Goal: Task Accomplishment & Management: Manage account settings

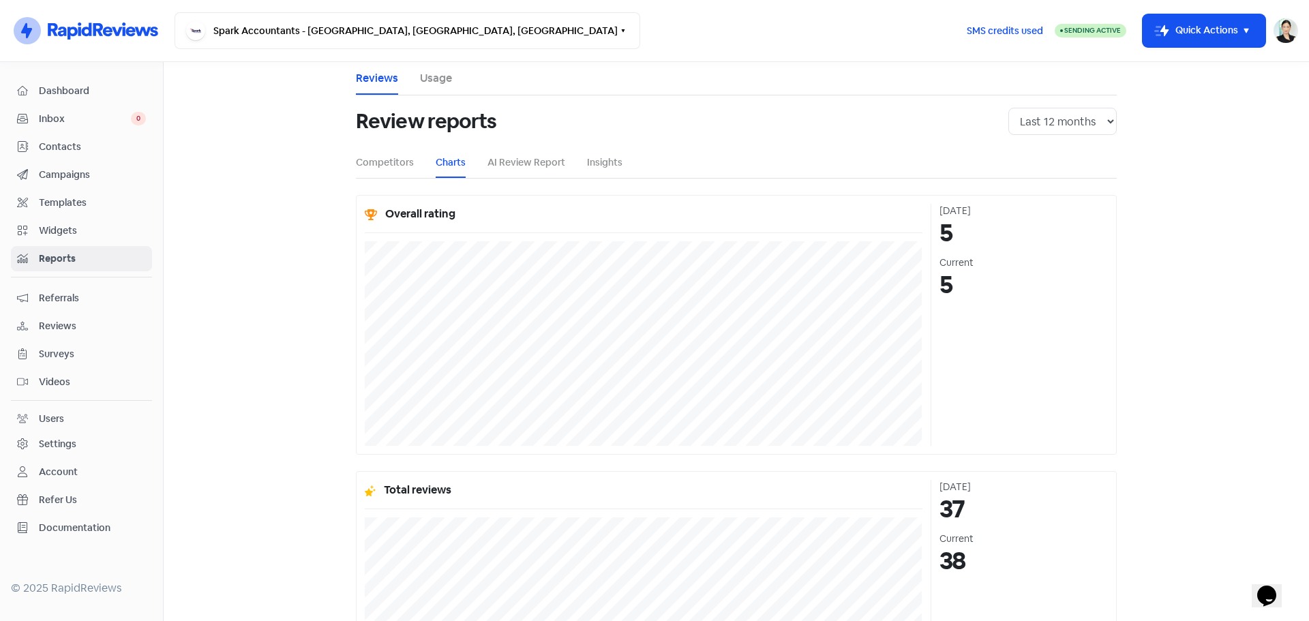
click at [119, 103] on link "Dashboard" at bounding box center [81, 90] width 141 height 25
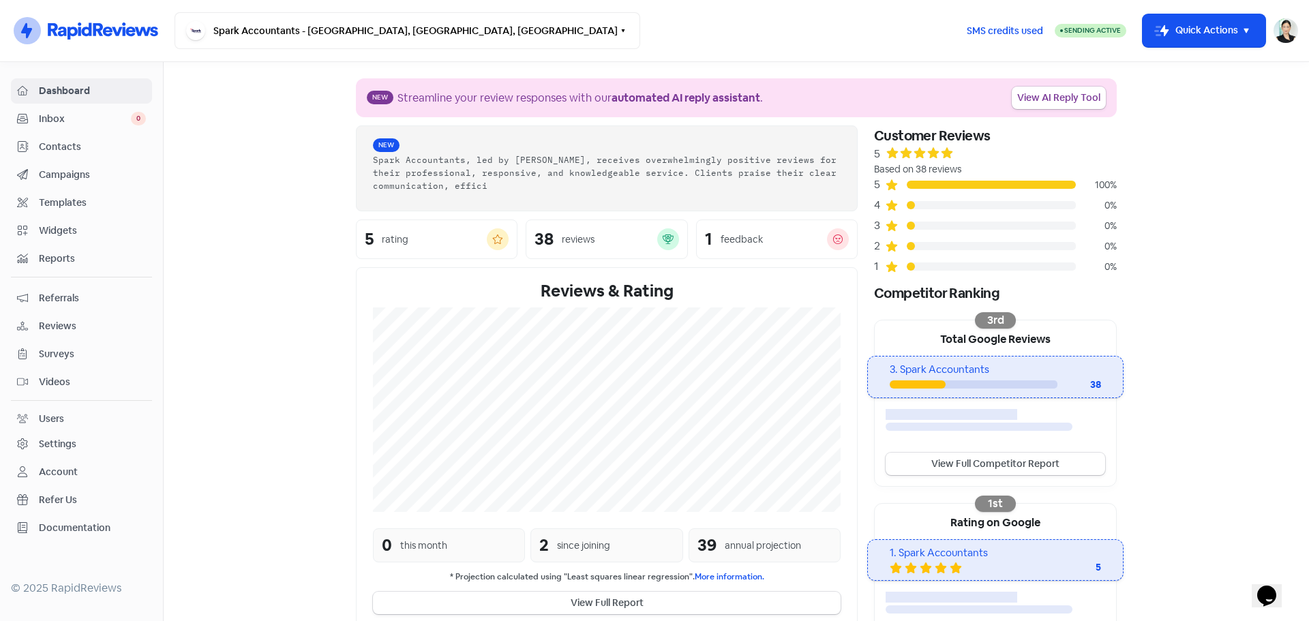
click at [64, 255] on span "Reports" at bounding box center [92, 259] width 107 height 14
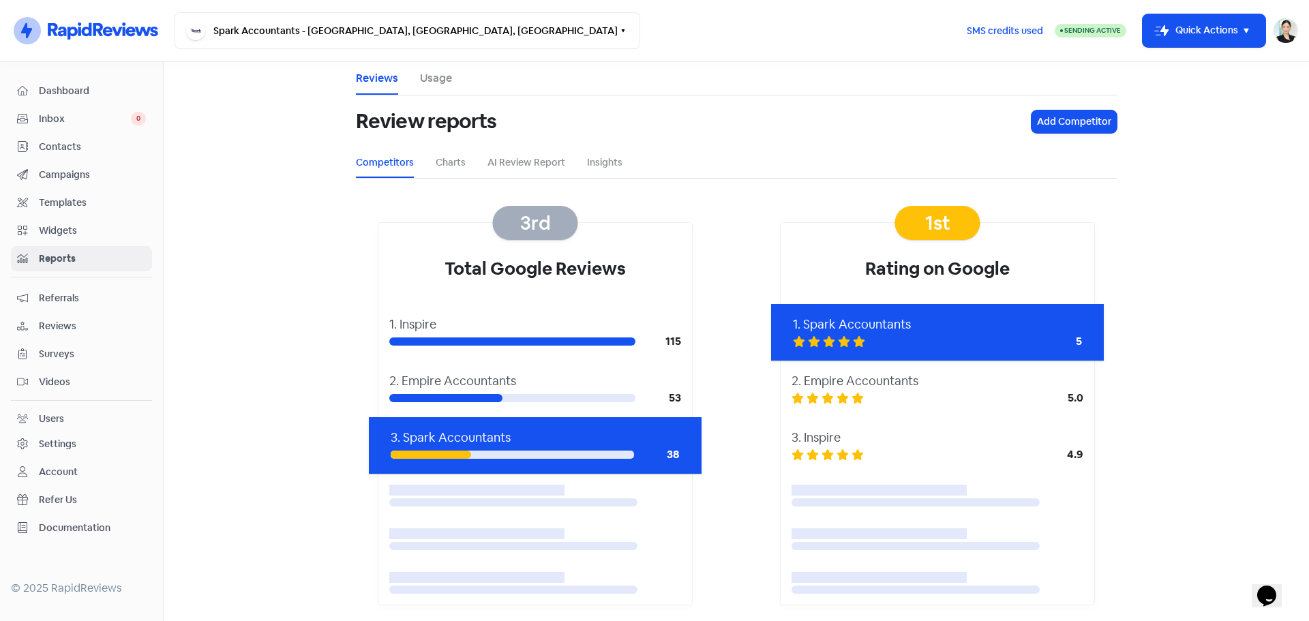
click at [71, 235] on span "Widgets" at bounding box center [92, 231] width 107 height 14
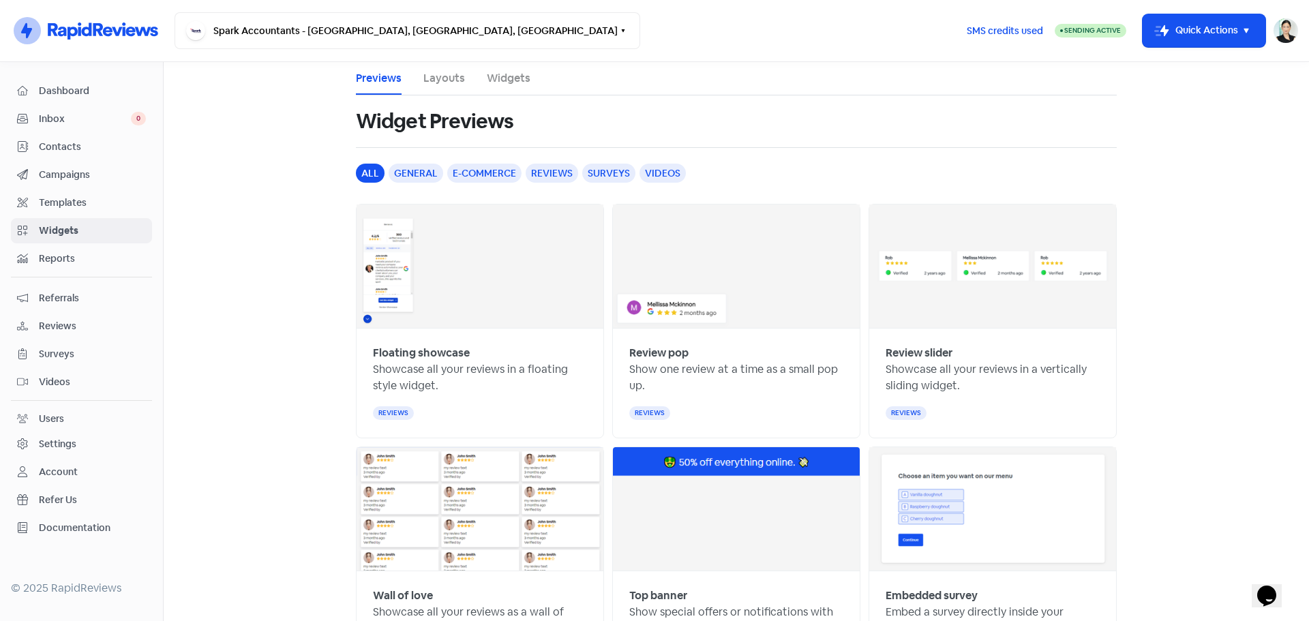
click at [81, 201] on span "Templates" at bounding box center [92, 203] width 107 height 14
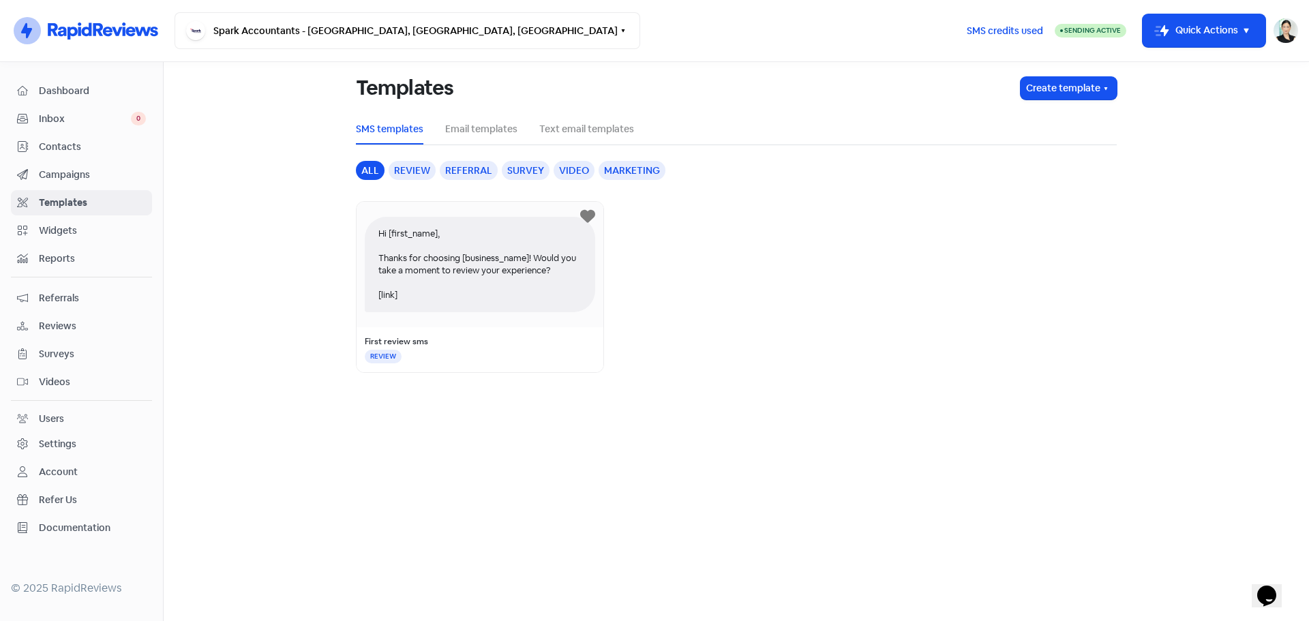
drag, startPoint x: 90, startPoint y: 174, endPoint x: 92, endPoint y: 166, distance: 8.4
click at [91, 174] on span "Campaigns" at bounding box center [92, 175] width 107 height 14
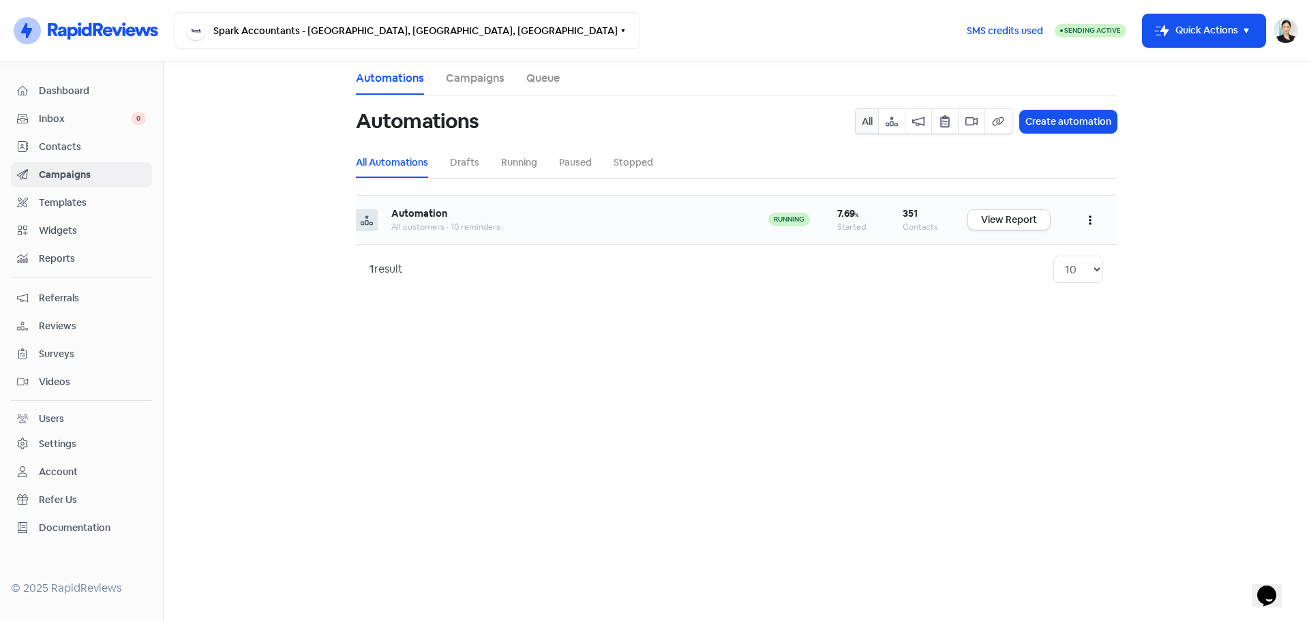
click at [471, 213] on div "Automation" at bounding box center [566, 214] width 350 height 14
drag, startPoint x: 428, startPoint y: 213, endPoint x: 985, endPoint y: 231, distance: 557.4
click at [429, 213] on b "Automation" at bounding box center [419, 213] width 56 height 12
click at [1021, 222] on link "View Report" at bounding box center [1009, 220] width 82 height 20
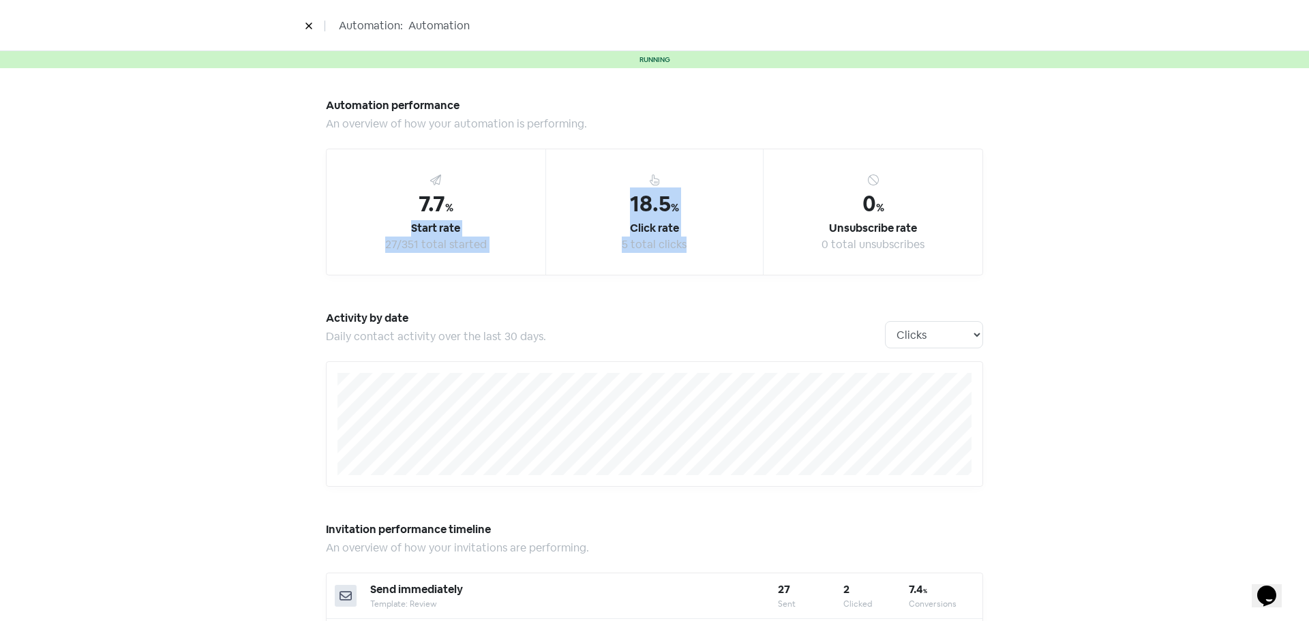
drag, startPoint x: 674, startPoint y: 220, endPoint x: 717, endPoint y: 252, distance: 53.1
click at [717, 252] on div "7.7 % Start rate 27/351 total started 18.5 % Click rate 5 total clicks 0 % Unsu…" at bounding box center [654, 212] width 657 height 127
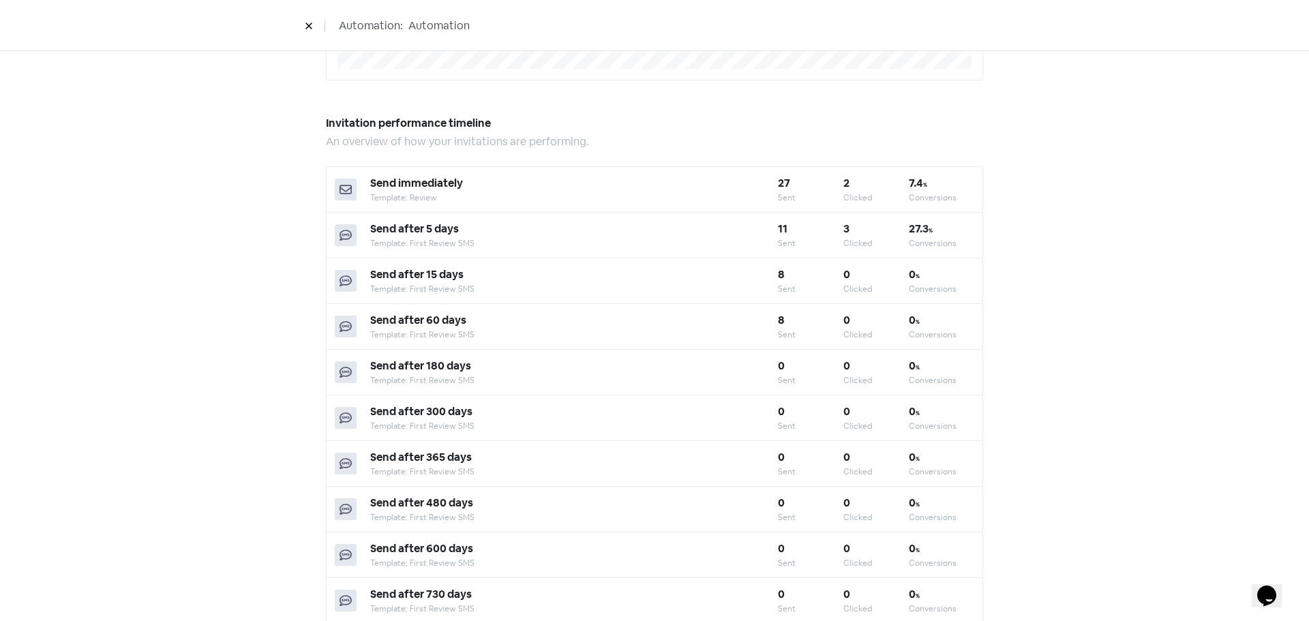
scroll to position [455, 0]
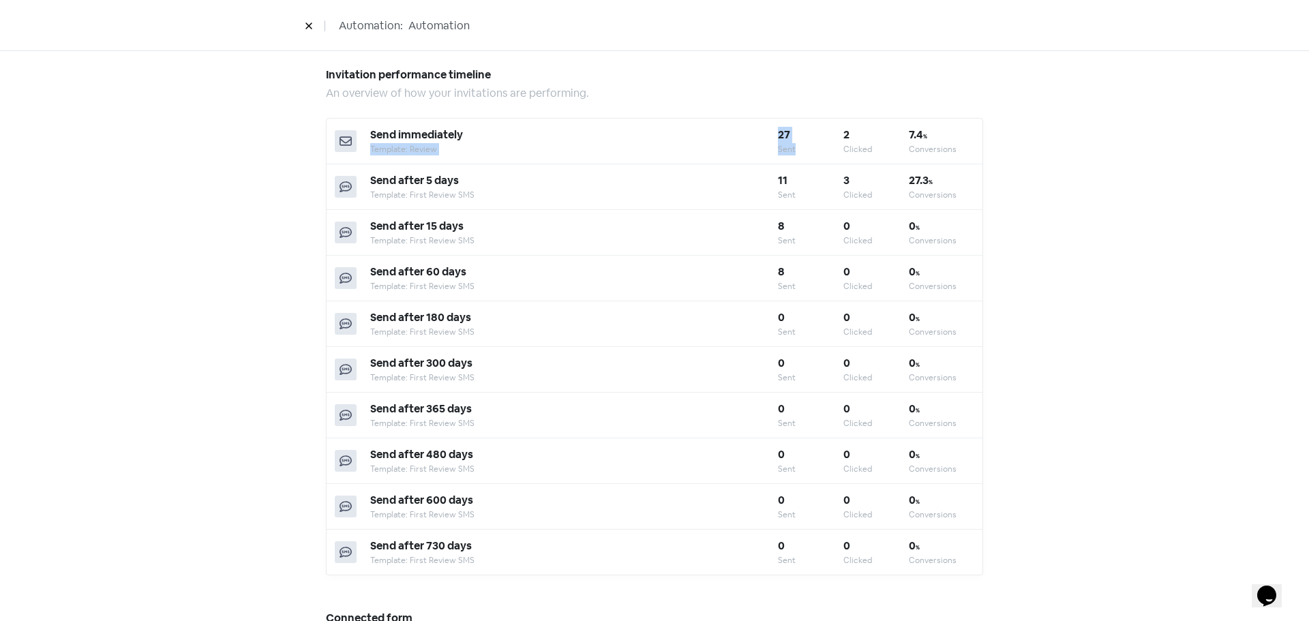
drag, startPoint x: 740, startPoint y: 133, endPoint x: 814, endPoint y: 162, distance: 79.9
click at [814, 162] on div "Send immediately Template: Review 27 Sent 2 Clicked 7.4 % Conversions" at bounding box center [655, 142] width 656 height 46
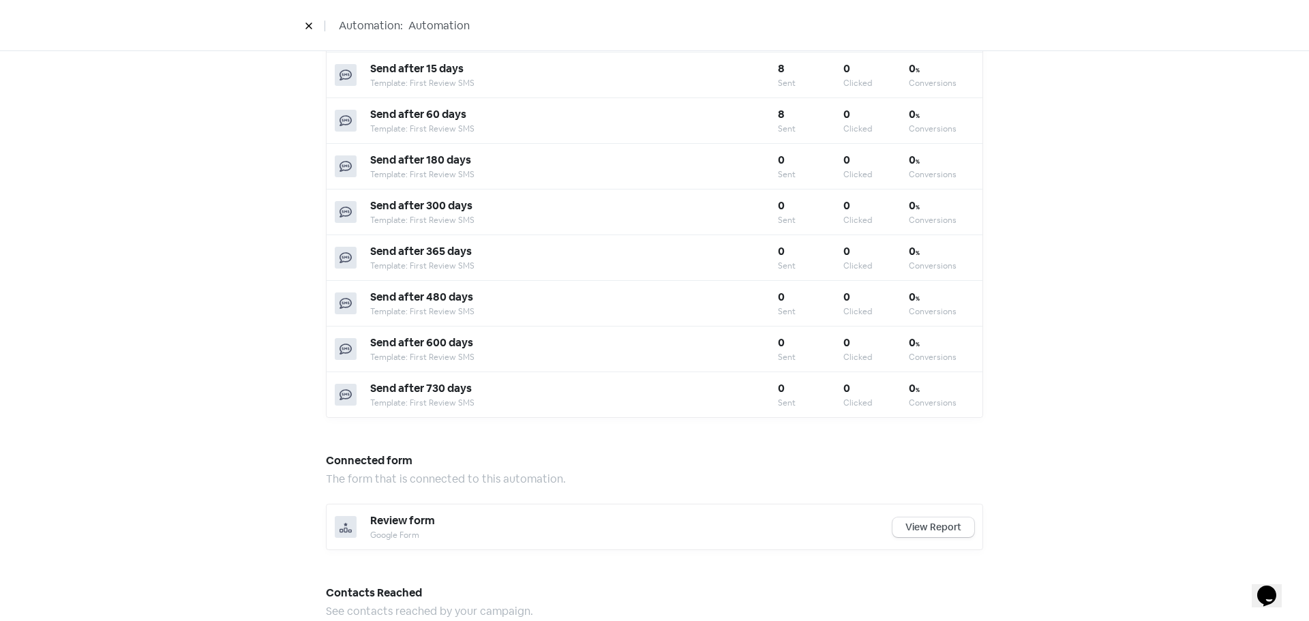
scroll to position [1010, 0]
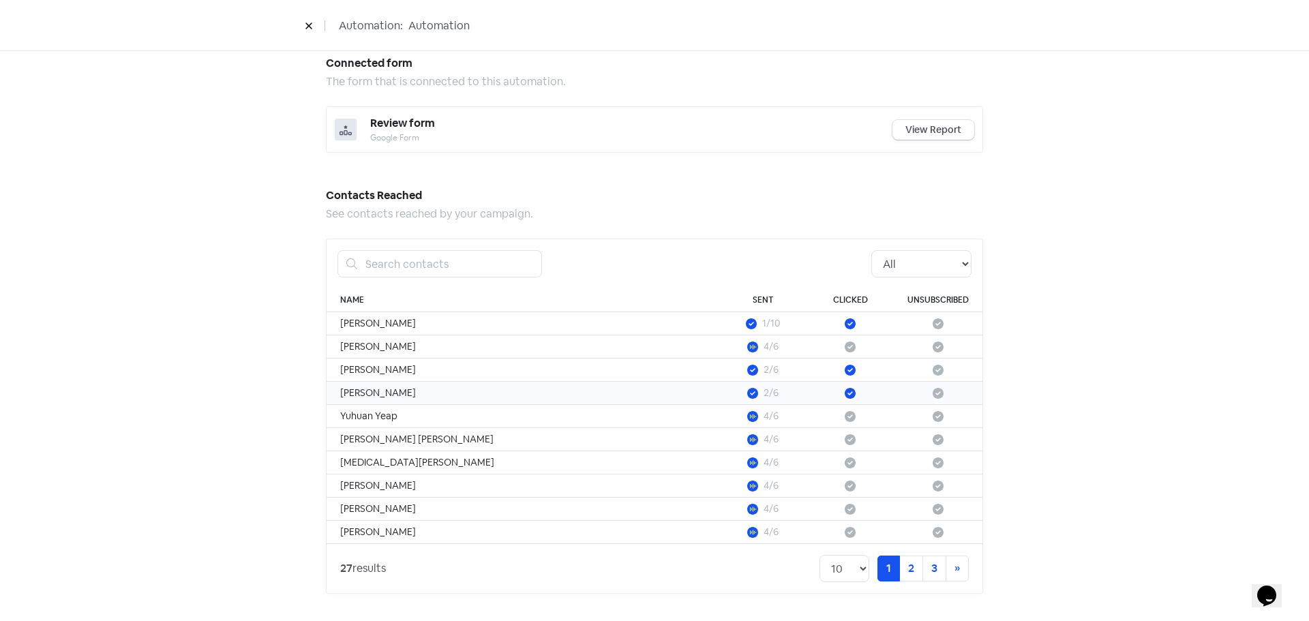
click at [361, 389] on td "[PERSON_NAME]" at bounding box center [523, 393] width 393 height 23
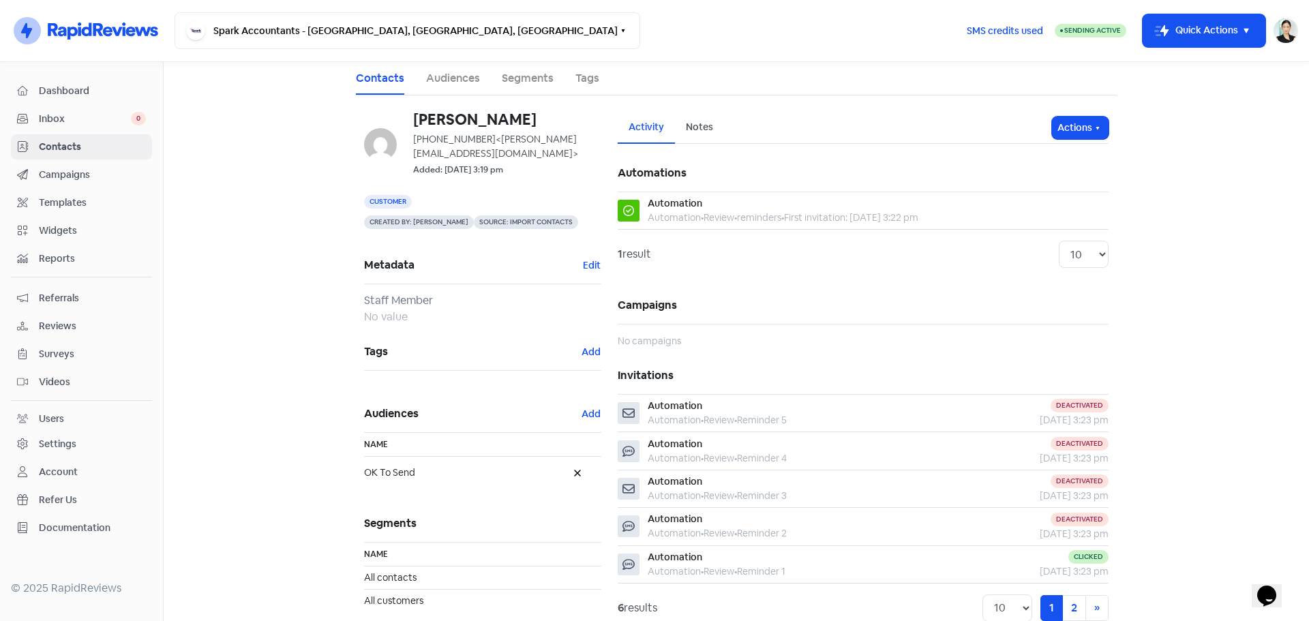
scroll to position [44, 0]
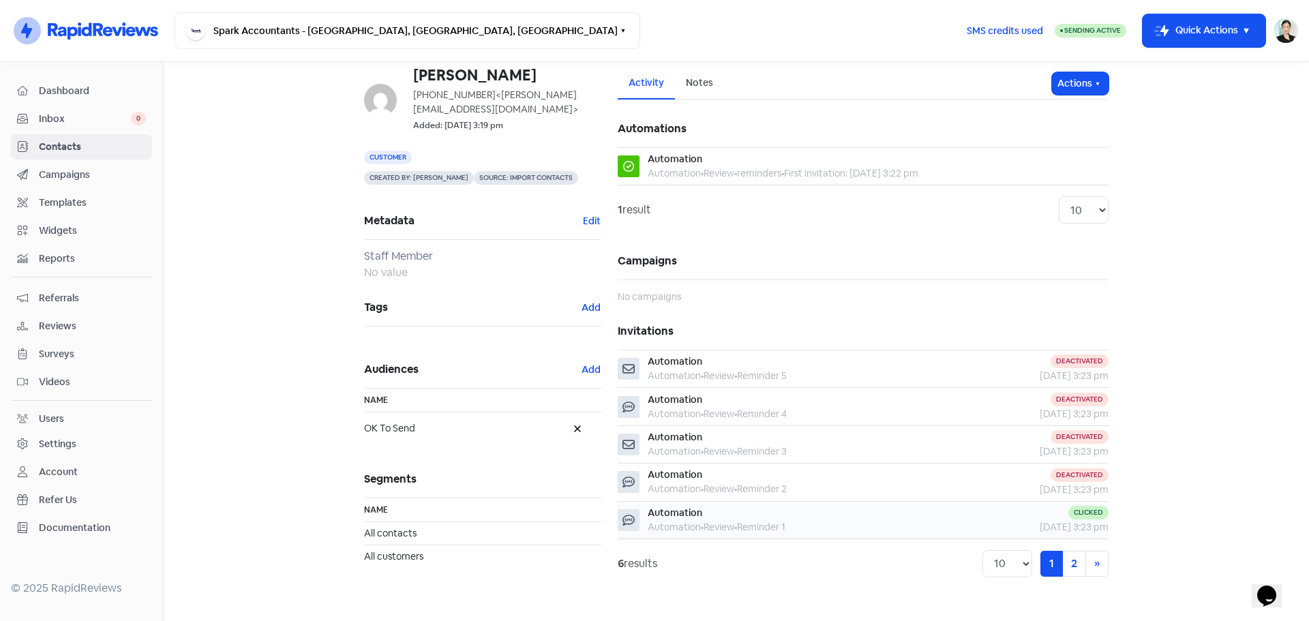
click at [770, 535] on td "Automation Automation • Review • Reminder 1" at bounding box center [783, 520] width 330 height 38
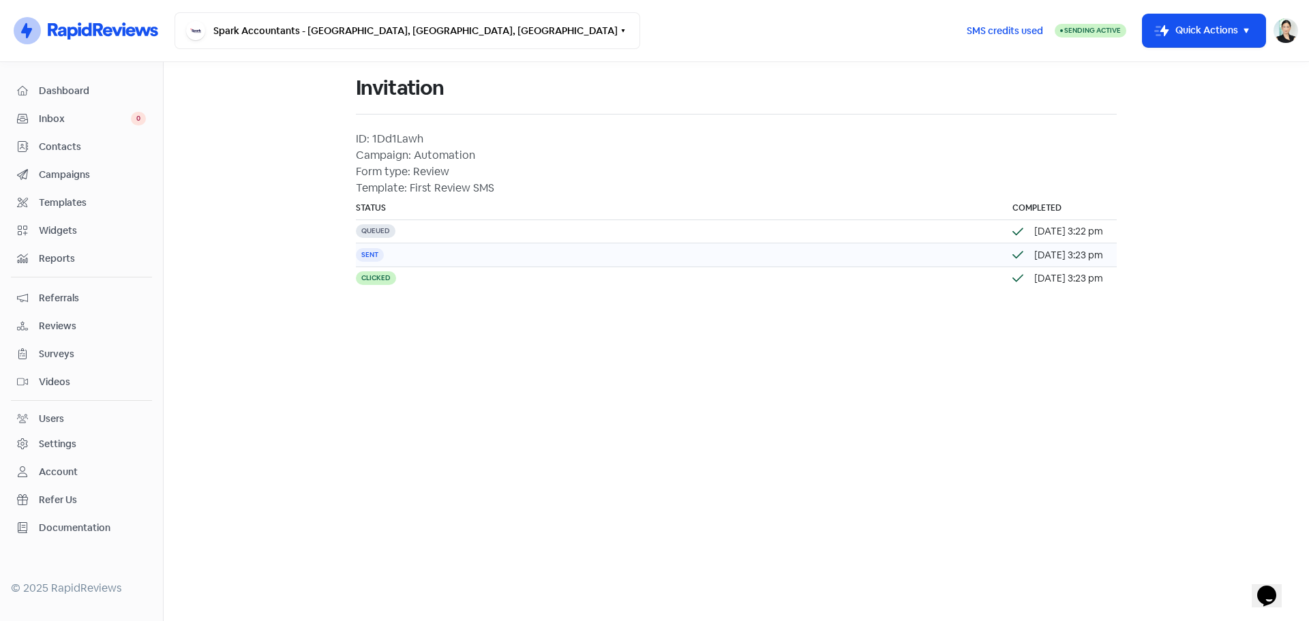
click at [381, 256] on div "Sent" at bounding box center [370, 255] width 28 height 14
click at [400, 227] on td "Queued" at bounding box center [677, 231] width 643 height 23
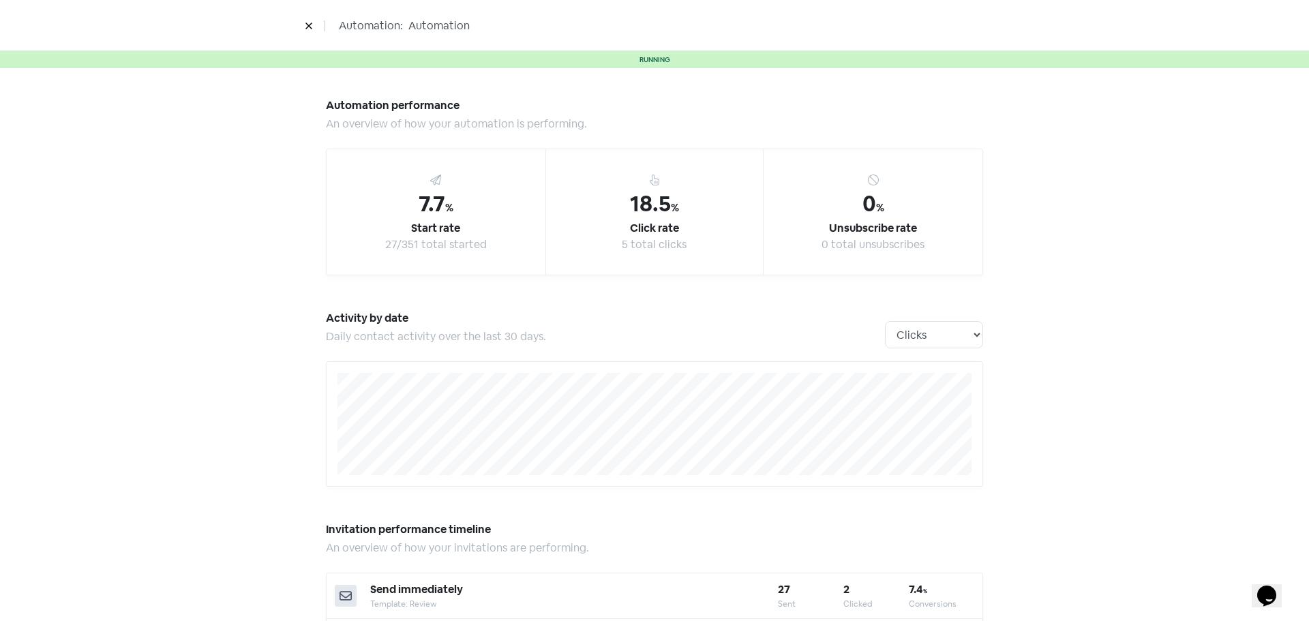
click at [305, 16] on button at bounding box center [309, 26] width 20 height 24
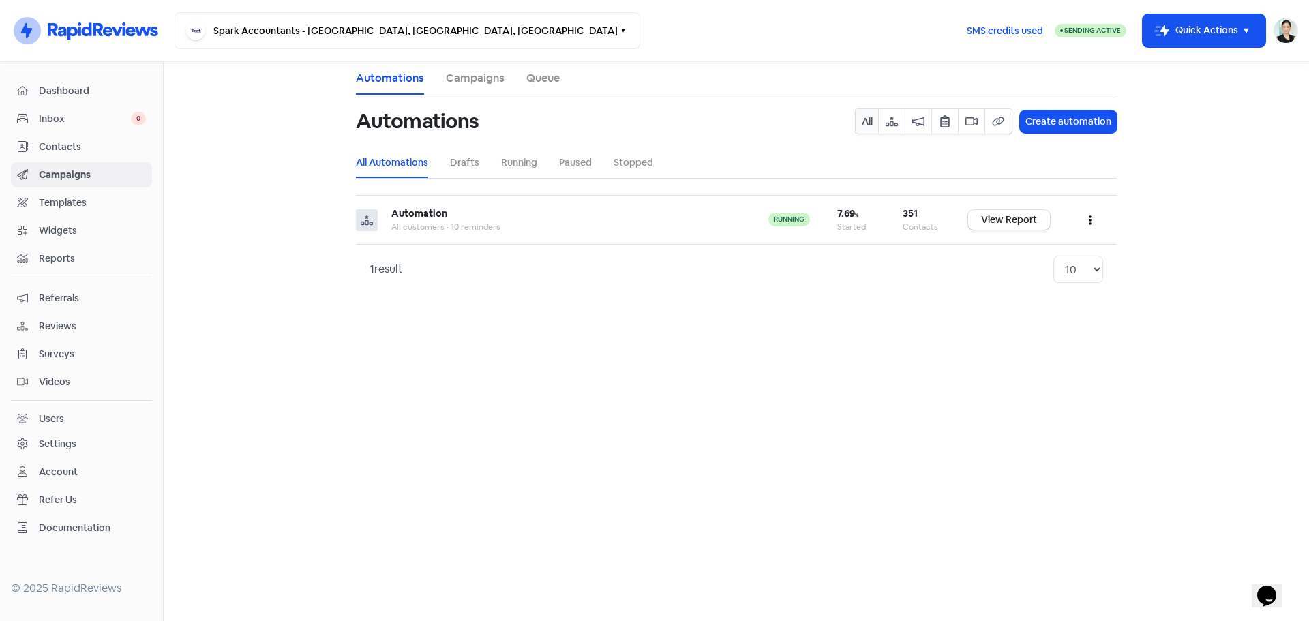
click at [100, 190] on link "Templates" at bounding box center [81, 202] width 141 height 25
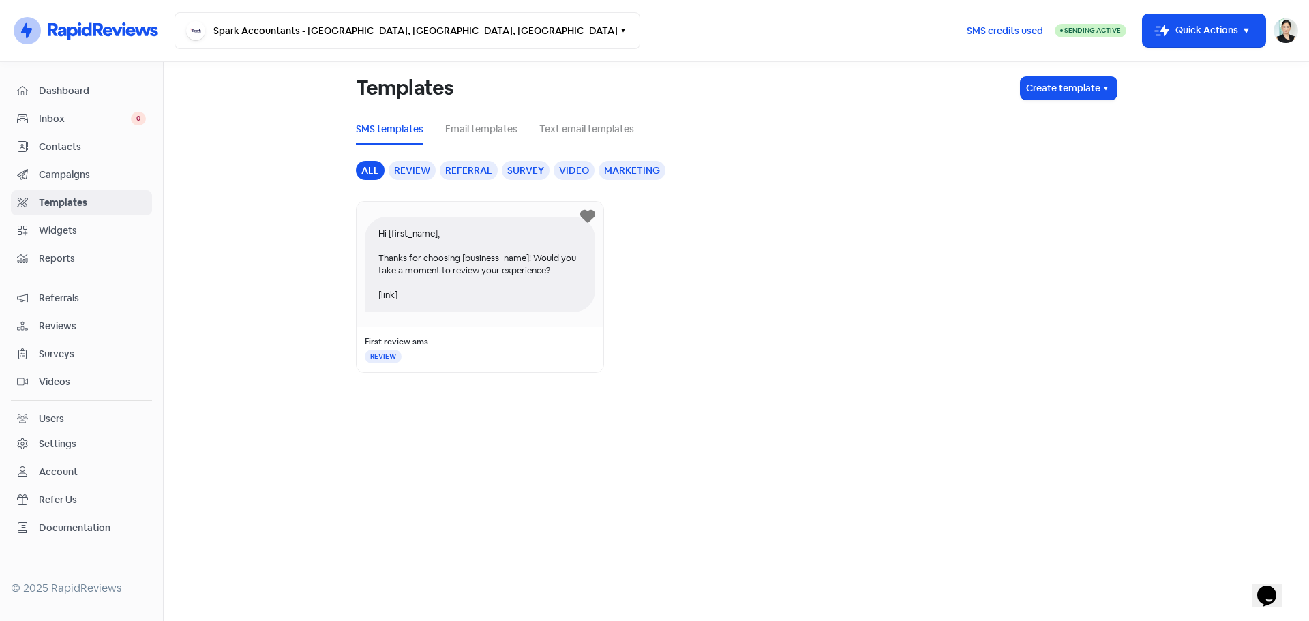
click at [106, 170] on span "Campaigns" at bounding box center [92, 175] width 107 height 14
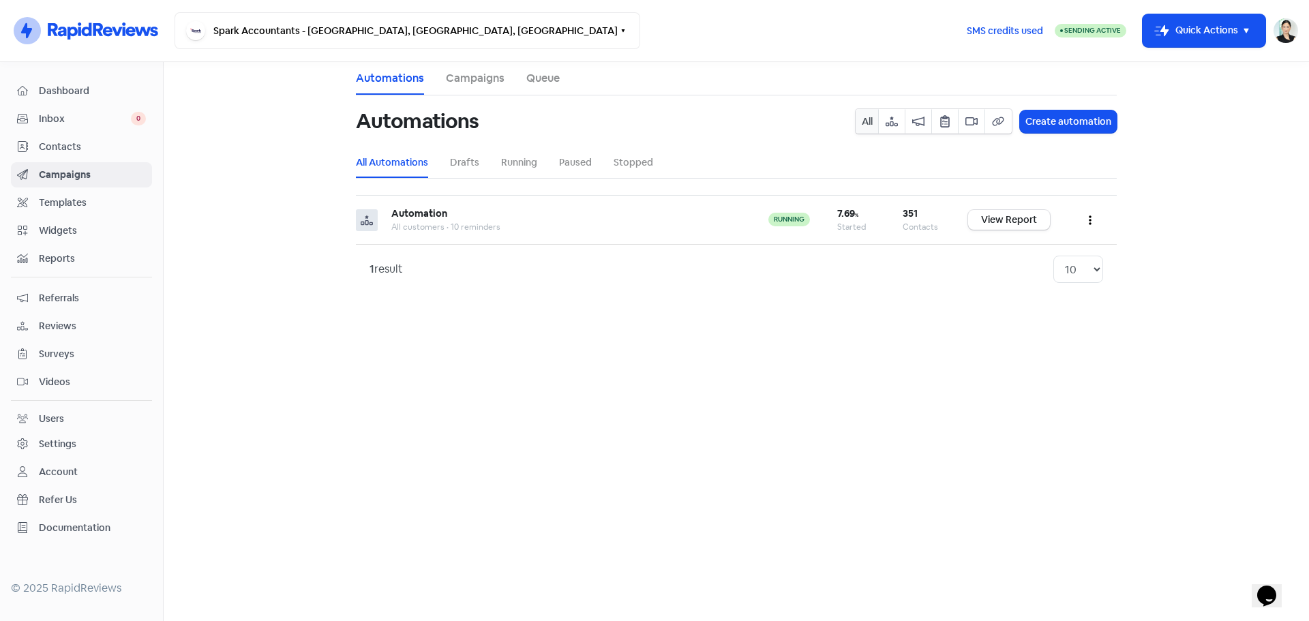
click at [61, 149] on span "Contacts" at bounding box center [92, 147] width 107 height 14
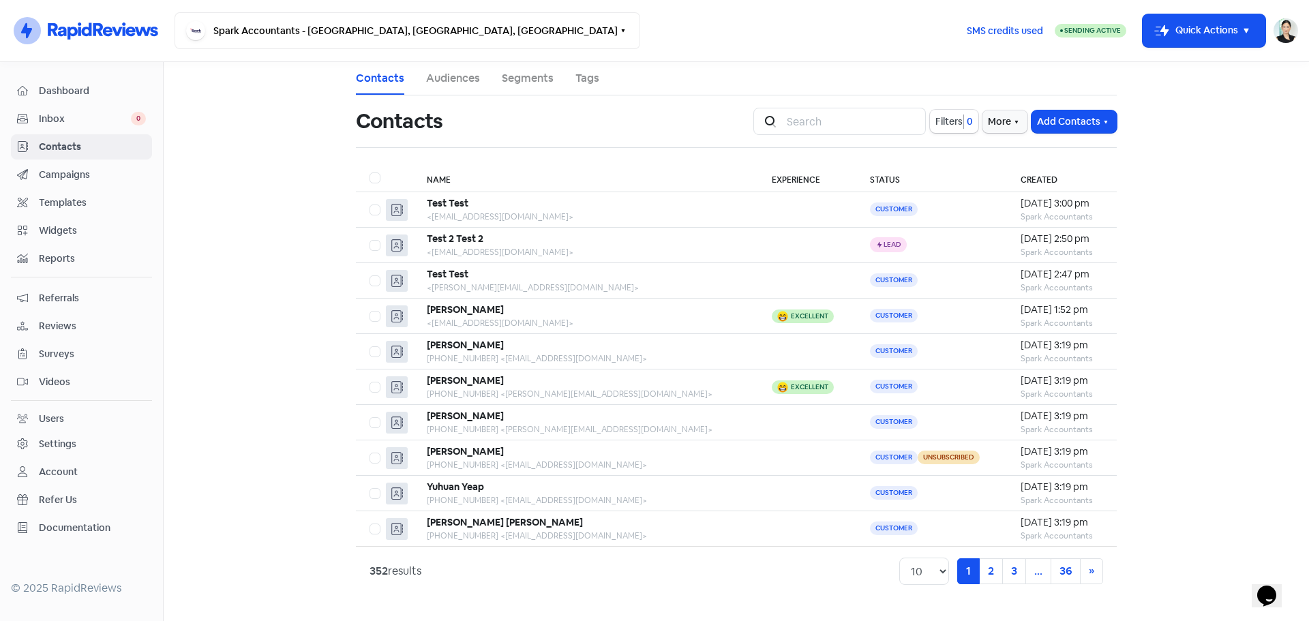
click at [87, 314] on link "Reviews" at bounding box center [81, 326] width 141 height 25
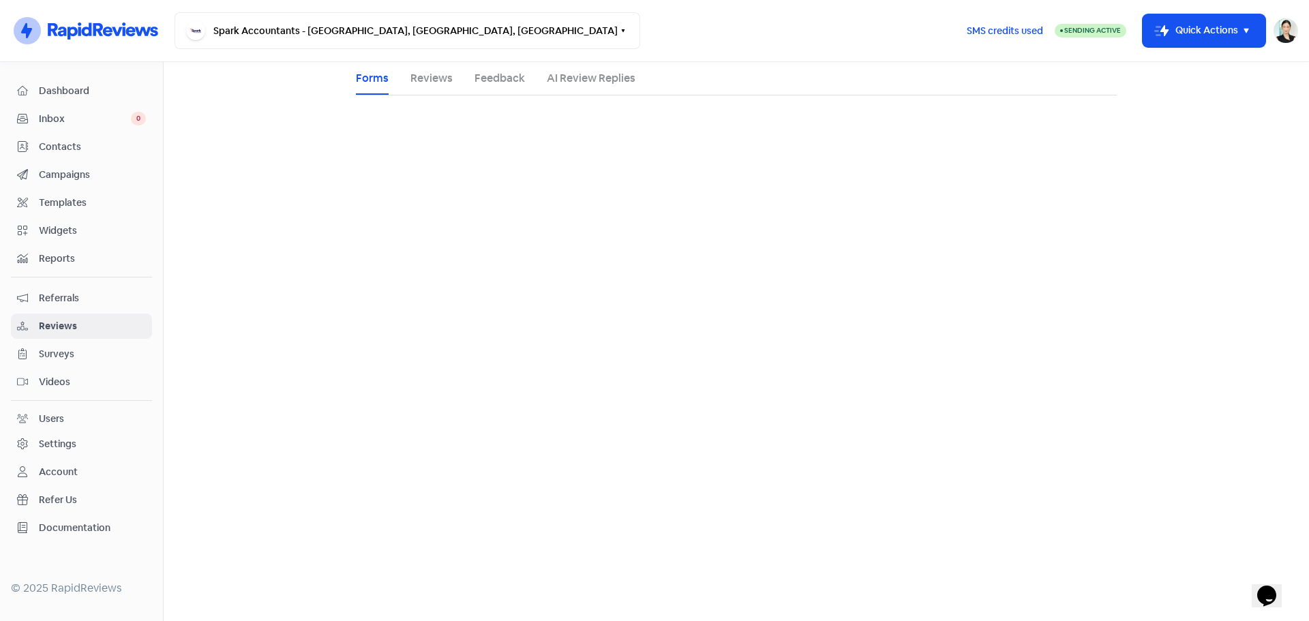
click at [91, 258] on span "Reports" at bounding box center [92, 259] width 107 height 14
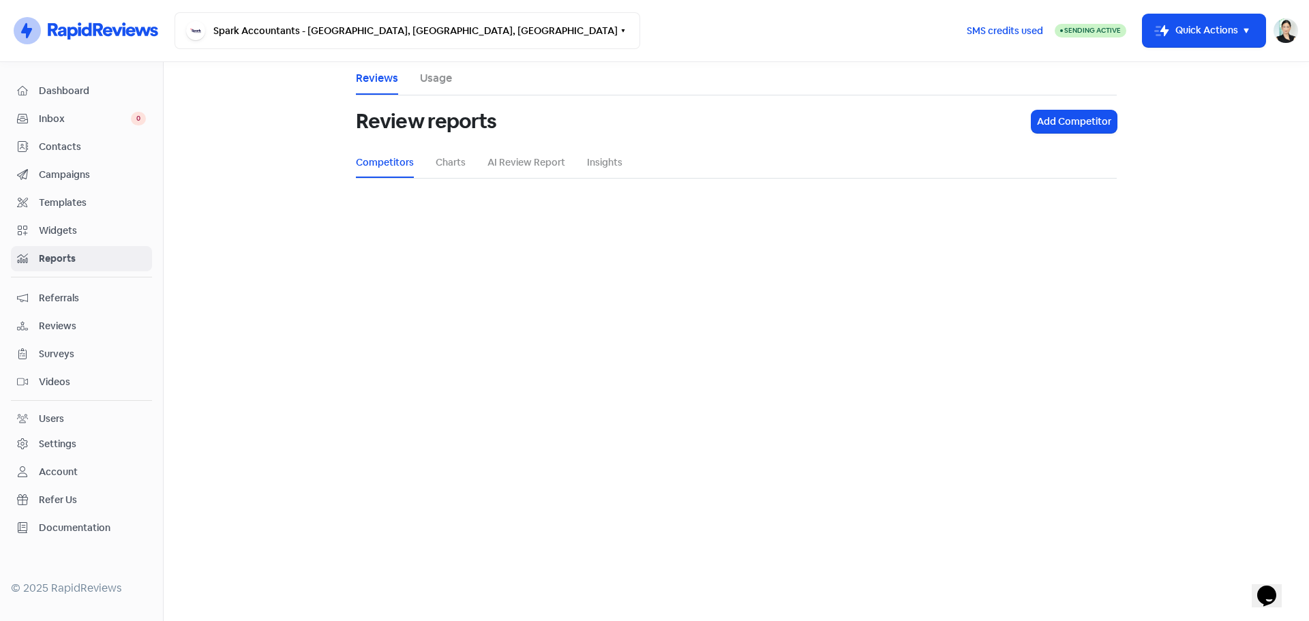
click at [102, 205] on span "Templates" at bounding box center [92, 203] width 107 height 14
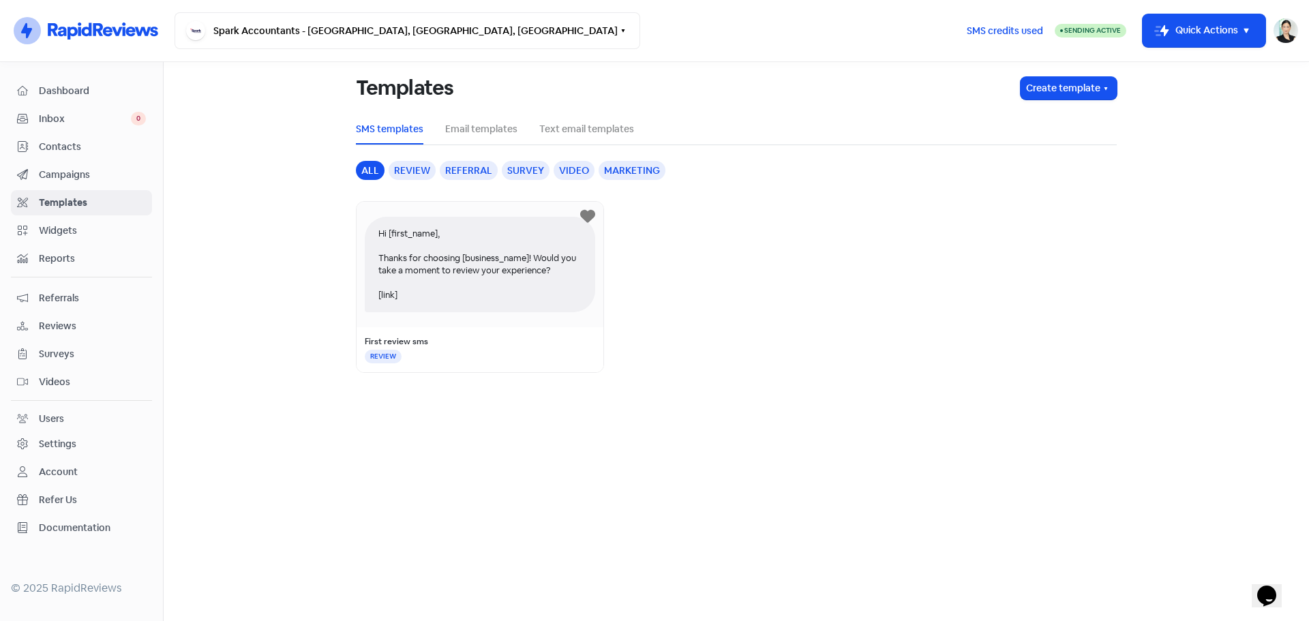
click at [108, 143] on span "Contacts" at bounding box center [92, 147] width 107 height 14
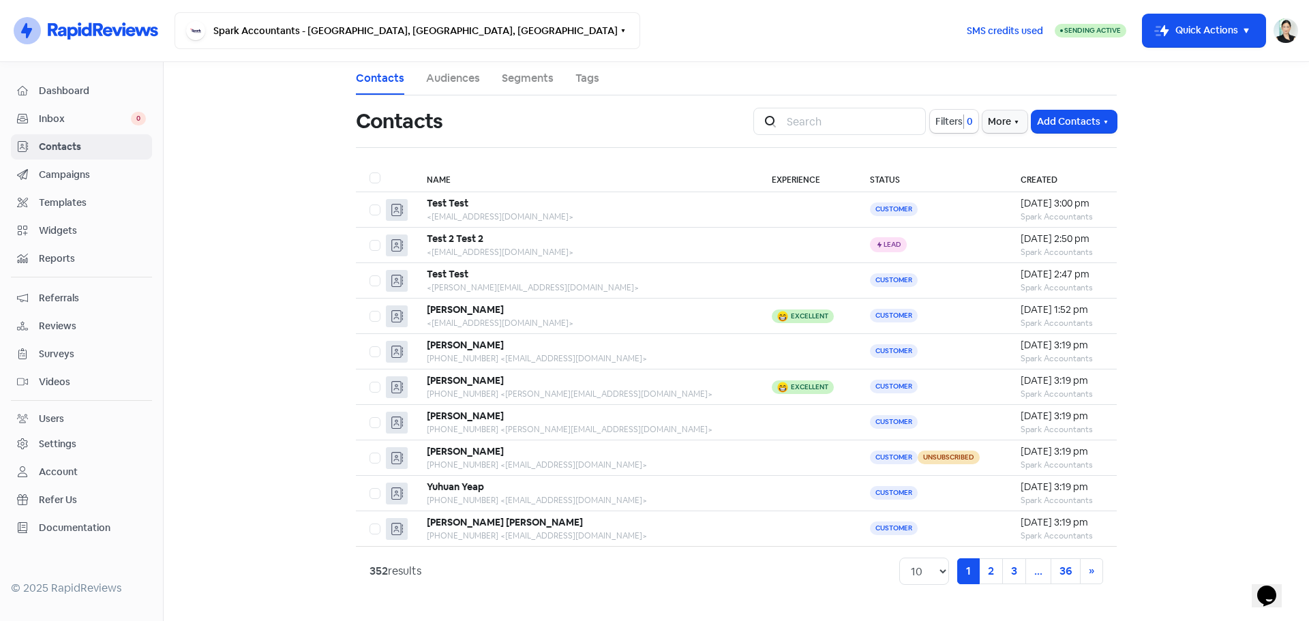
click at [115, 122] on span "Inbox" at bounding box center [85, 119] width 92 height 14
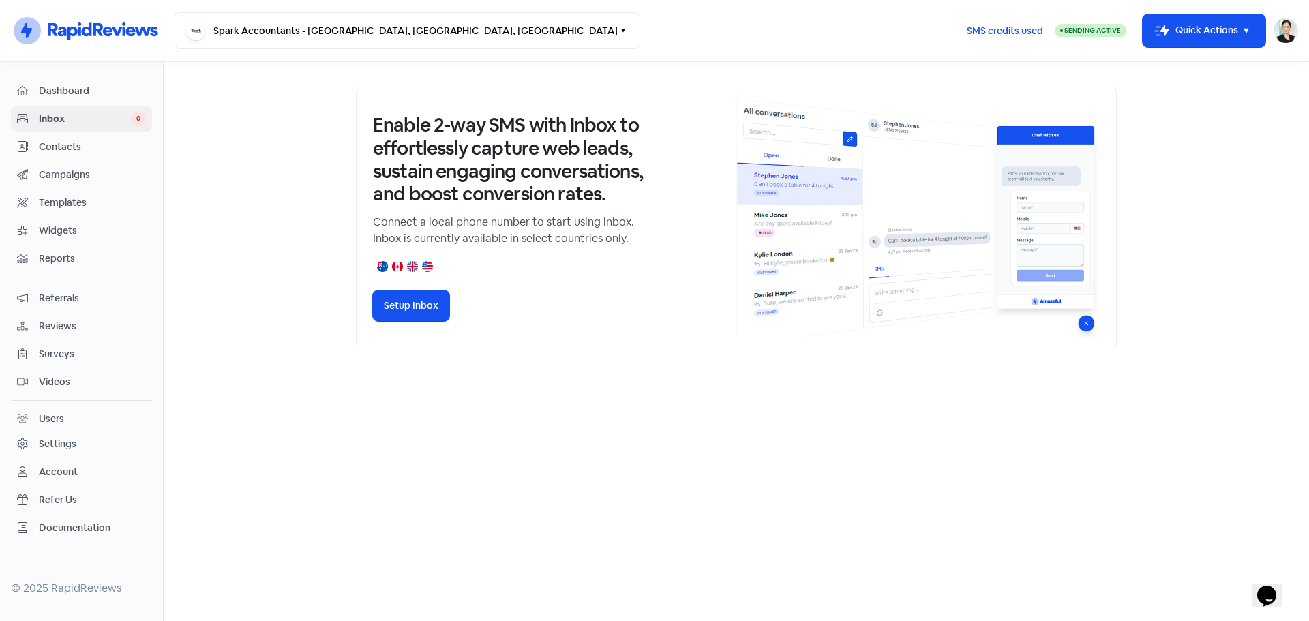
click at [110, 151] on span "Contacts" at bounding box center [92, 147] width 107 height 14
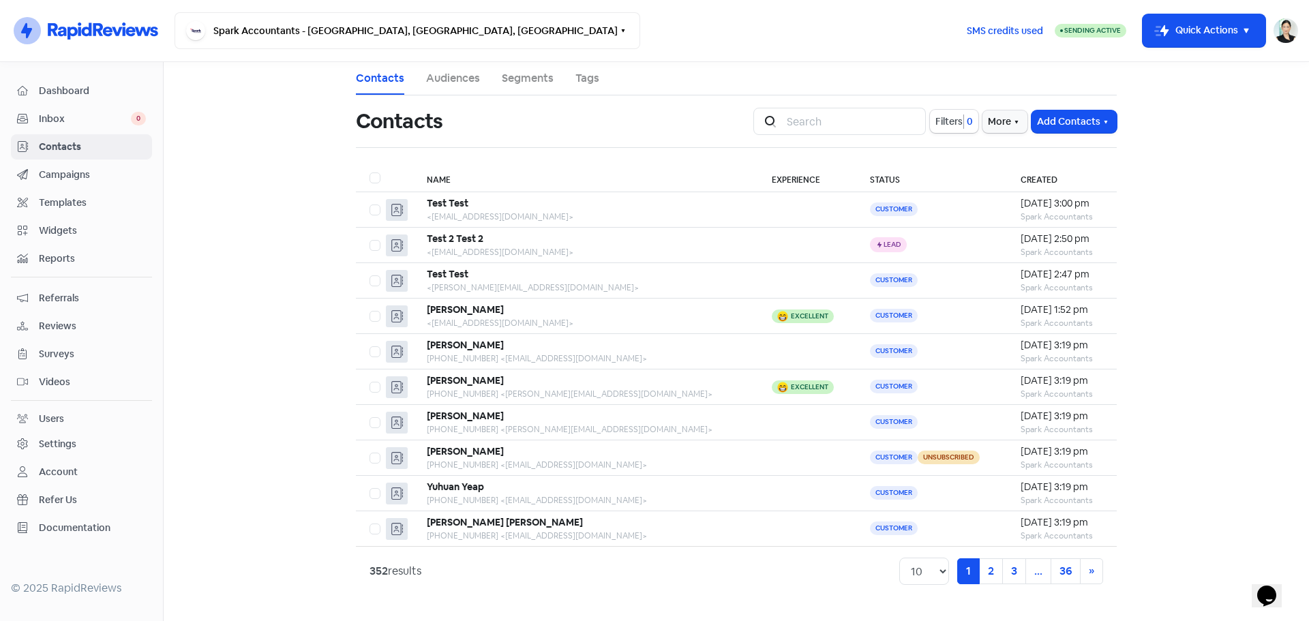
click at [100, 171] on span "Campaigns" at bounding box center [92, 175] width 107 height 14
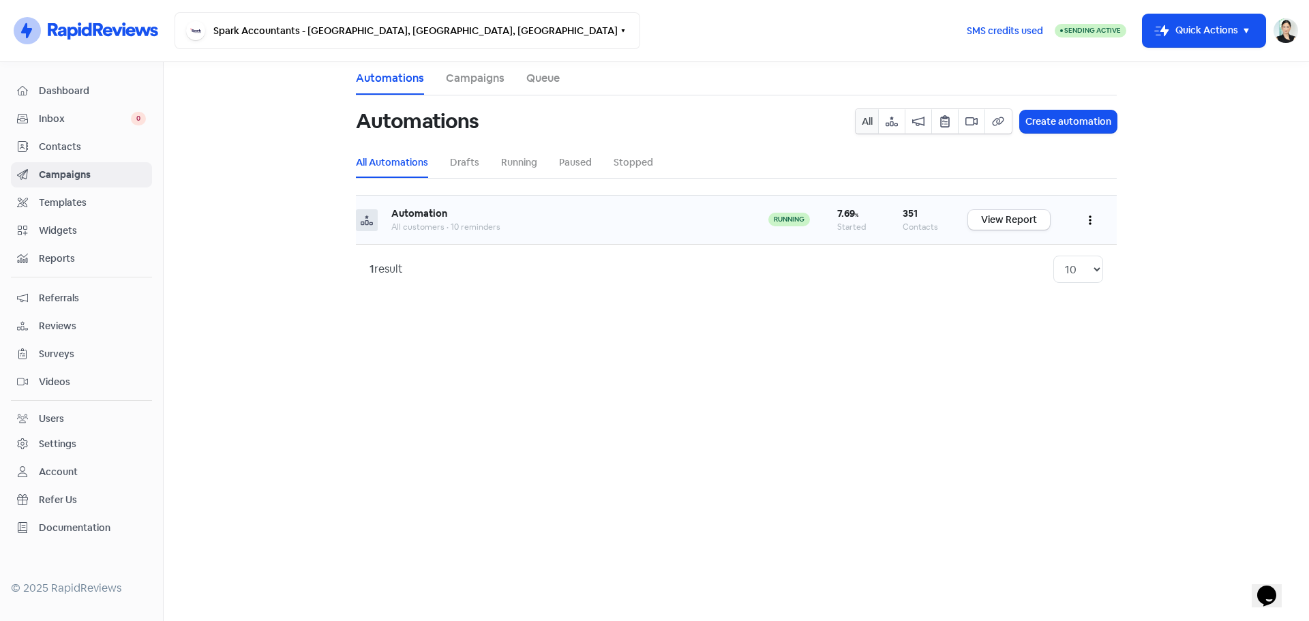
click at [446, 220] on div "Automation" at bounding box center [566, 214] width 350 height 14
click at [431, 208] on b "Automation" at bounding box center [419, 213] width 56 height 12
click at [1092, 220] on button "button" at bounding box center [1090, 220] width 26 height 32
click at [1060, 247] on button "Edit" at bounding box center [1049, 254] width 108 height 27
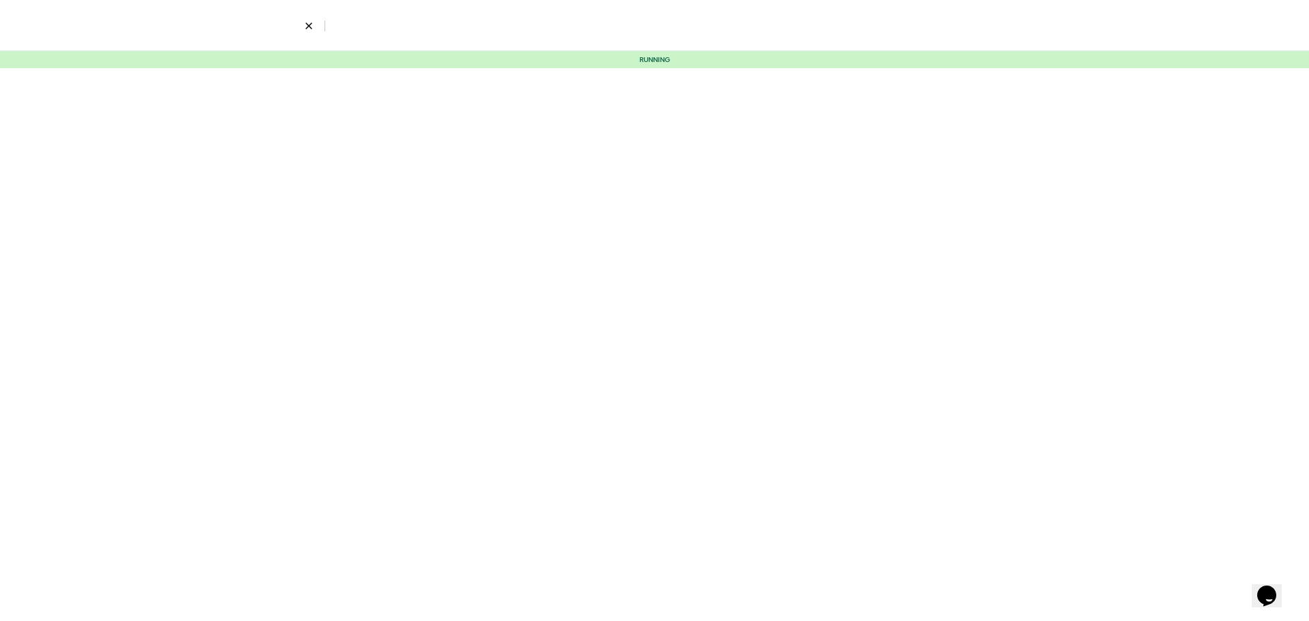
select select "3467"
select select "5"
select select "15"
select select "60"
select select "180"
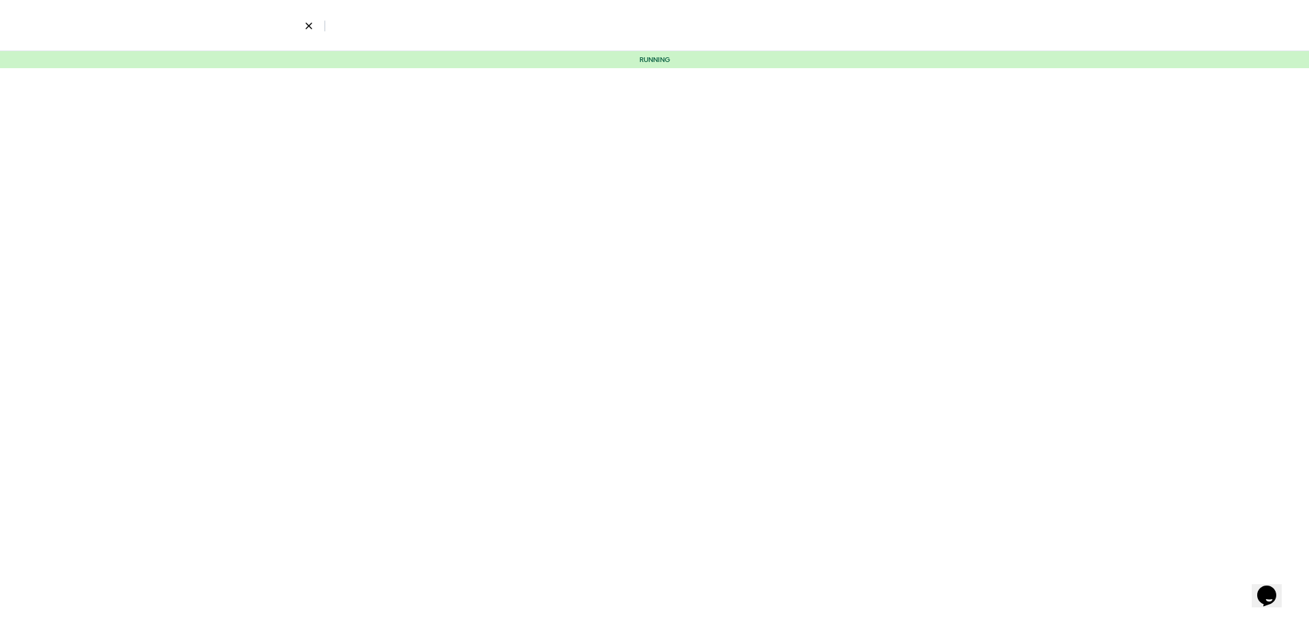
select select "300"
select select "365"
select select "480"
select select "600"
select select "730"
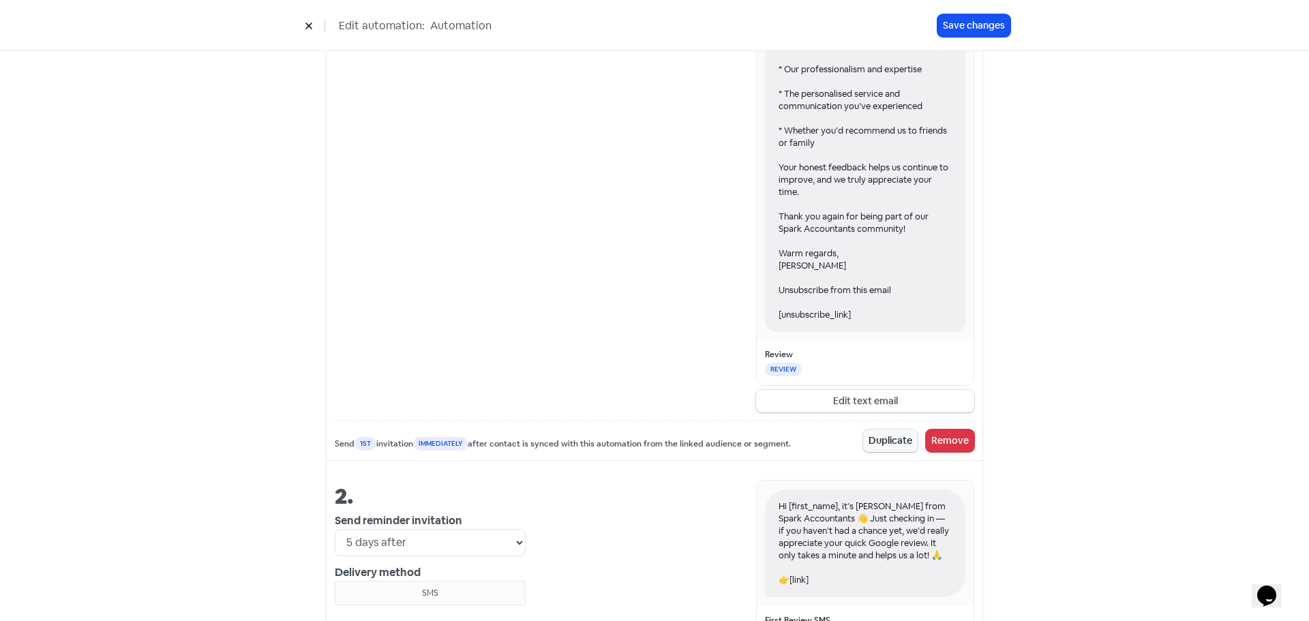
scroll to position [1137, 0]
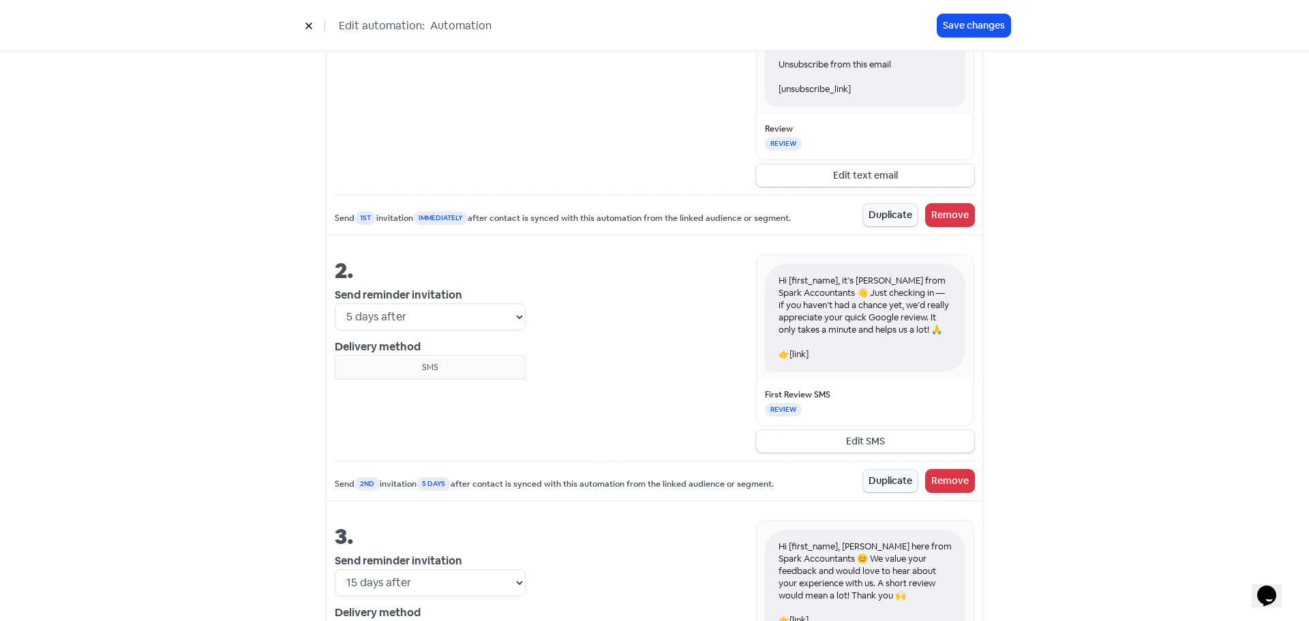
drag, startPoint x: 836, startPoint y: 279, endPoint x: 836, endPoint y: 307, distance: 28.0
click at [836, 307] on div "Hi [first_name], it’s [PERSON_NAME] from Spark Accountants 👋 Just checking in —…" at bounding box center [865, 318] width 200 height 108
click at [881, 310] on div "Hi [first_name], it’s [PERSON_NAME] from Spark Accountants 👋 Just checking in —…" at bounding box center [865, 318] width 200 height 108
drag, startPoint x: 889, startPoint y: 288, endPoint x: 889, endPoint y: 309, distance: 20.5
click at [889, 309] on div "Hi [first_name], it’s [PERSON_NAME] from Spark Accountants 👋 Just checking in —…" at bounding box center [865, 318] width 200 height 108
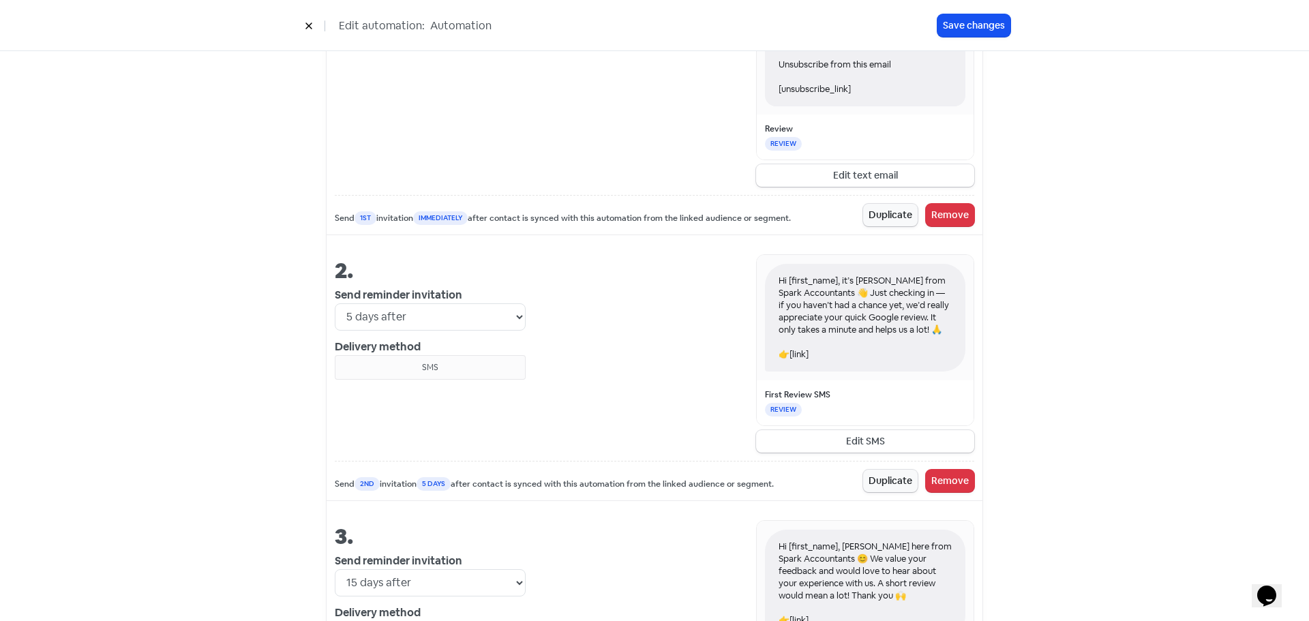
click at [889, 309] on div "Hi [first_name], it’s [PERSON_NAME] from Spark Accountants 👋 Just checking in —…" at bounding box center [865, 318] width 200 height 108
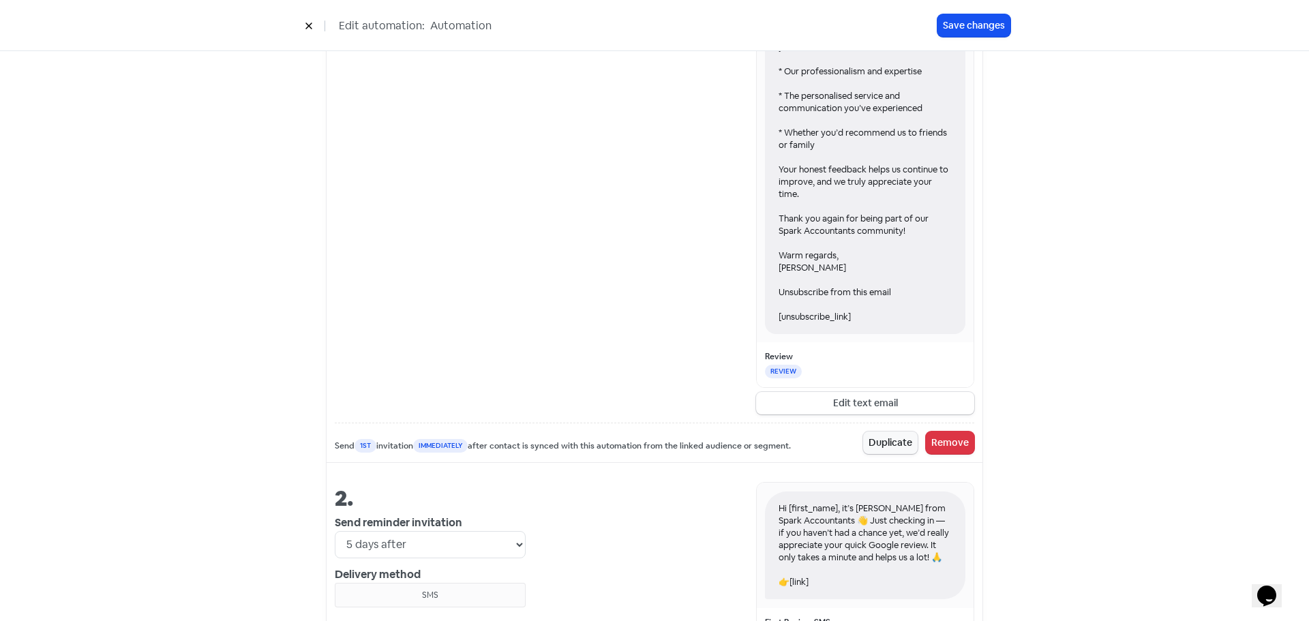
scroll to position [1250, 0]
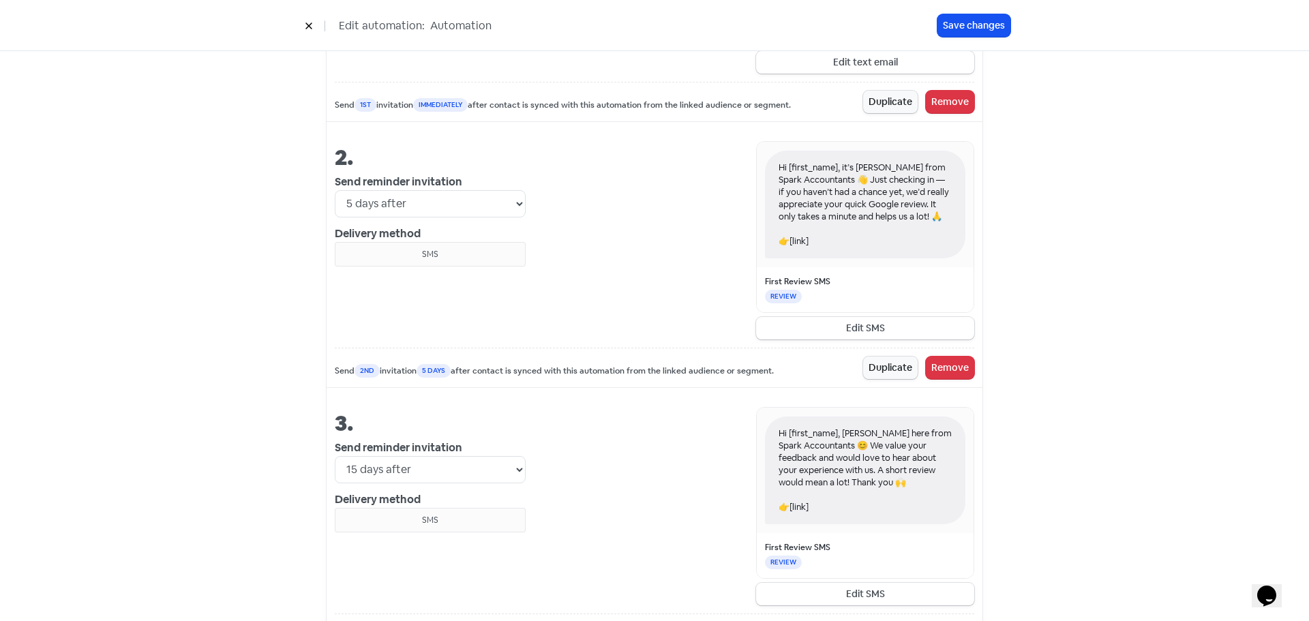
drag, startPoint x: 280, startPoint y: 350, endPoint x: 776, endPoint y: 362, distance: 495.9
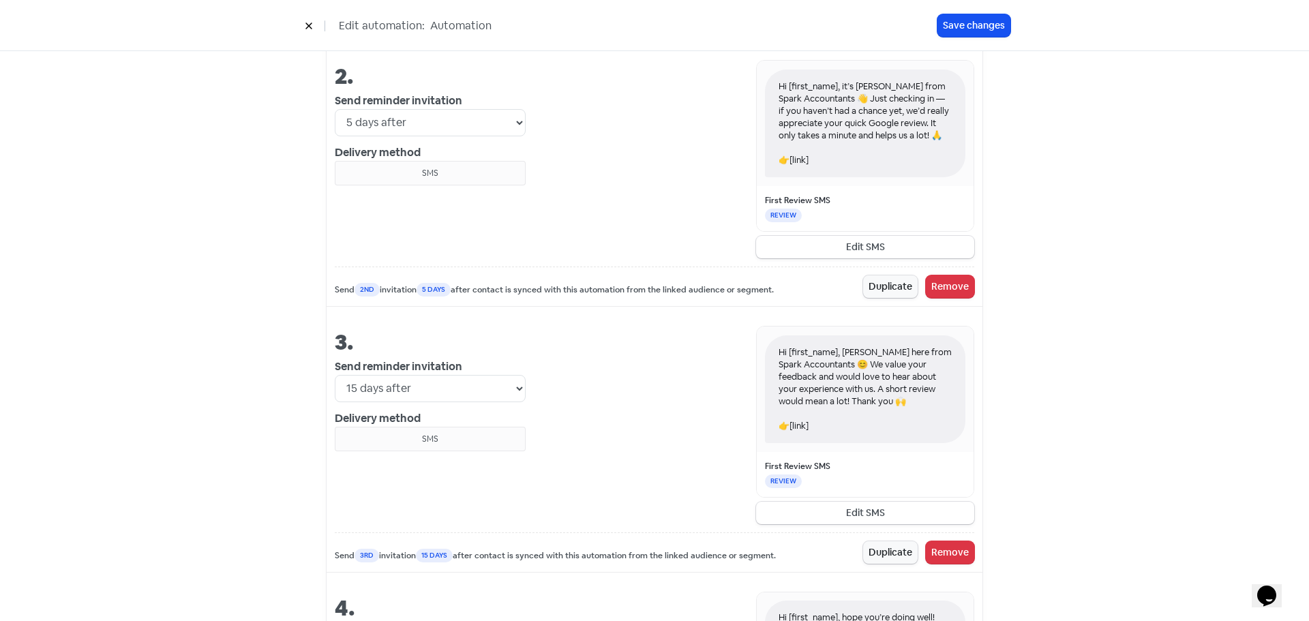
scroll to position [1364, 0]
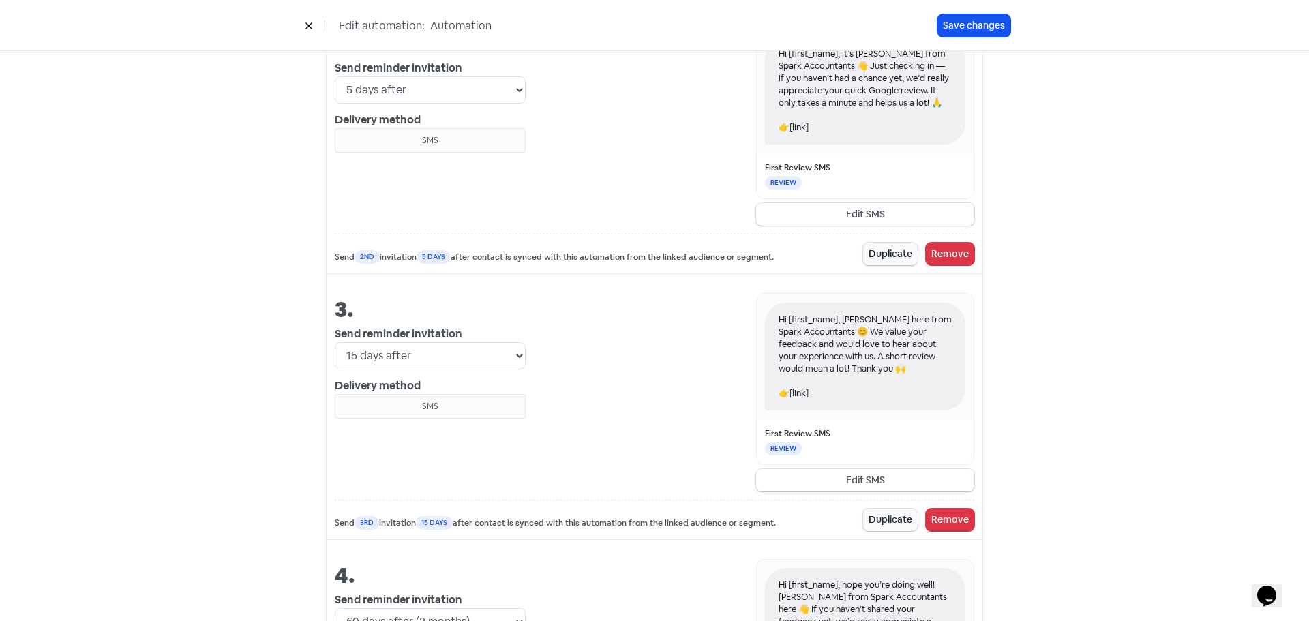
click at [680, 343] on div "Hi [first_name], [PERSON_NAME] here from Spark Accountants 😊 We value your feed…" at bounding box center [750, 392] width 449 height 198
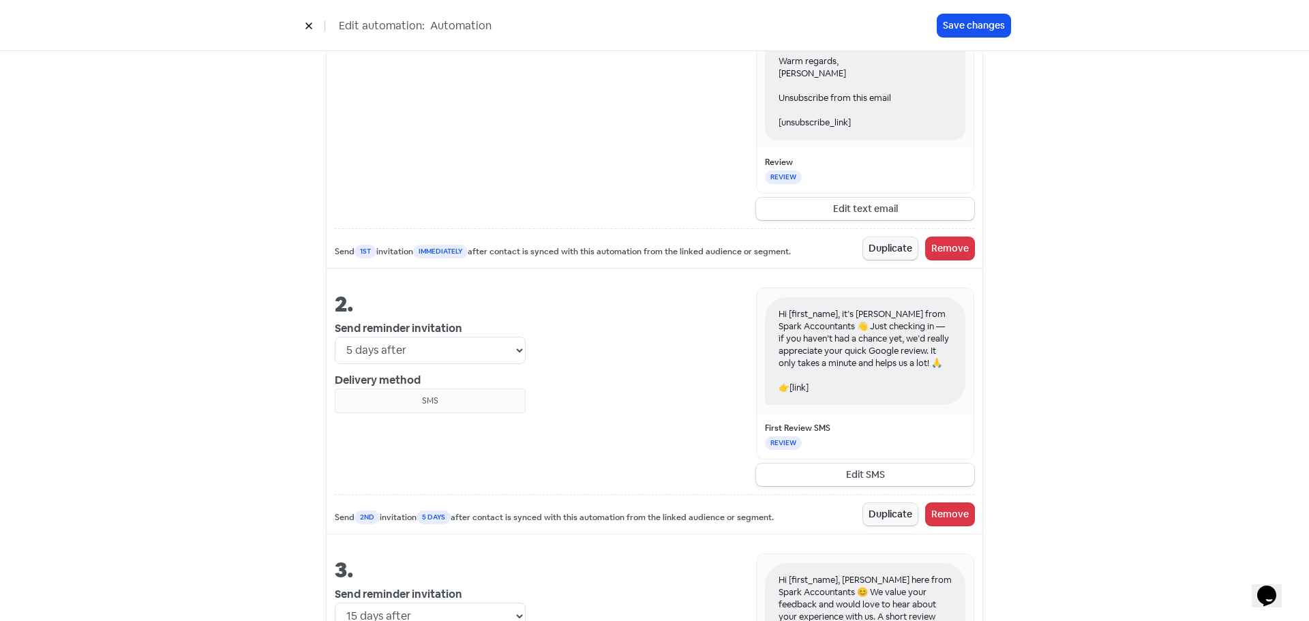
scroll to position [1137, 0]
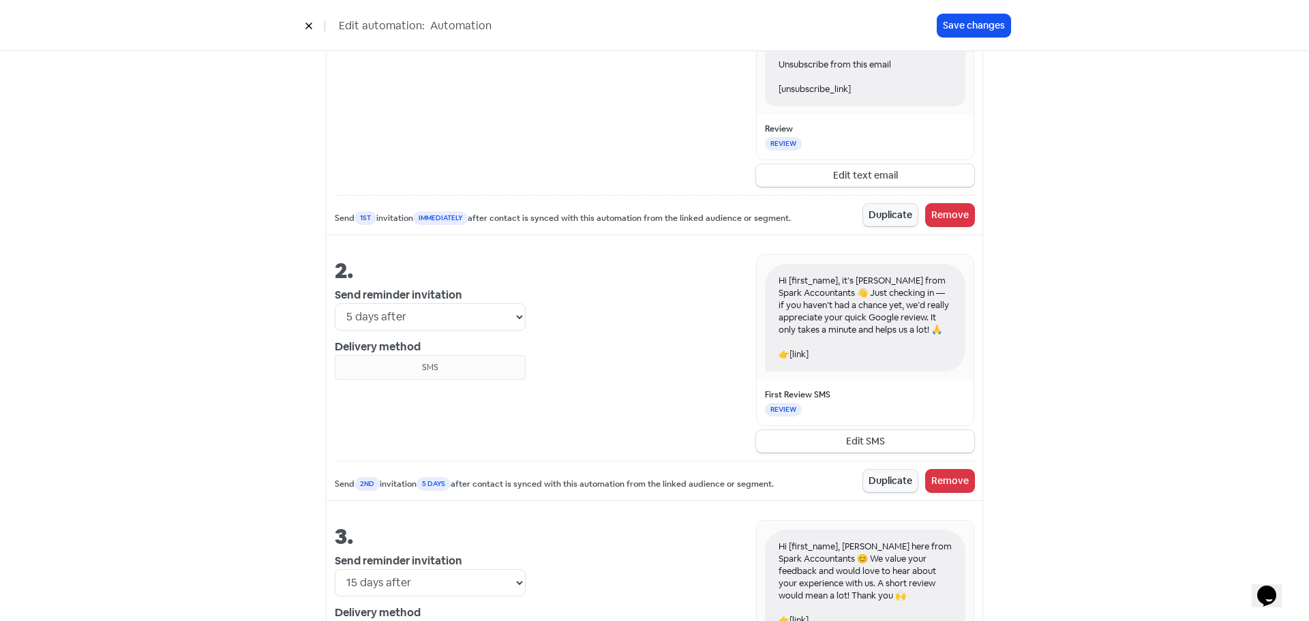
click at [864, 292] on div "Hi [first_name], it’s [PERSON_NAME] from Spark Accountants 👋 Just checking in —…" at bounding box center [865, 318] width 200 height 108
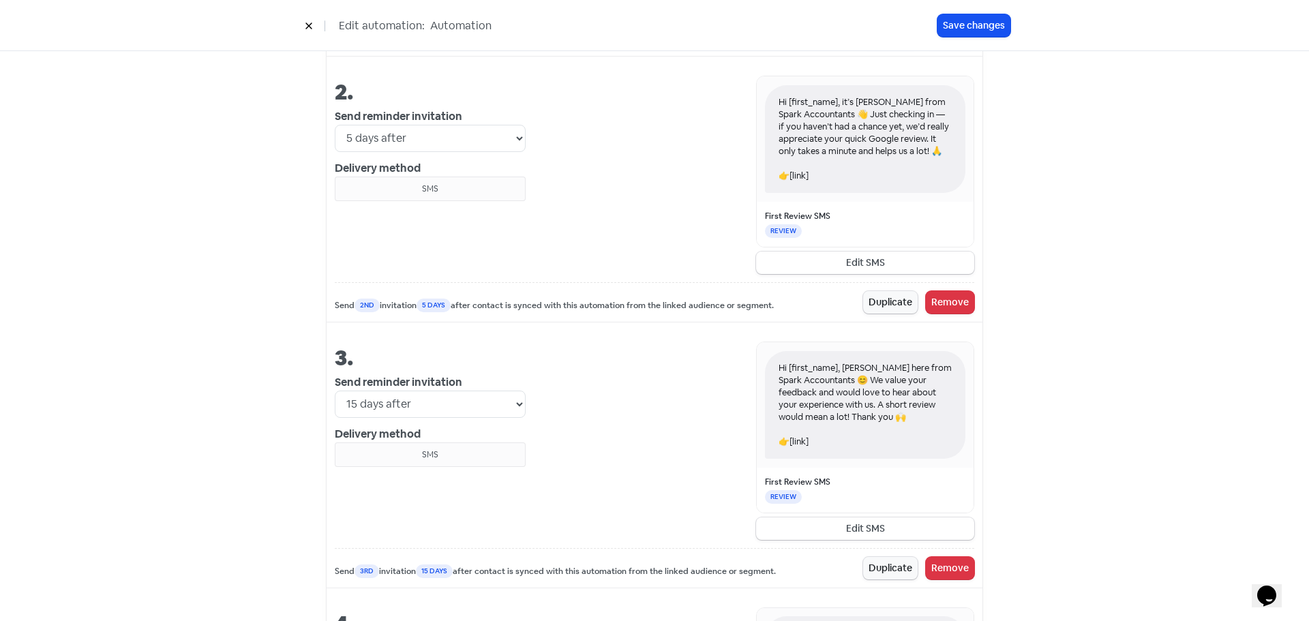
scroll to position [1364, 0]
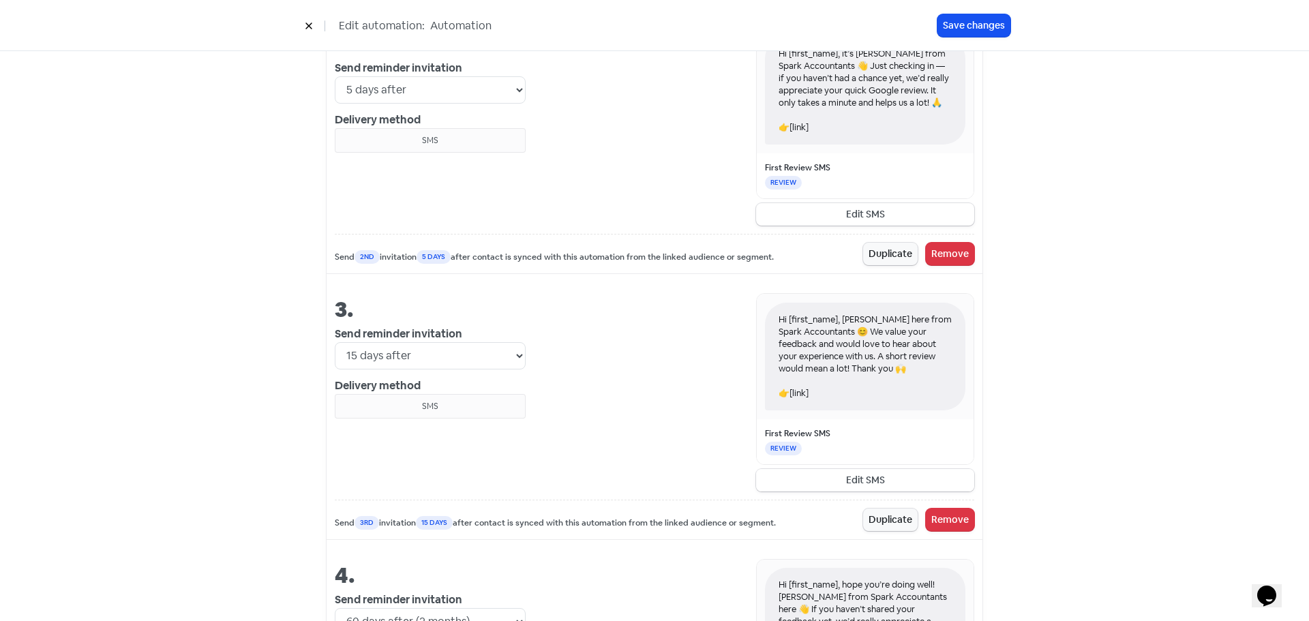
click at [900, 469] on button "Edit SMS" at bounding box center [865, 480] width 218 height 23
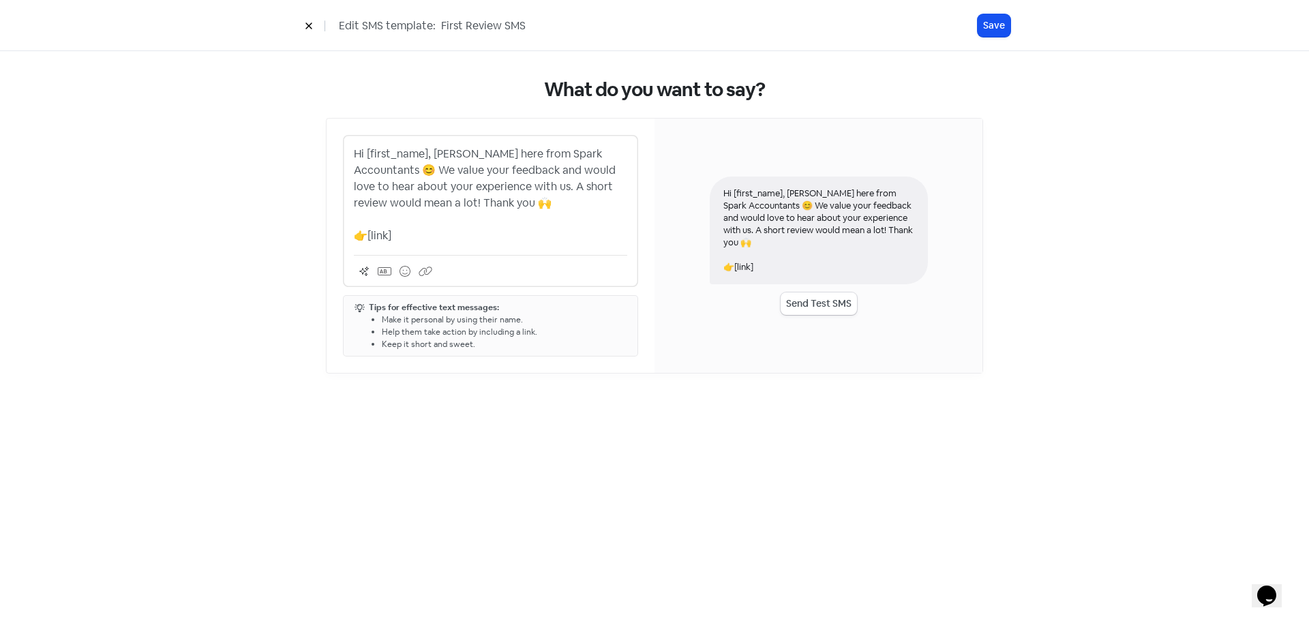
drag, startPoint x: 390, startPoint y: 204, endPoint x: 413, endPoint y: 204, distance: 22.5
click at [393, 204] on p "Hi [first_name], [PERSON_NAME] here from Spark Accountants 😊 We value your feed…" at bounding box center [490, 195] width 273 height 98
click at [988, 33] on button "Save" at bounding box center [994, 25] width 33 height 23
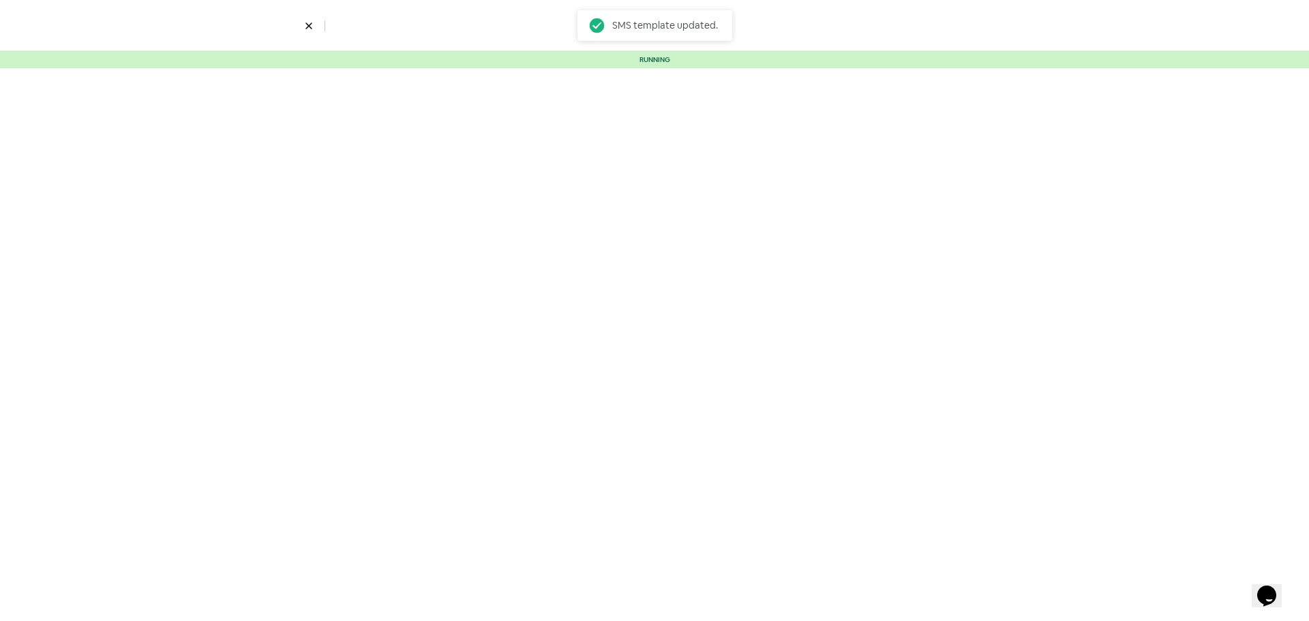
select select "3467"
select select "5"
select select "15"
select select "60"
select select "180"
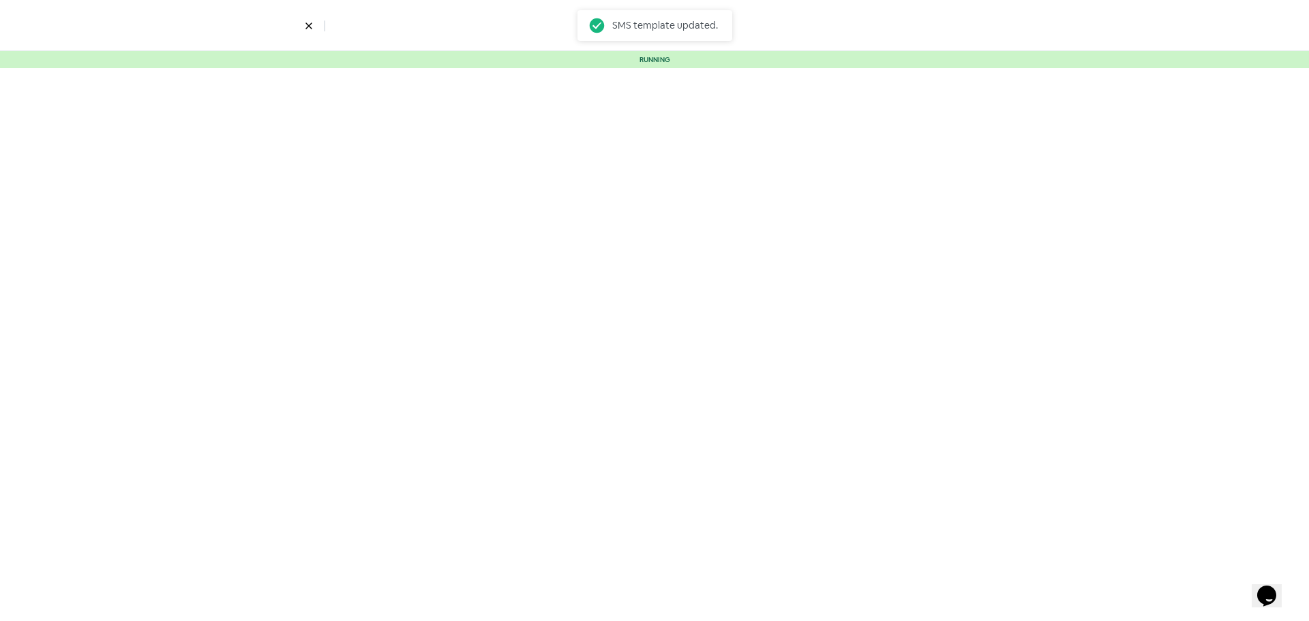
select select "300"
select select "365"
select select "480"
select select "600"
select select "730"
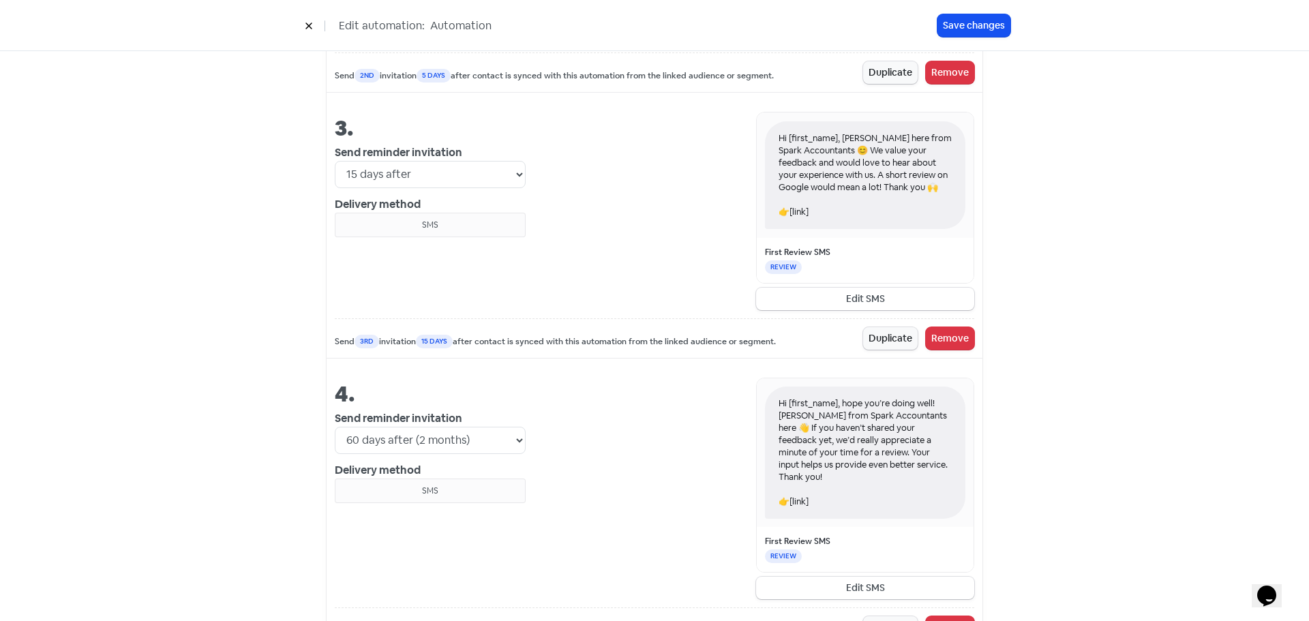
scroll to position [1591, 0]
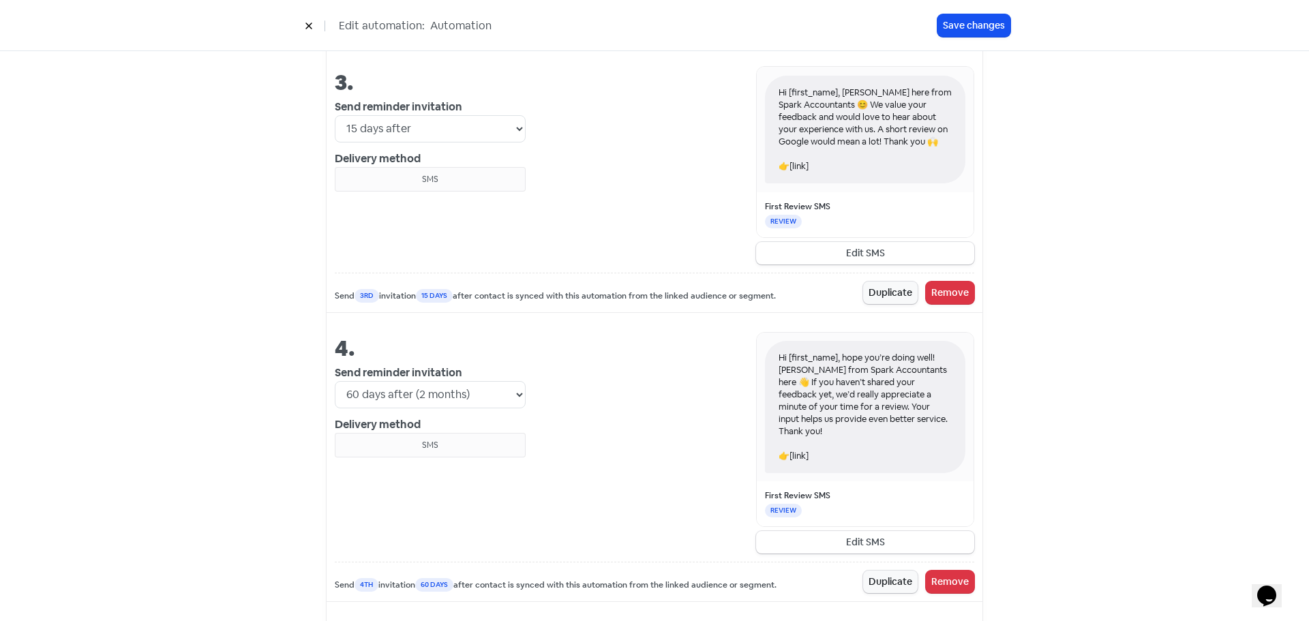
drag, startPoint x: 829, startPoint y: 377, endPoint x: 864, endPoint y: 406, distance: 46.0
click at [864, 406] on div "Hi [first_name], hope you’re doing well! [PERSON_NAME] from Spark Accountants h…" at bounding box center [865, 407] width 200 height 132
click at [830, 531] on button "Edit SMS" at bounding box center [865, 542] width 218 height 23
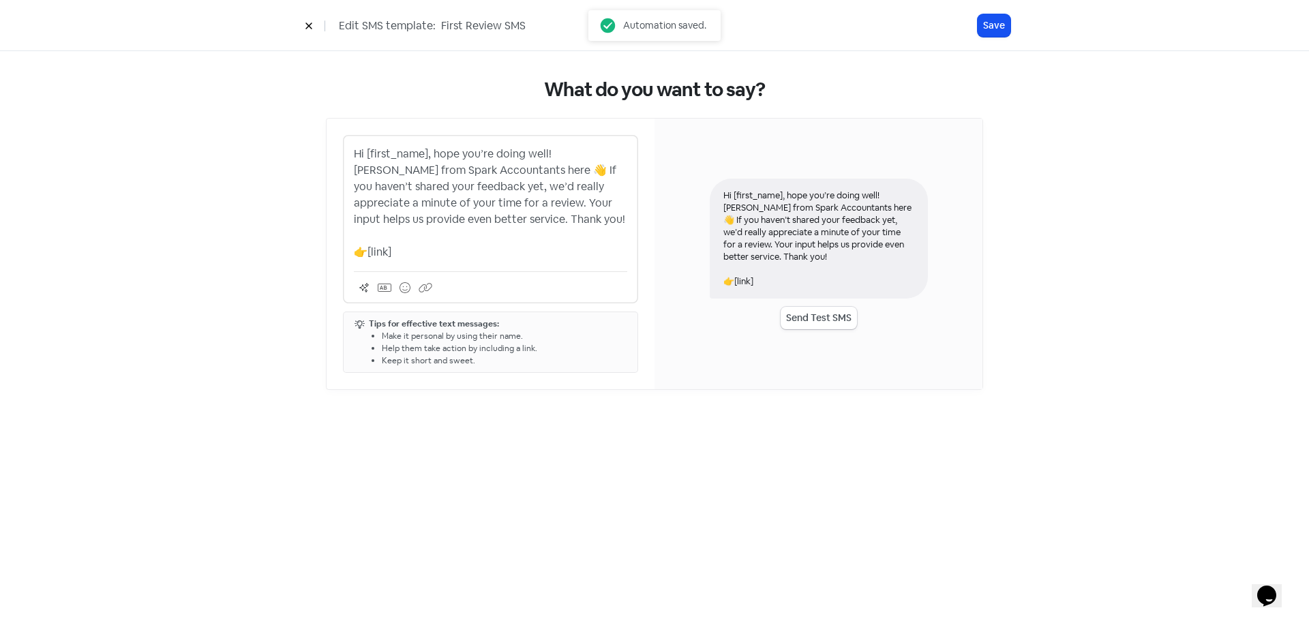
click at [462, 205] on p "Hi [first_name], hope you’re doing well! [PERSON_NAME] from Spark Accountants h…" at bounding box center [490, 203] width 273 height 115
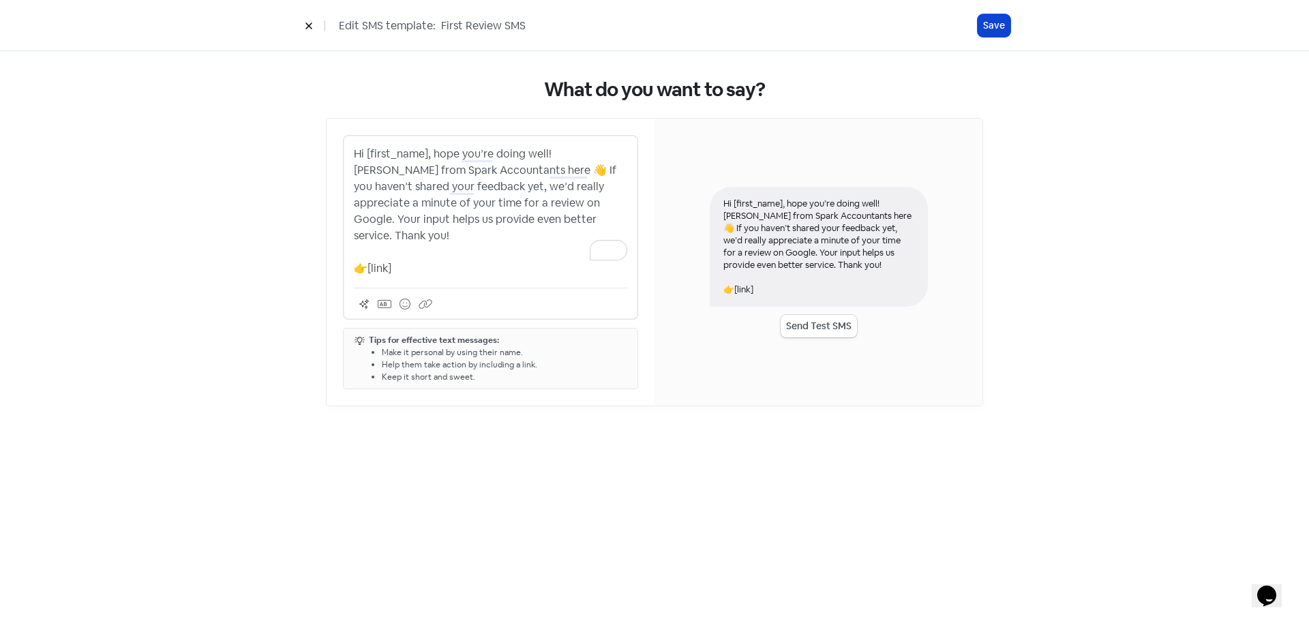
click at [991, 29] on button "Save" at bounding box center [994, 25] width 33 height 23
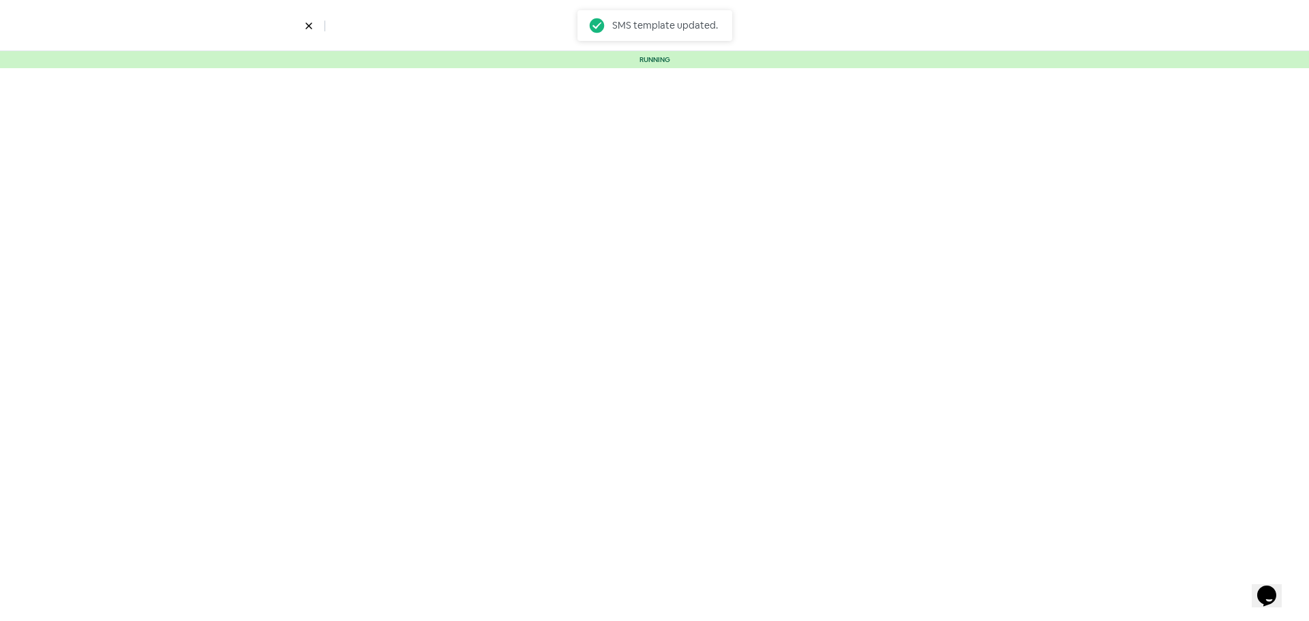
select select "3467"
select select "5"
select select "15"
select select "60"
select select "180"
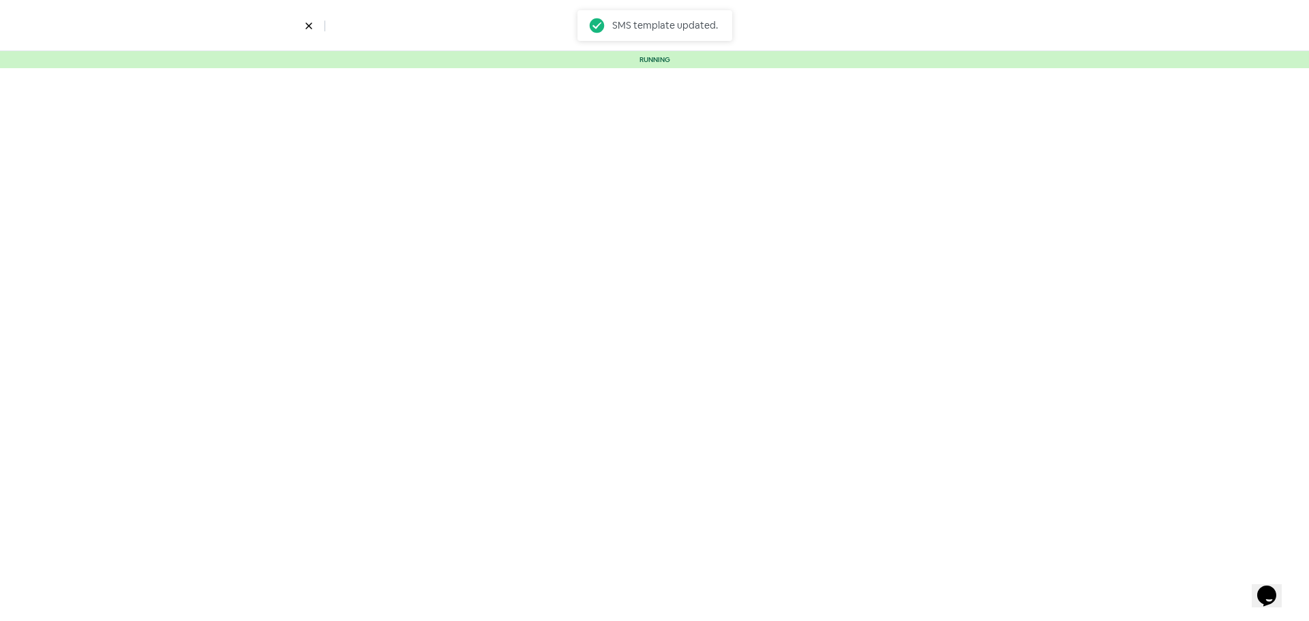
select select "300"
select select "365"
select select "480"
select select "600"
select select "730"
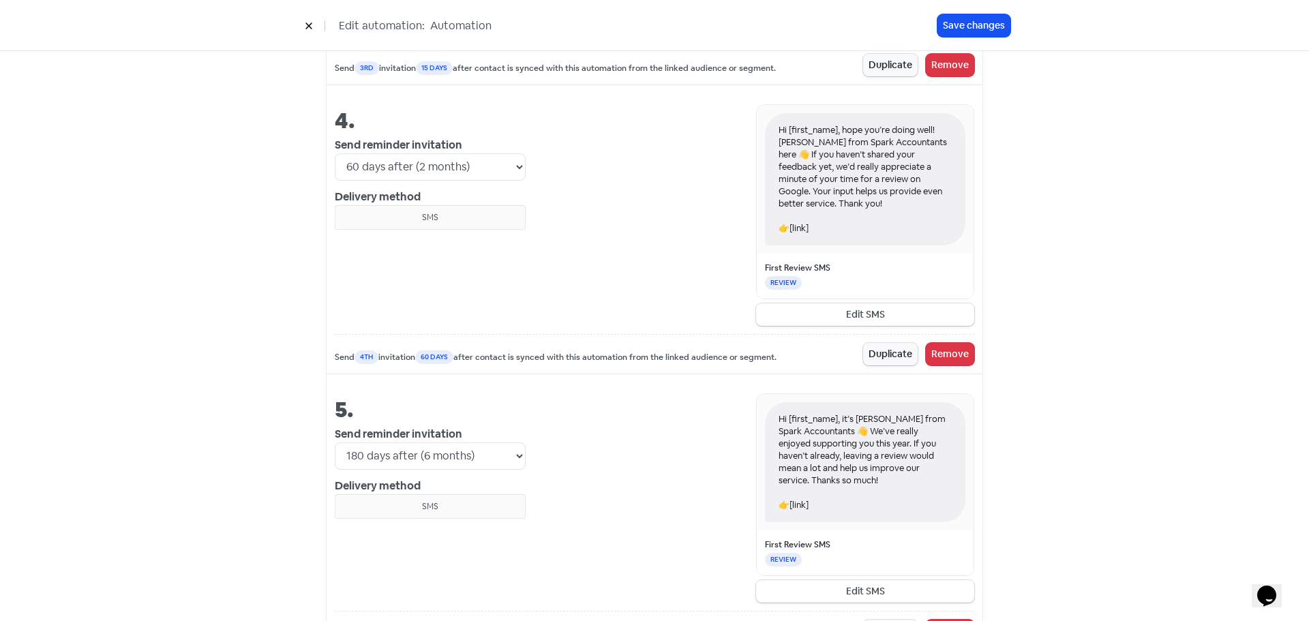
scroll to position [2046, 0]
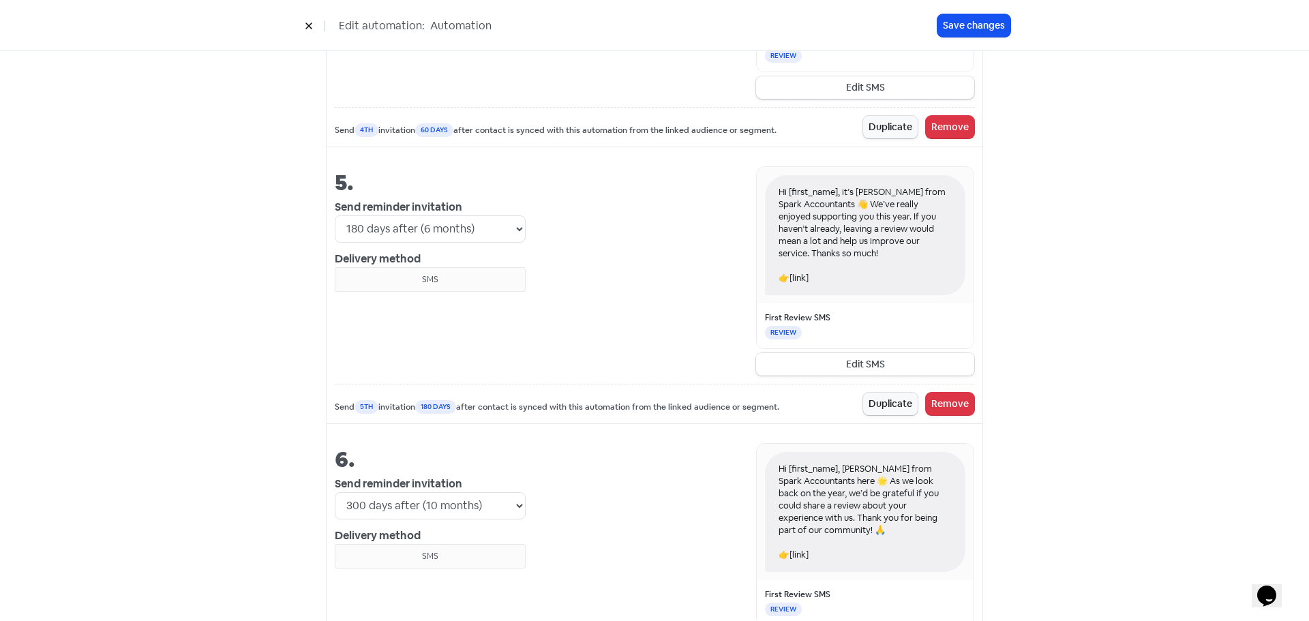
click at [852, 353] on button "Edit SMS" at bounding box center [865, 364] width 218 height 23
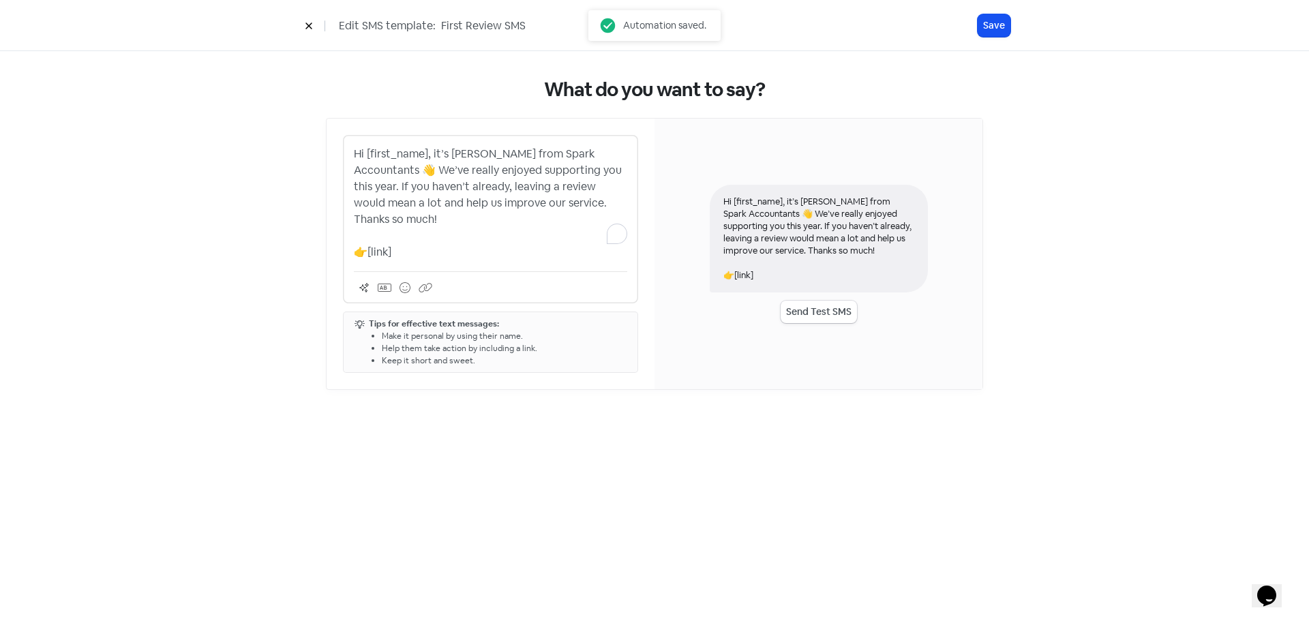
click at [537, 189] on p "Hi [first_name], it’s [PERSON_NAME] from Spark Accountants 👋 We’ve really enjoy…" at bounding box center [490, 203] width 273 height 115
click at [992, 33] on button "Save" at bounding box center [994, 25] width 33 height 23
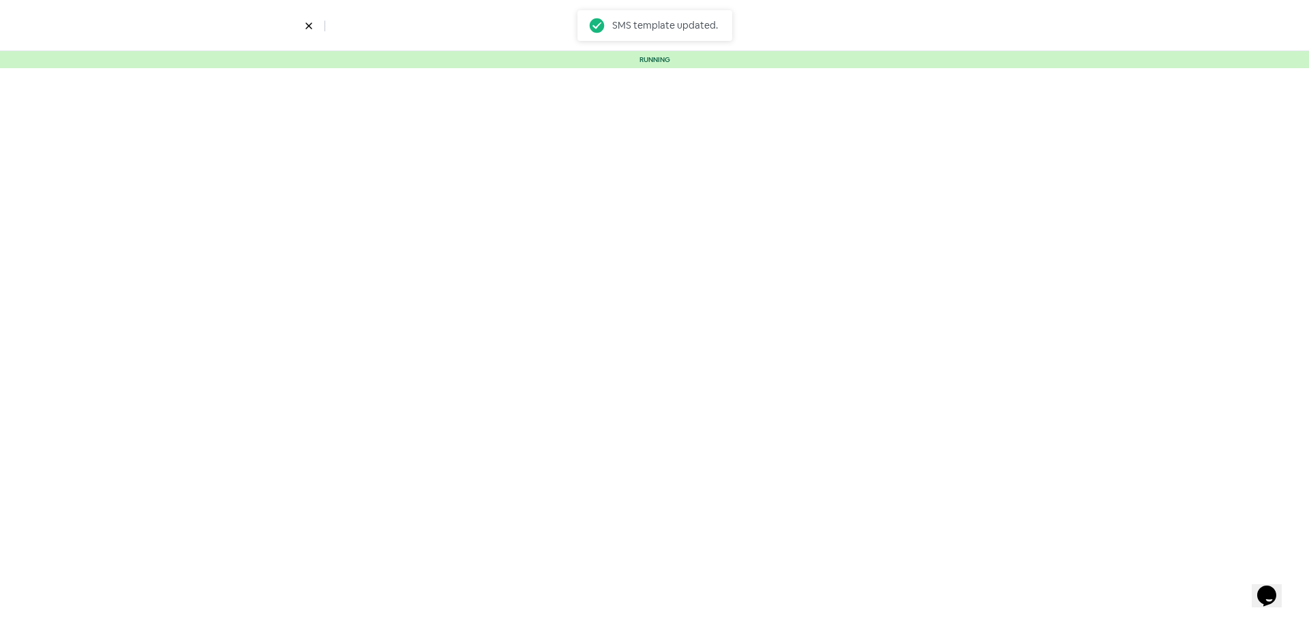
select select "3467"
select select "5"
select select "15"
select select "60"
select select "180"
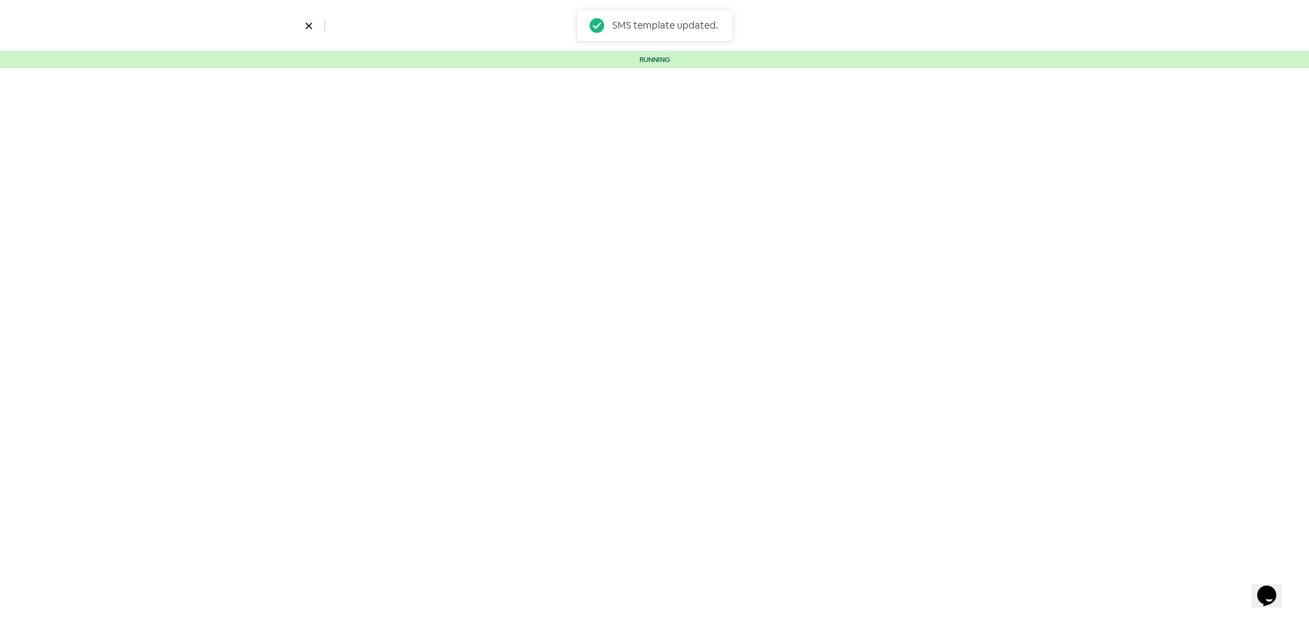
select select "300"
select select "365"
select select "480"
select select "600"
select select "730"
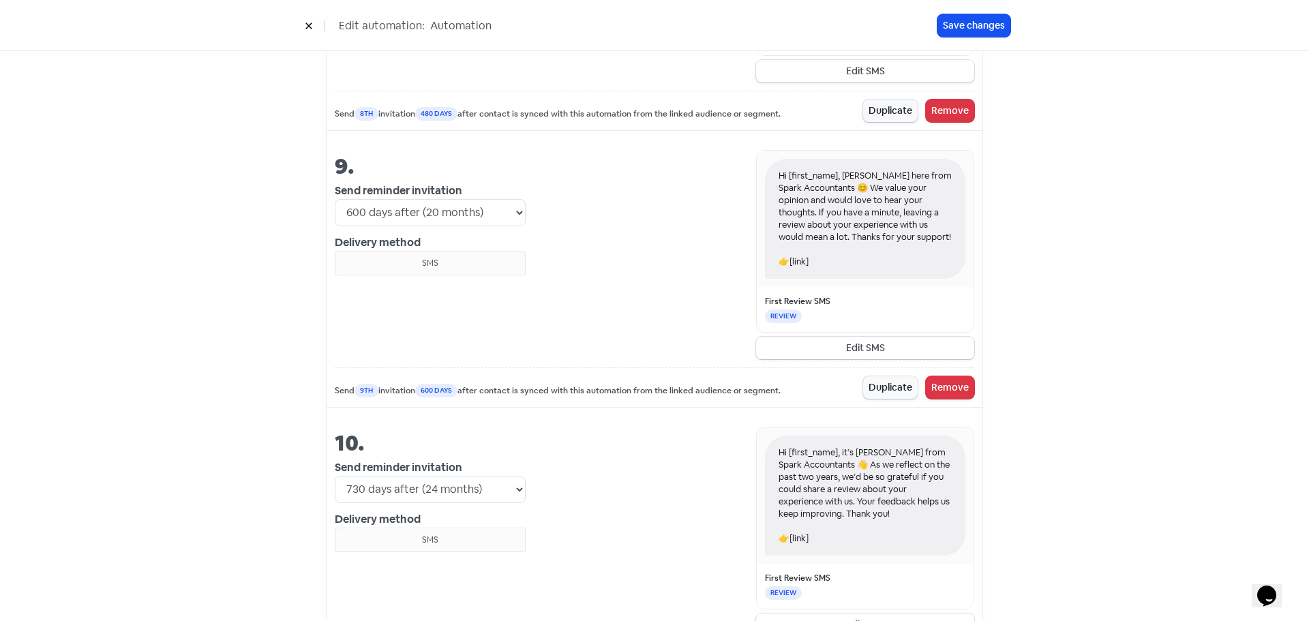
scroll to position [2959, 0]
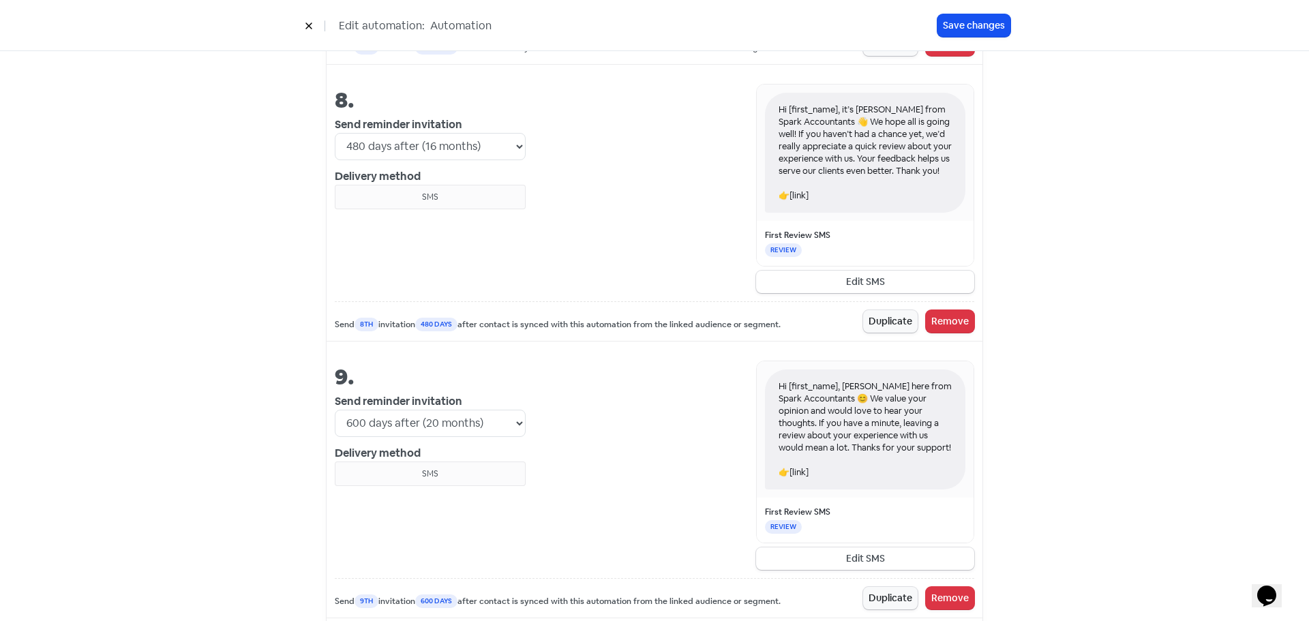
drag, startPoint x: 883, startPoint y: 391, endPoint x: 888, endPoint y: 445, distance: 54.1
click at [888, 445] on div "Hi [first_name], [PERSON_NAME] here from Spark Accountants 😊 We value your opin…" at bounding box center [865, 430] width 200 height 120
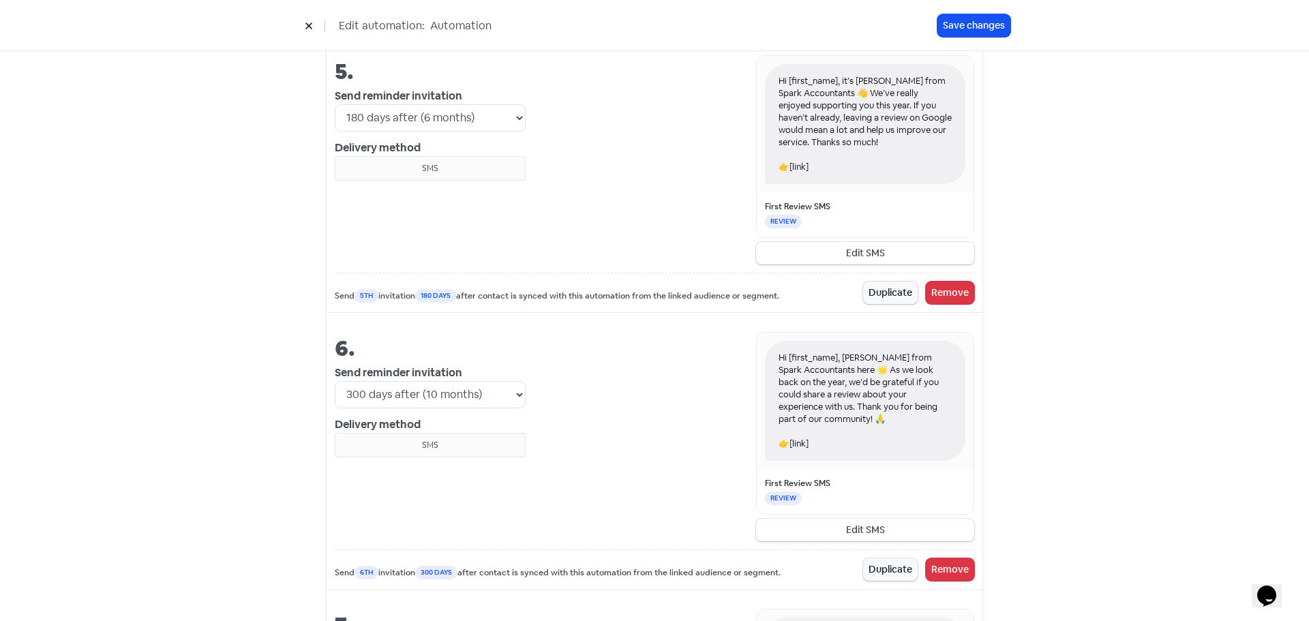
scroll to position [2163, 0]
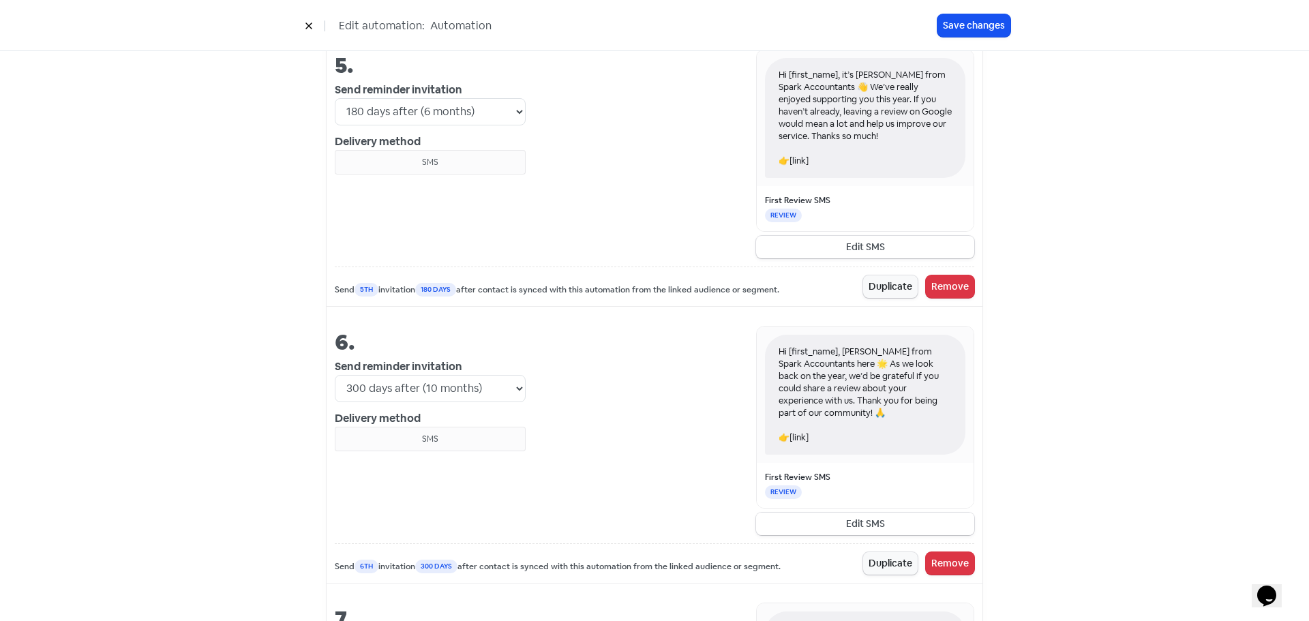
click at [874, 513] on button "Edit SMS" at bounding box center [865, 524] width 218 height 23
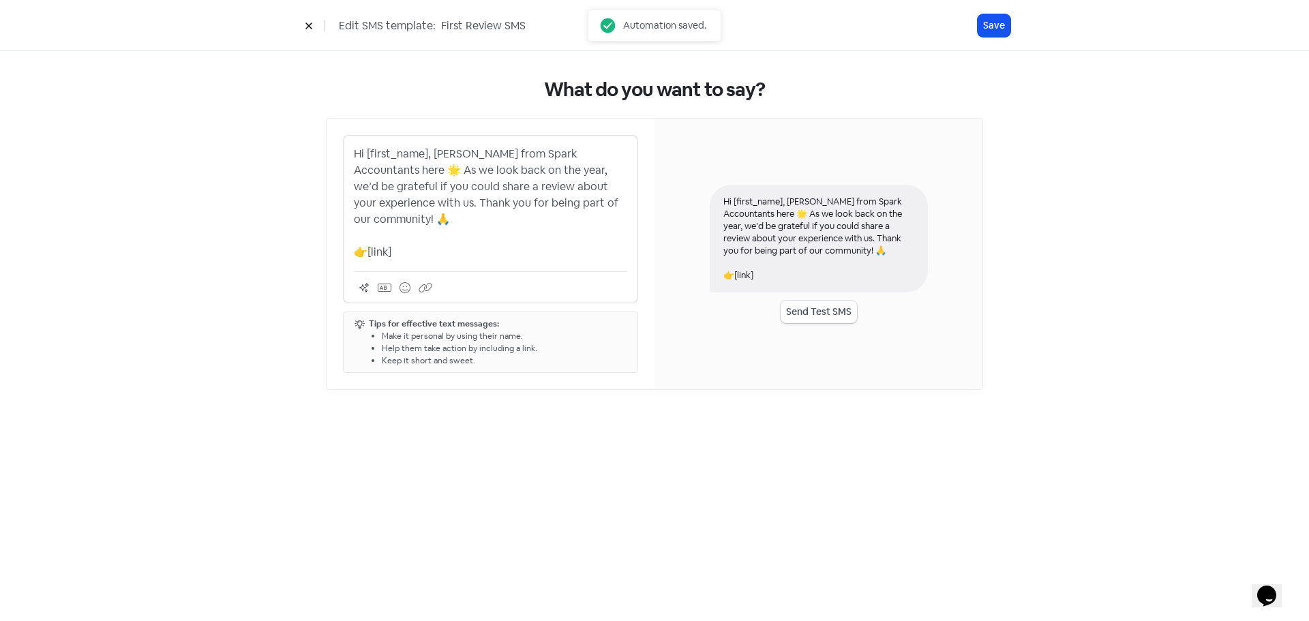
click at [489, 186] on p "Hi [first_name], [PERSON_NAME] from Spark Accountants here 🌟 As we look back on…" at bounding box center [490, 203] width 273 height 115
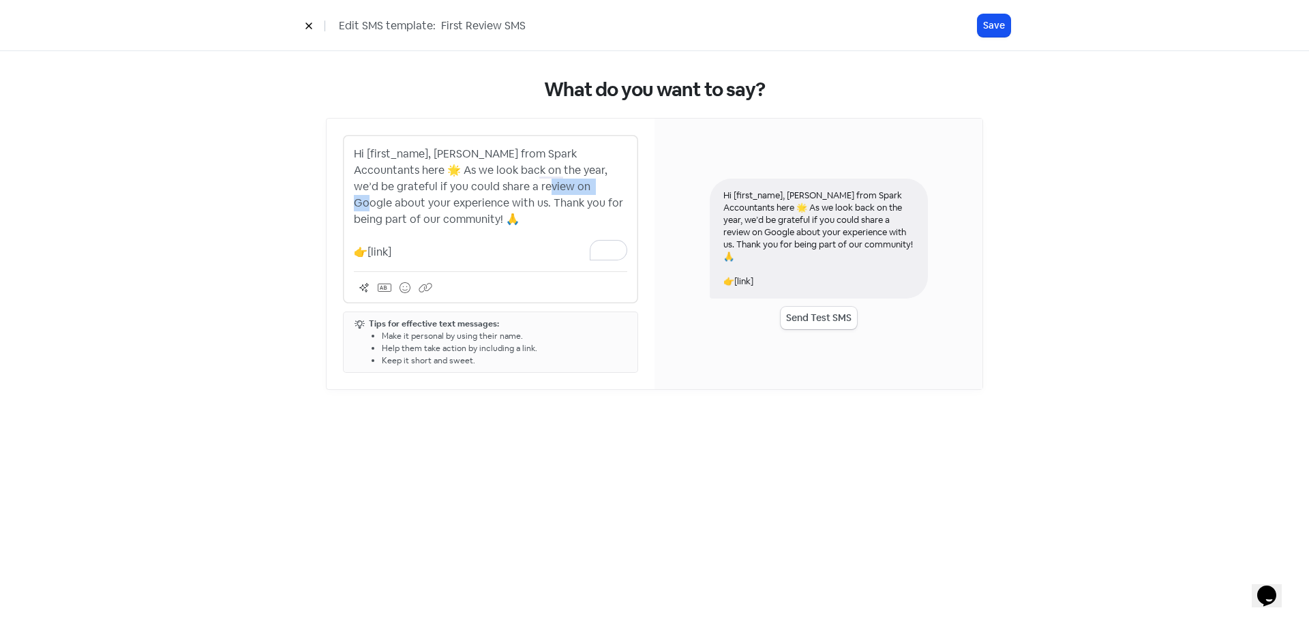
drag, startPoint x: 541, startPoint y: 186, endPoint x: 486, endPoint y: 190, distance: 55.3
click at [486, 190] on p "Hi [first_name], [PERSON_NAME] from Spark Accountants here 🌟 As we look back on…" at bounding box center [490, 203] width 273 height 115
copy p "n Google a"
click at [981, 22] on button "Save" at bounding box center [994, 25] width 33 height 23
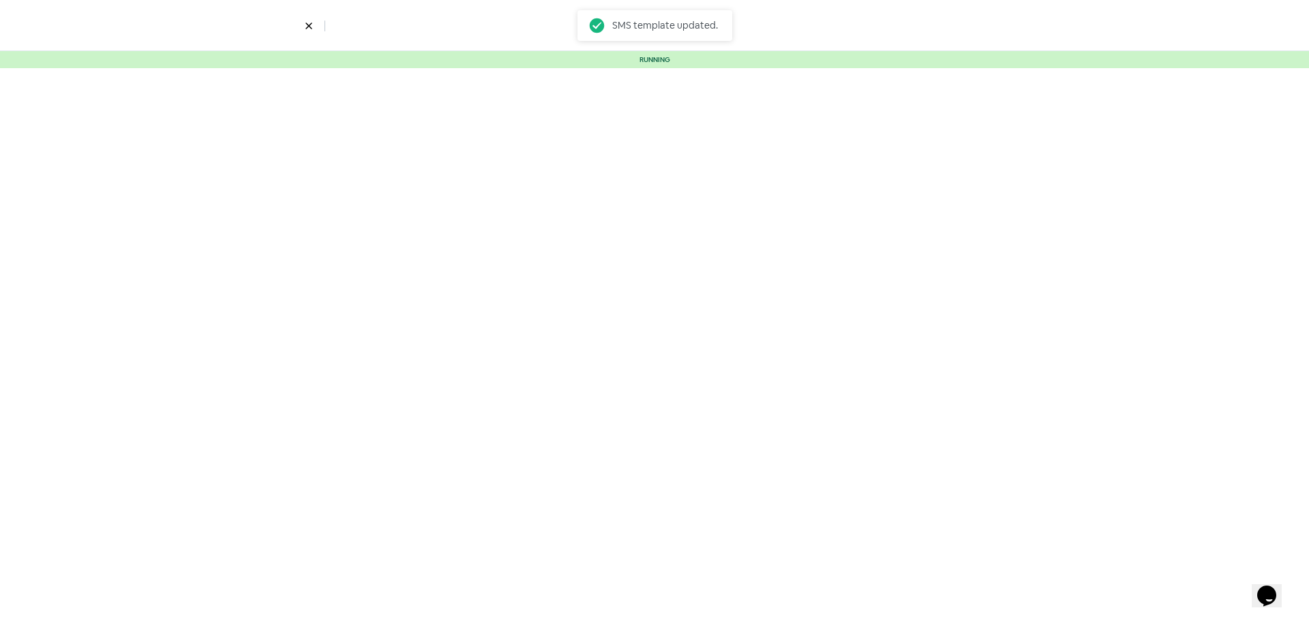
select select "3467"
select select "5"
select select "15"
select select "60"
select select "180"
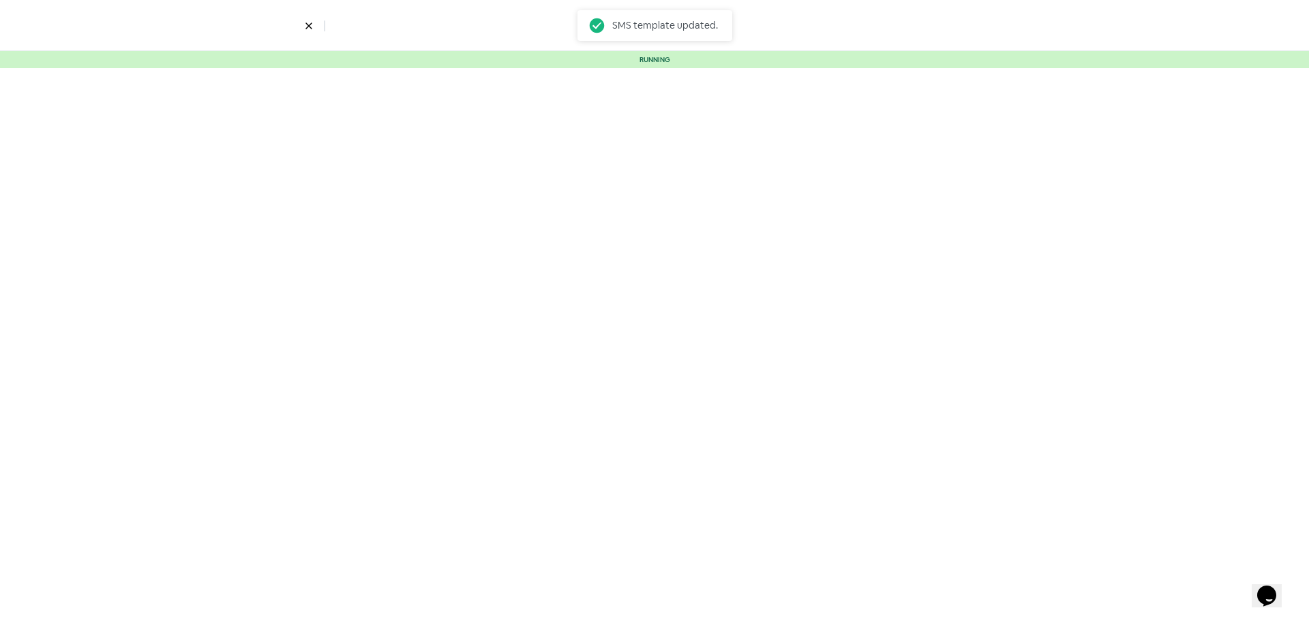
select select "300"
select select "365"
select select "480"
select select "600"
select select "730"
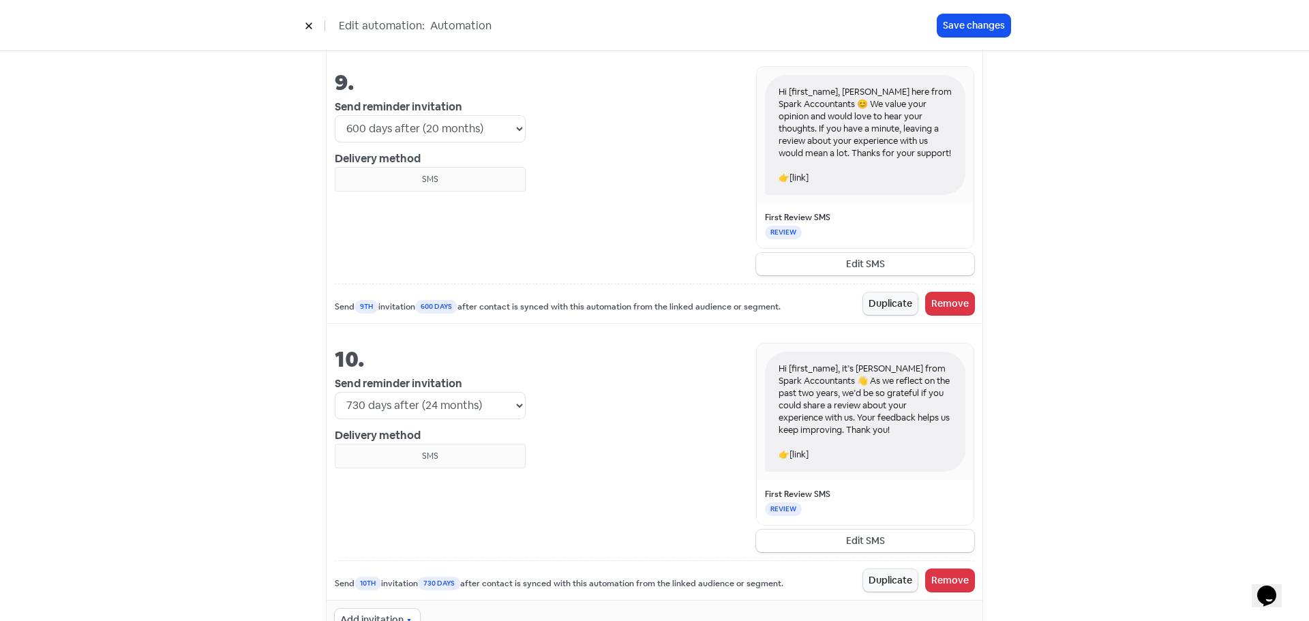
scroll to position [3300, 0]
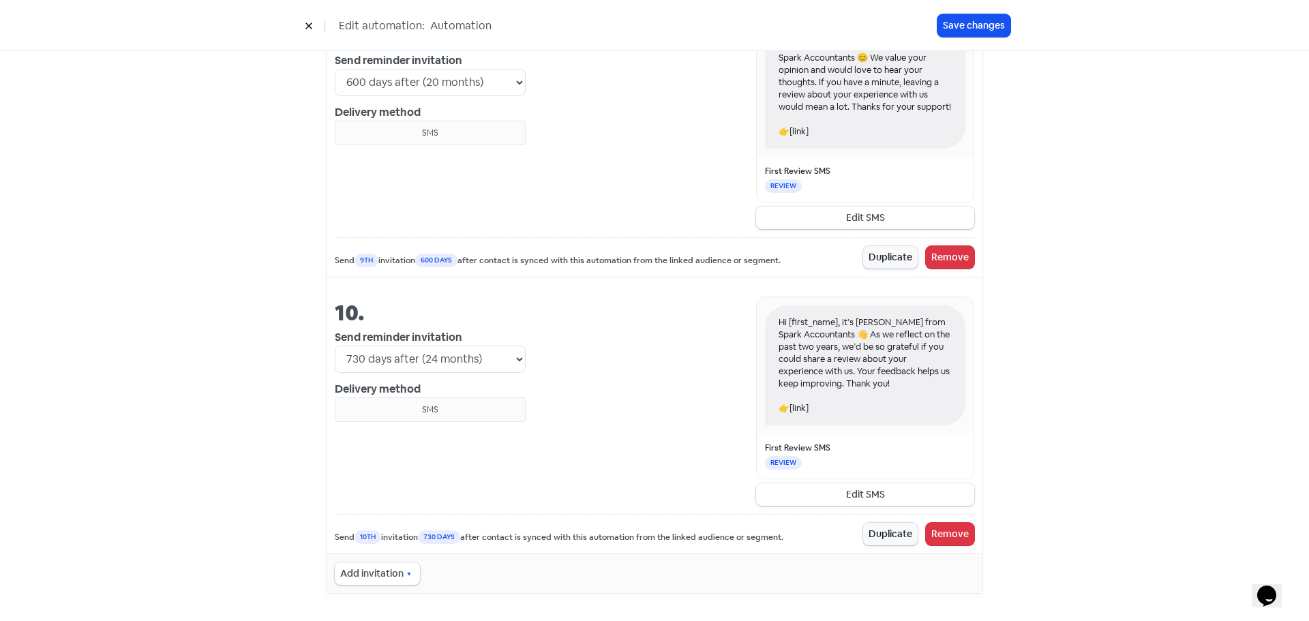
click at [851, 498] on button "Edit SMS" at bounding box center [865, 494] width 218 height 23
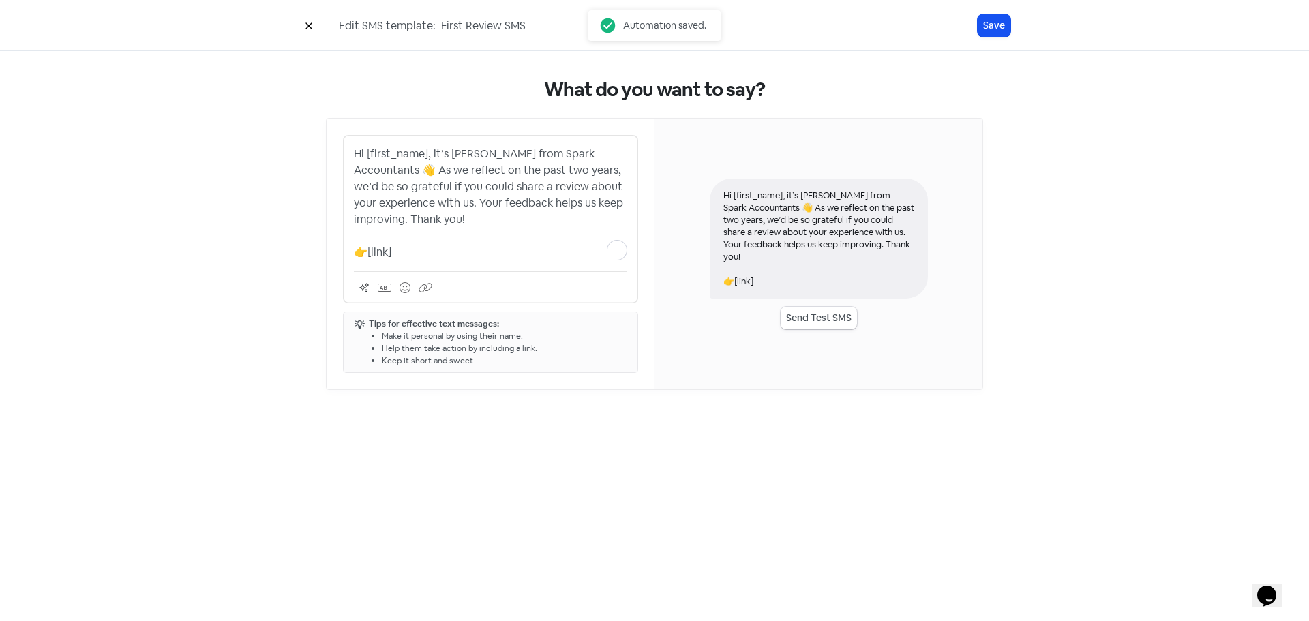
click at [528, 184] on p "Hi [first_name], it’s [PERSON_NAME] from Spark Accountants 👋 As we reflect on t…" at bounding box center [490, 203] width 273 height 115
click at [993, 21] on button "Save" at bounding box center [994, 25] width 33 height 23
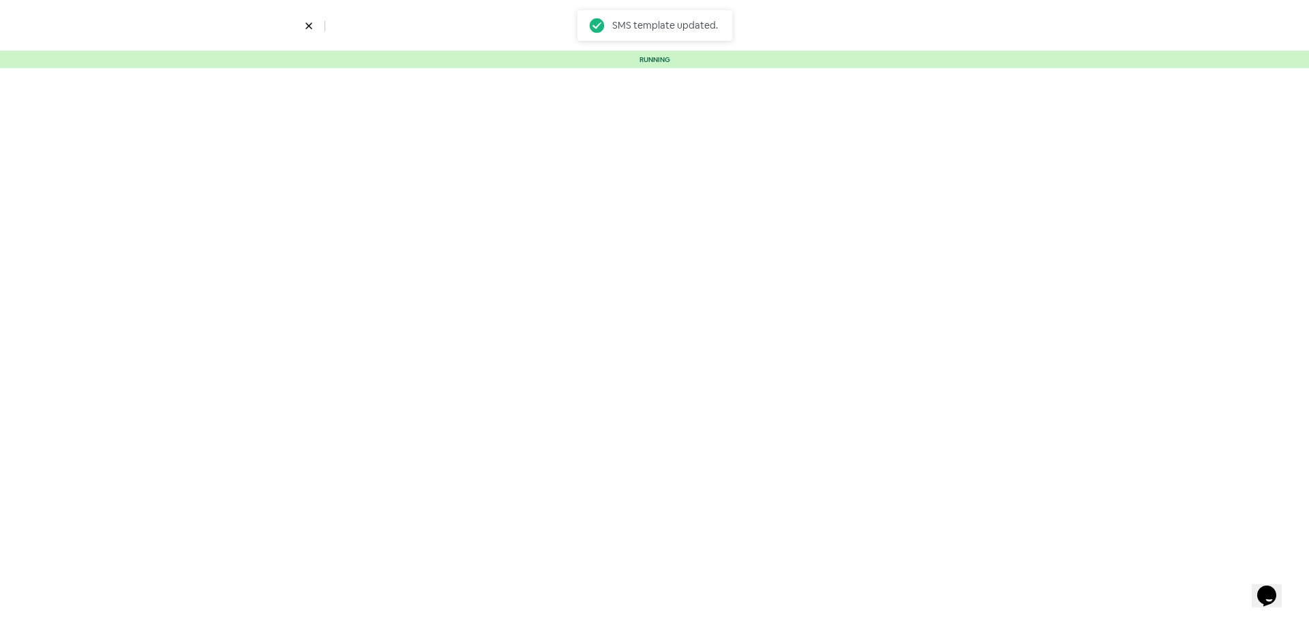
select select "3467"
select select "5"
select select "15"
select select "60"
select select "180"
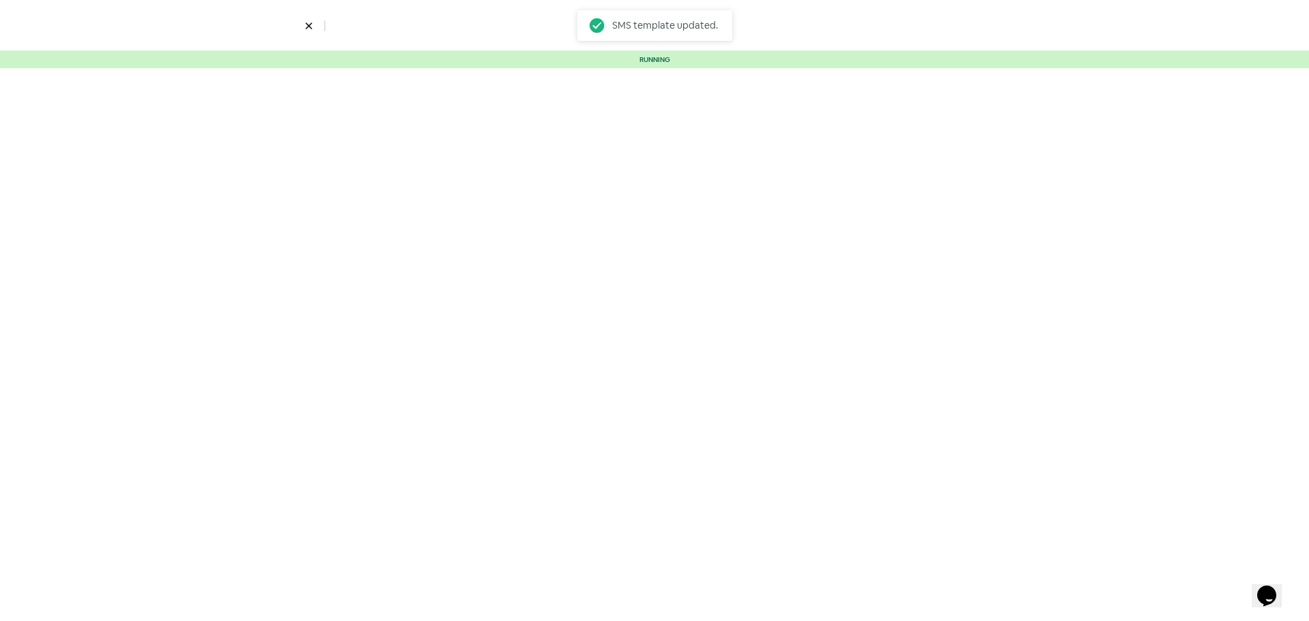
select select "300"
select select "365"
select select "480"
select select "600"
select select "730"
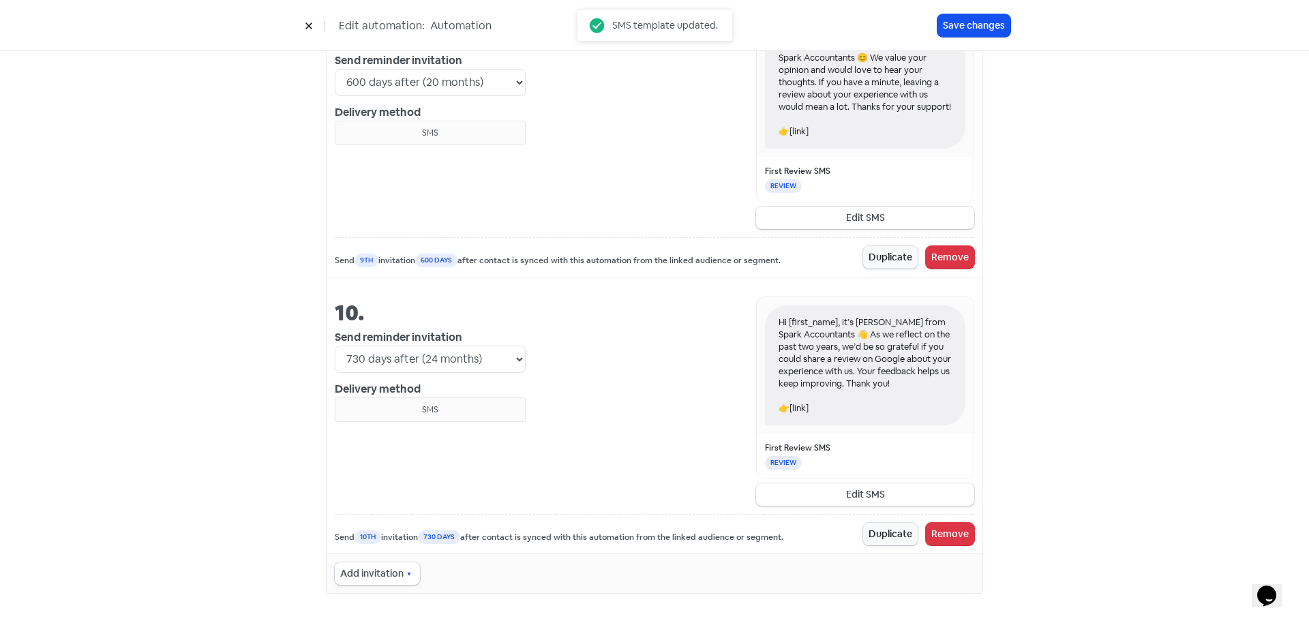
scroll to position [3186, 0]
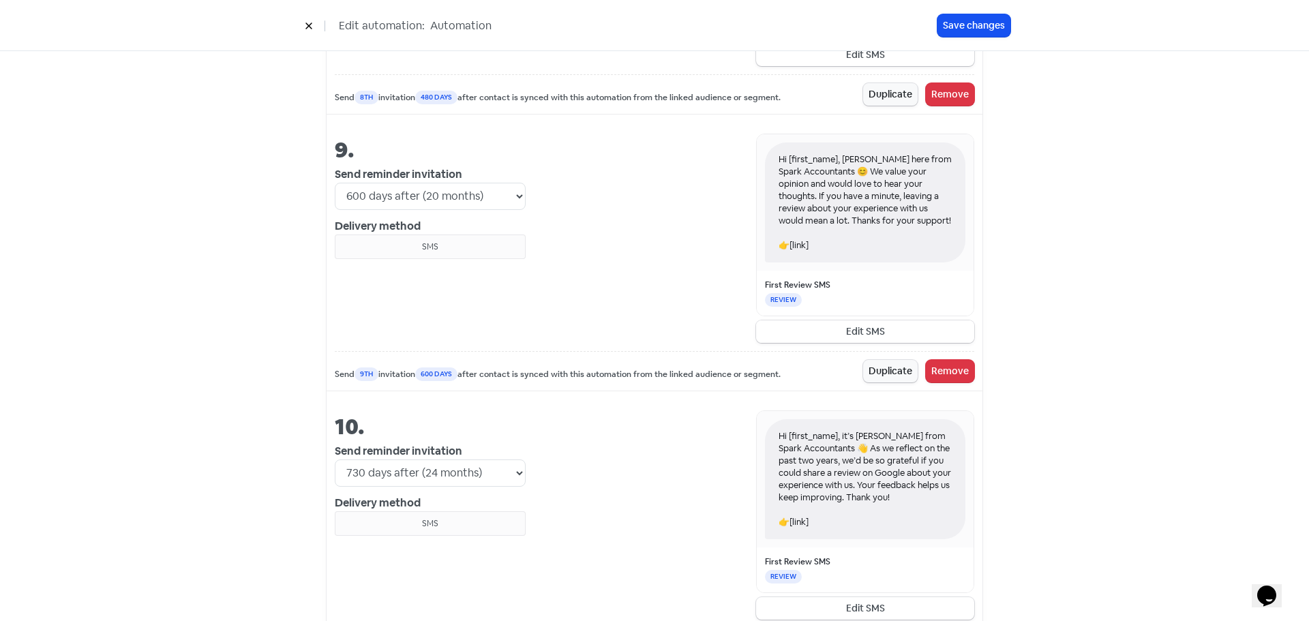
click at [904, 335] on button "Edit SMS" at bounding box center [865, 331] width 218 height 23
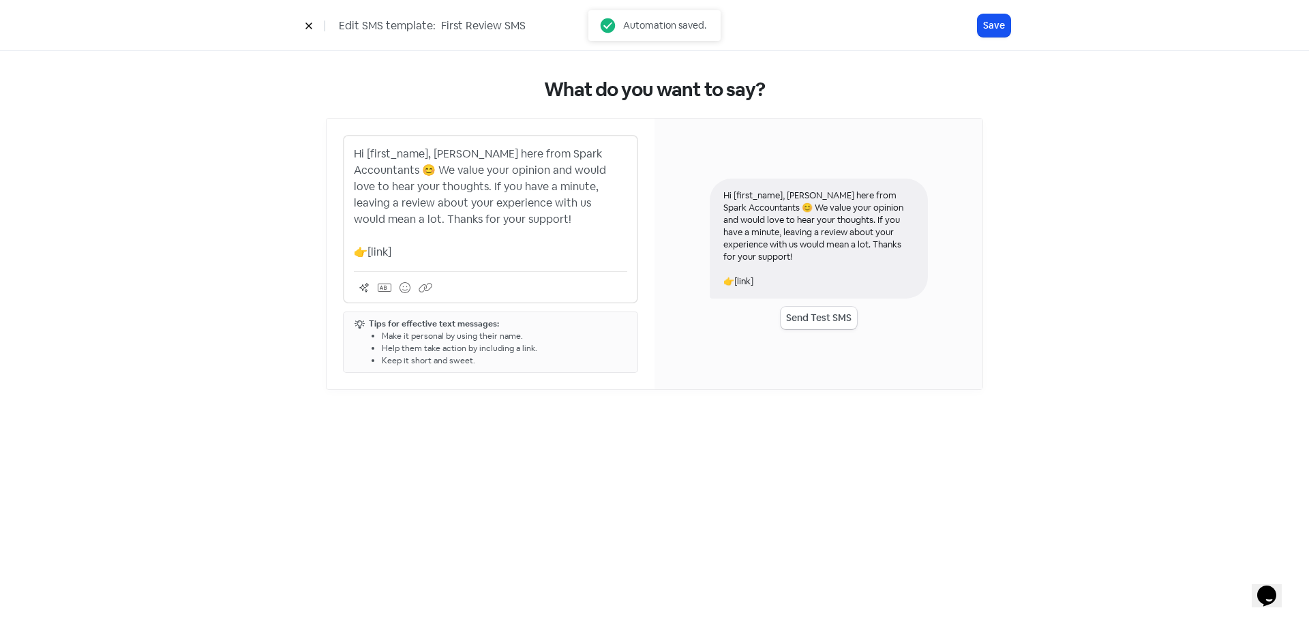
click at [383, 199] on p "Hi [first_name], [PERSON_NAME] here from Spark Accountants 😊 We value your opin…" at bounding box center [490, 203] width 273 height 115
click at [389, 200] on p "Hi [first_name], [PERSON_NAME] here from Spark Accountants 😊 We value your opin…" at bounding box center [490, 203] width 273 height 115
click at [1000, 33] on button "Save" at bounding box center [994, 25] width 33 height 23
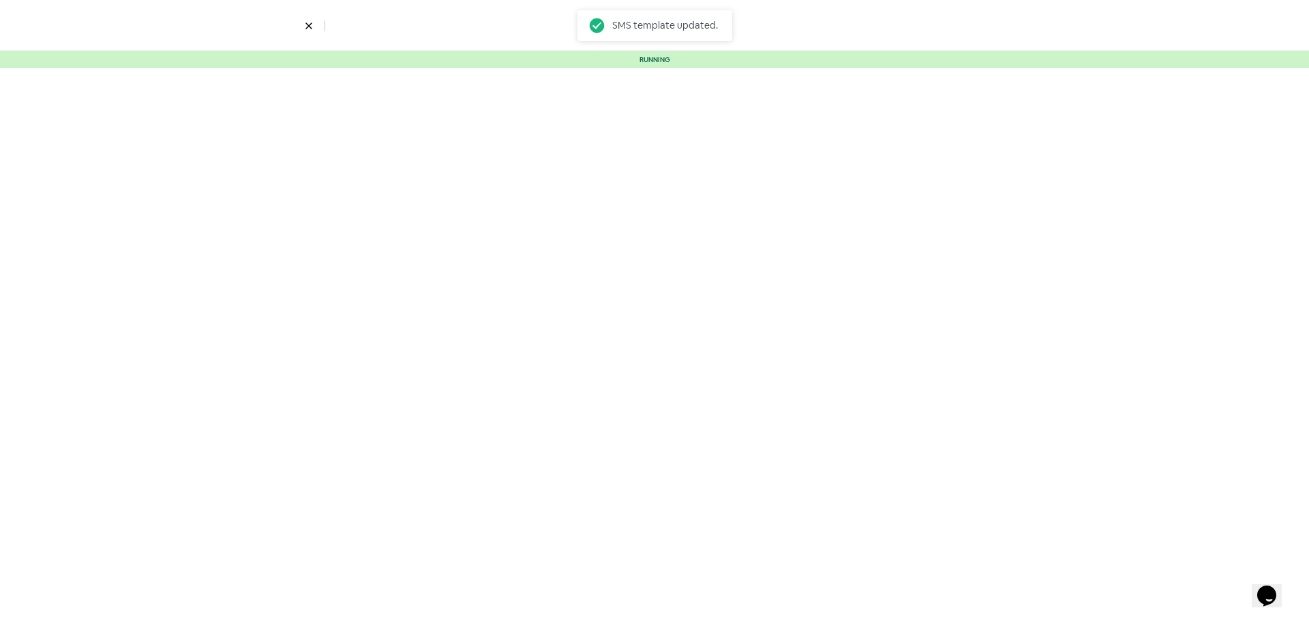
select select "3467"
select select "5"
select select "15"
select select "60"
select select "180"
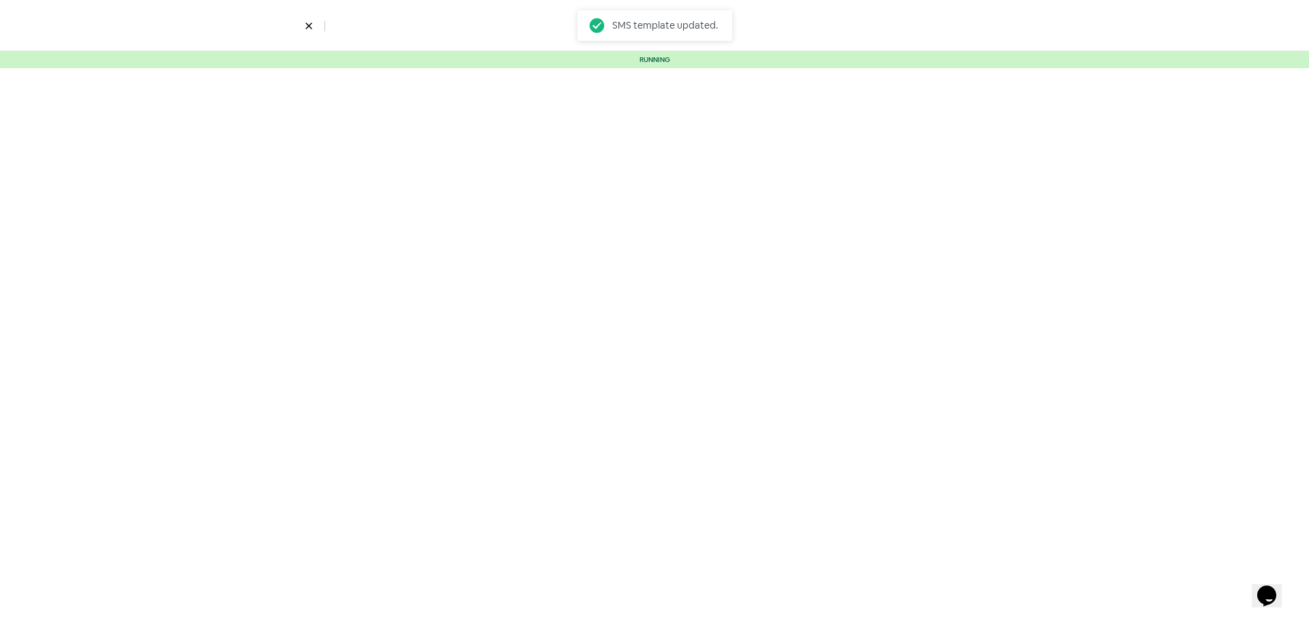
select select "300"
select select "365"
select select "480"
select select "600"
select select "730"
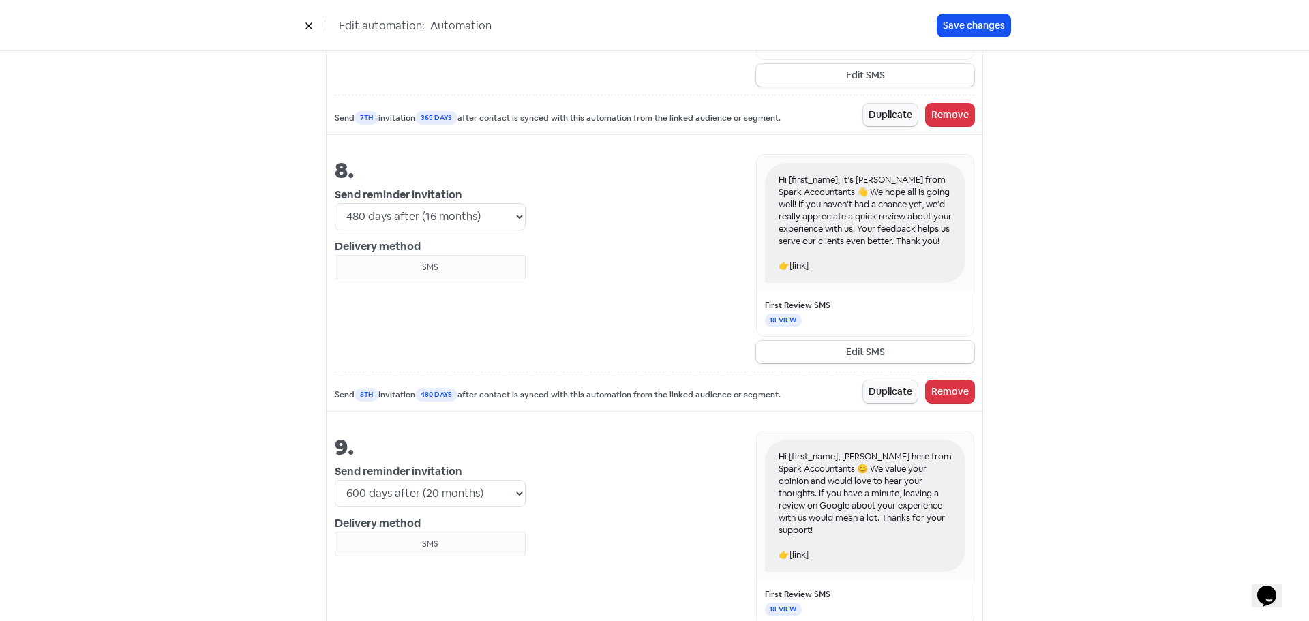
scroll to position [2845, 0]
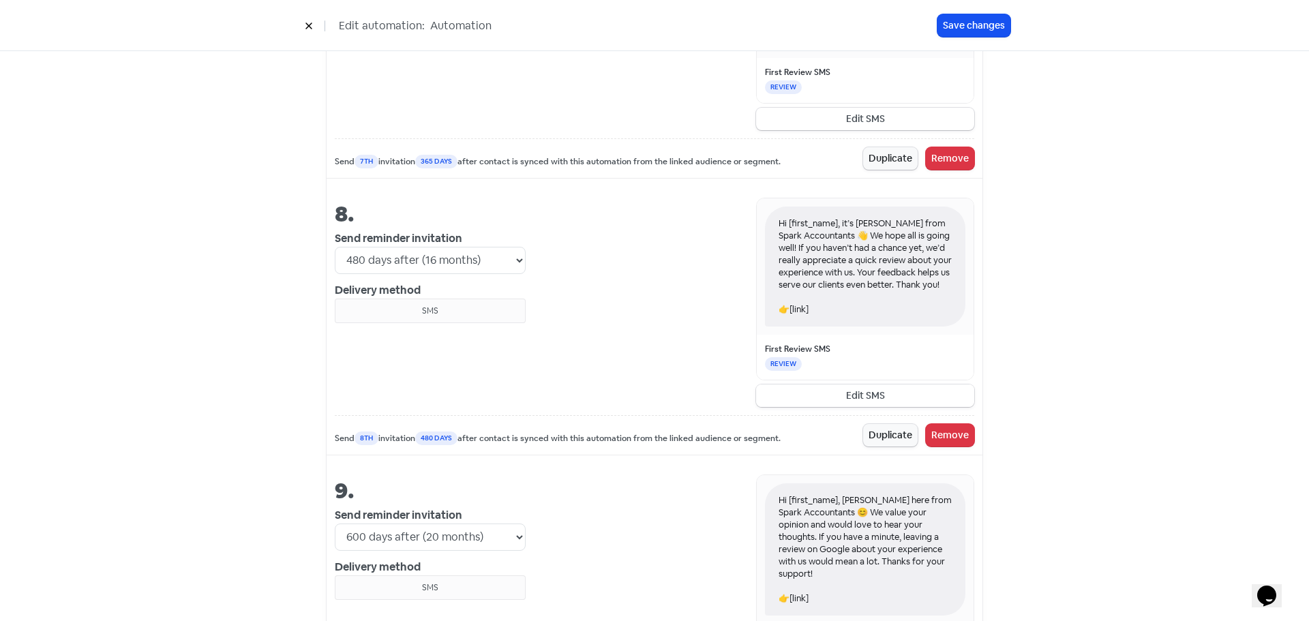
click at [874, 400] on button "Edit SMS" at bounding box center [865, 396] width 218 height 23
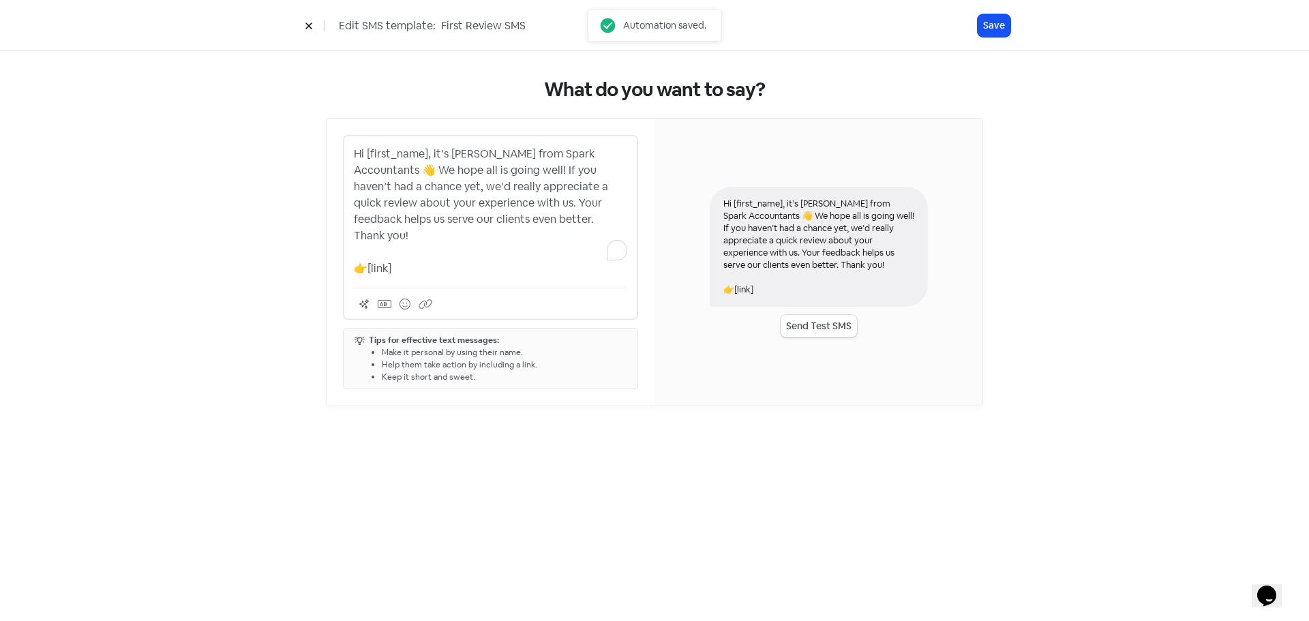
click at [599, 190] on p "Hi [first_name], it’s [PERSON_NAME] from Spark Accountants 👋 We hope all is goi…" at bounding box center [490, 211] width 273 height 131
click at [984, 25] on button "Save" at bounding box center [994, 25] width 33 height 23
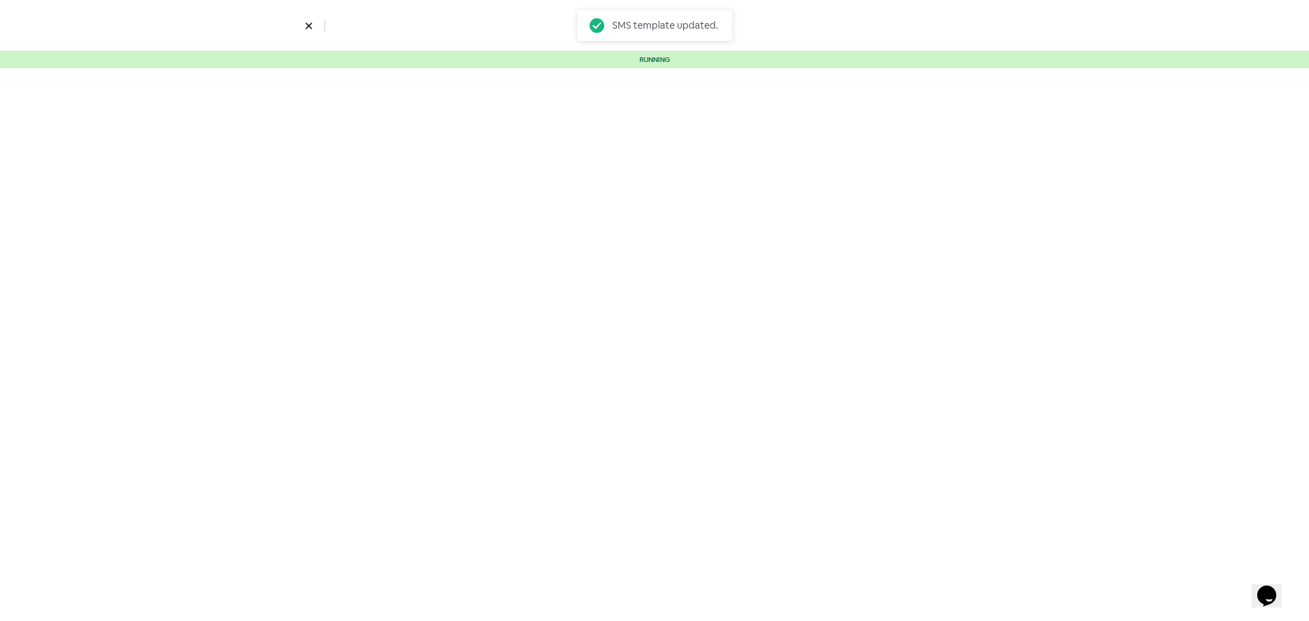
select select "3467"
select select "5"
select select "15"
select select "60"
select select "180"
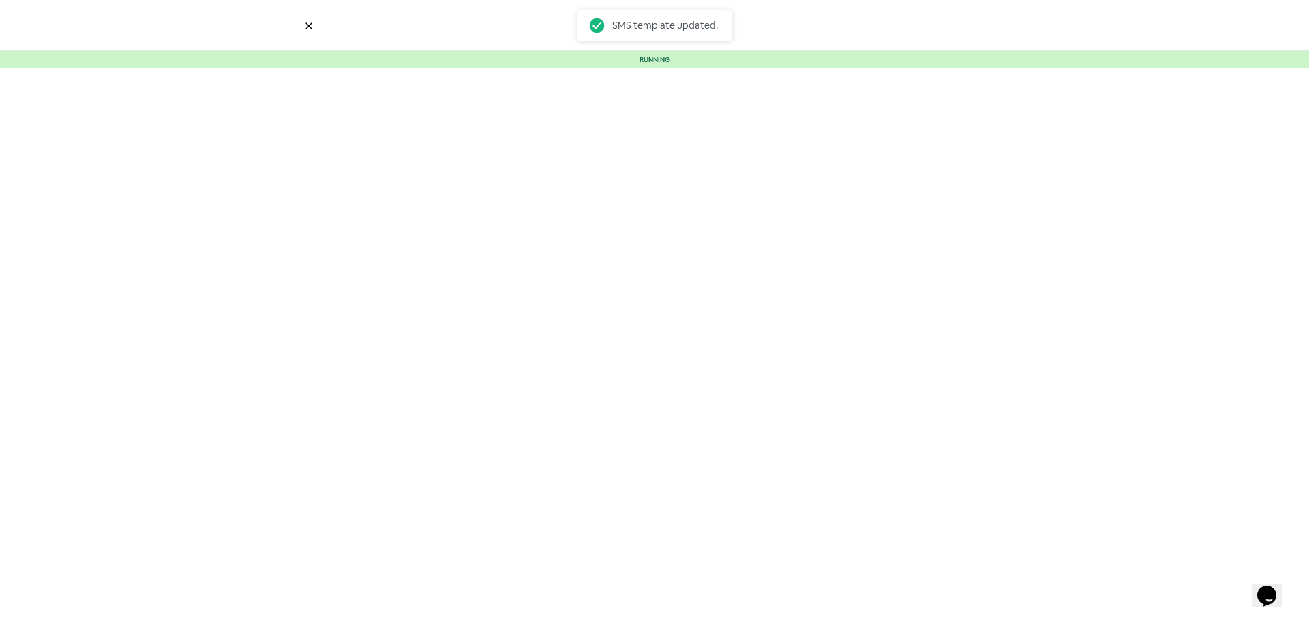
select select "300"
select select "365"
select select "480"
select select "600"
select select "730"
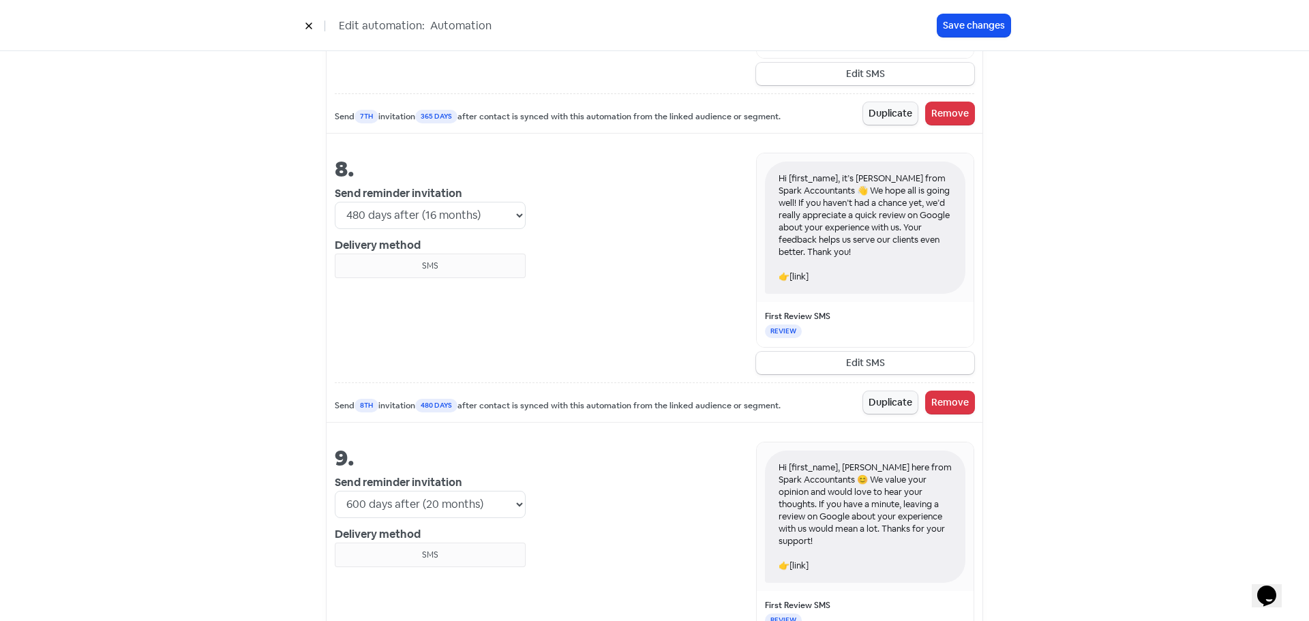
scroll to position [2732, 0]
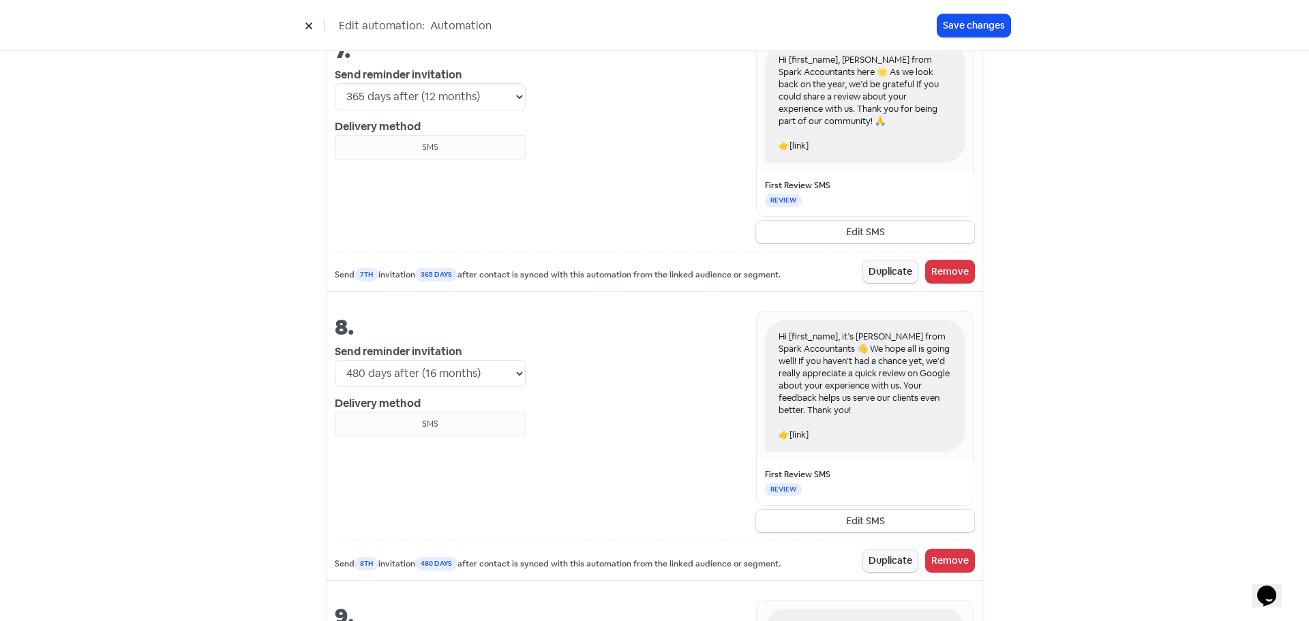
drag, startPoint x: 887, startPoint y: 359, endPoint x: 887, endPoint y: 384, distance: 25.2
click at [887, 384] on div "Hi [first_name], it’s [PERSON_NAME] from Spark Accountants 👋 We hope all is goi…" at bounding box center [865, 386] width 200 height 132
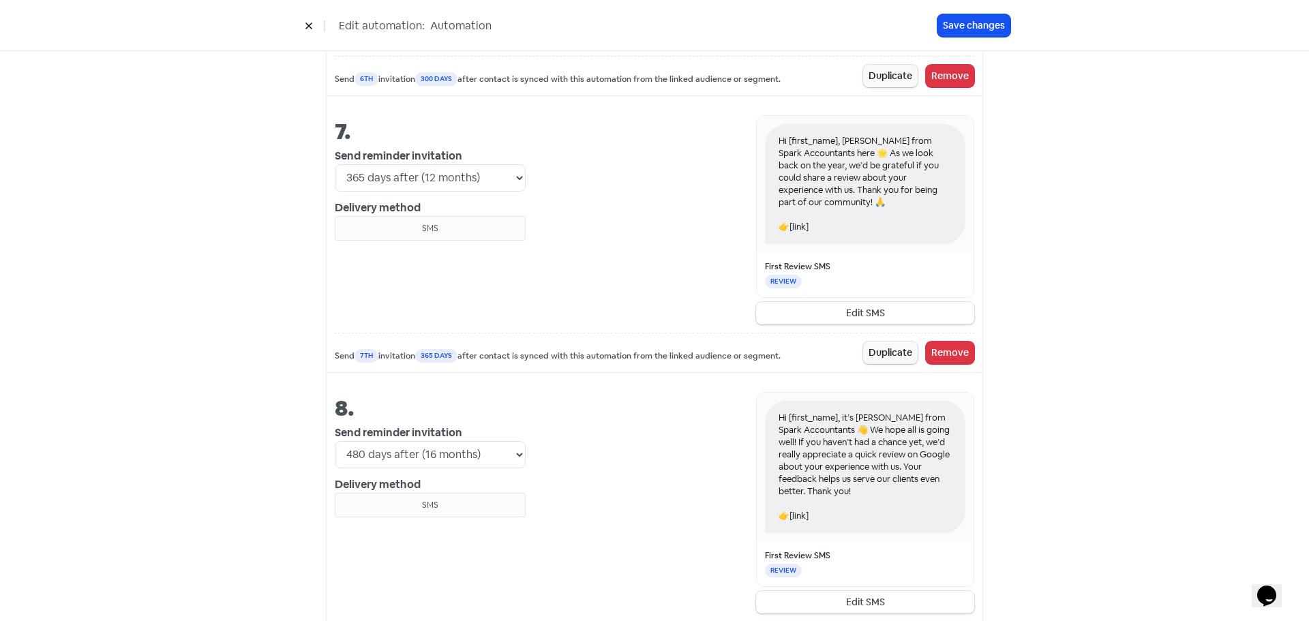
scroll to position [2618, 0]
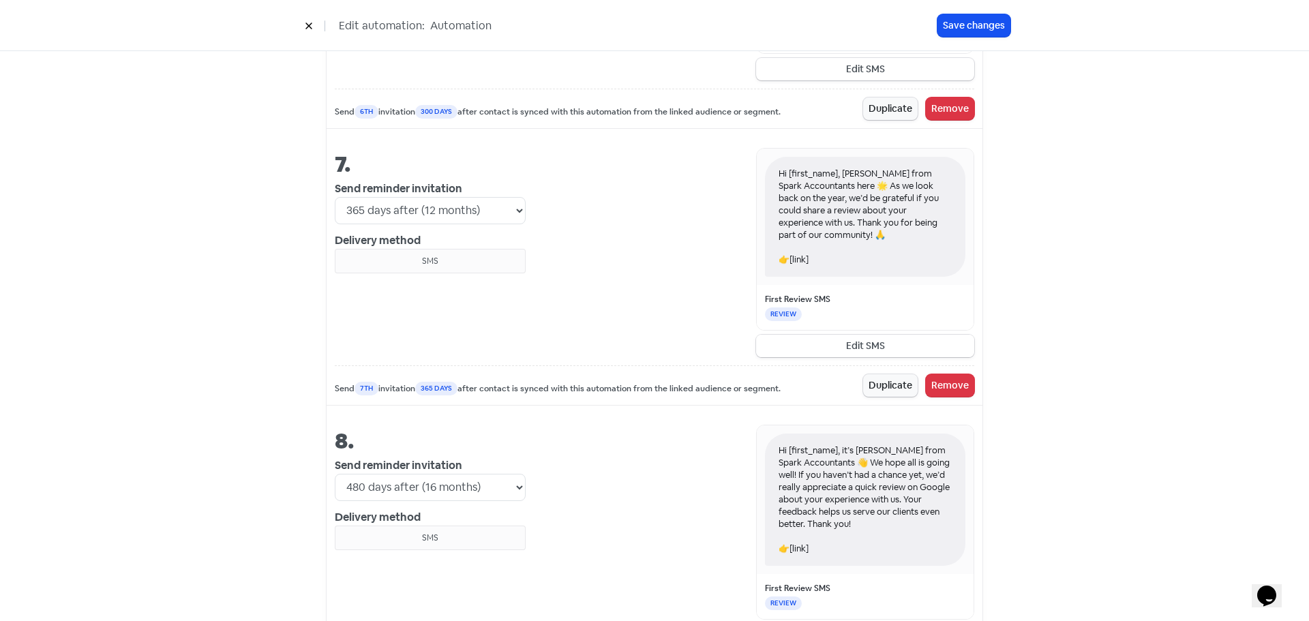
click at [854, 335] on button "Edit SMS" at bounding box center [865, 346] width 218 height 23
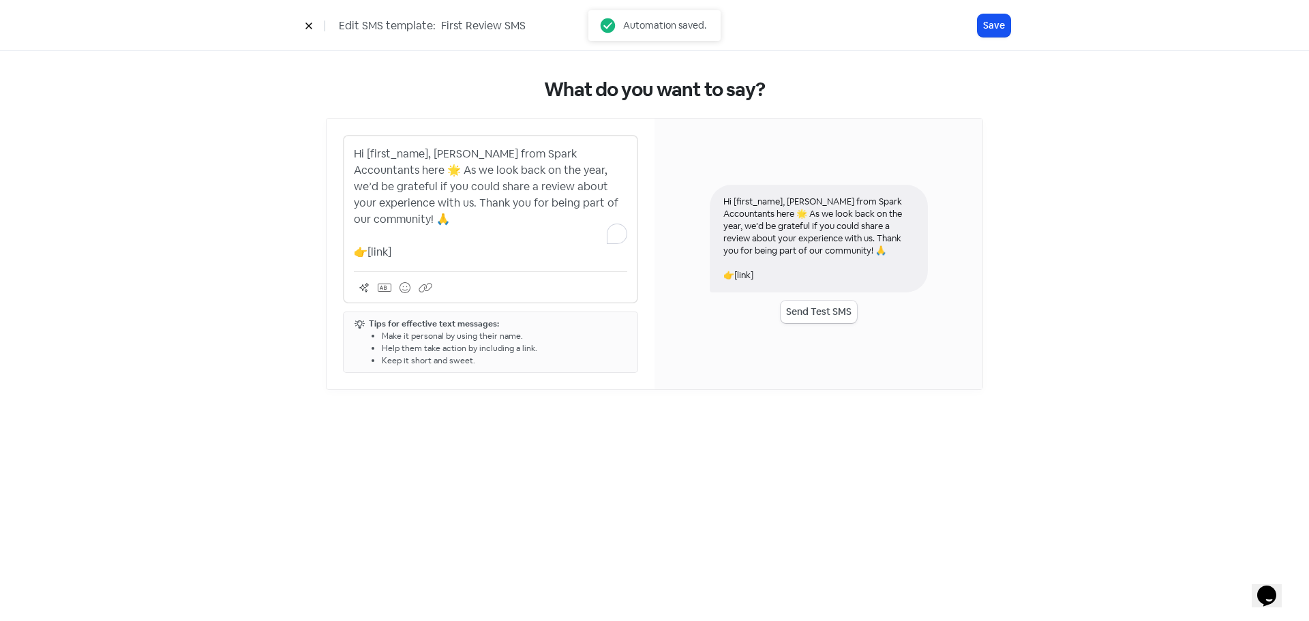
click at [485, 187] on p "Hi [first_name], [PERSON_NAME] from Spark Accountants here 🌟 As we look back on…" at bounding box center [490, 203] width 273 height 115
paste div
click at [483, 188] on p "Hi [first_name], [PERSON_NAME] from Spark Accountants here 🌟 As we look back on…" at bounding box center [490, 203] width 273 height 115
click at [537, 186] on p "Hi [first_name], [PERSON_NAME] from Spark Accountants here 🌟 As we look back on…" at bounding box center [490, 203] width 273 height 115
click at [1000, 27] on button "Save" at bounding box center [994, 25] width 33 height 23
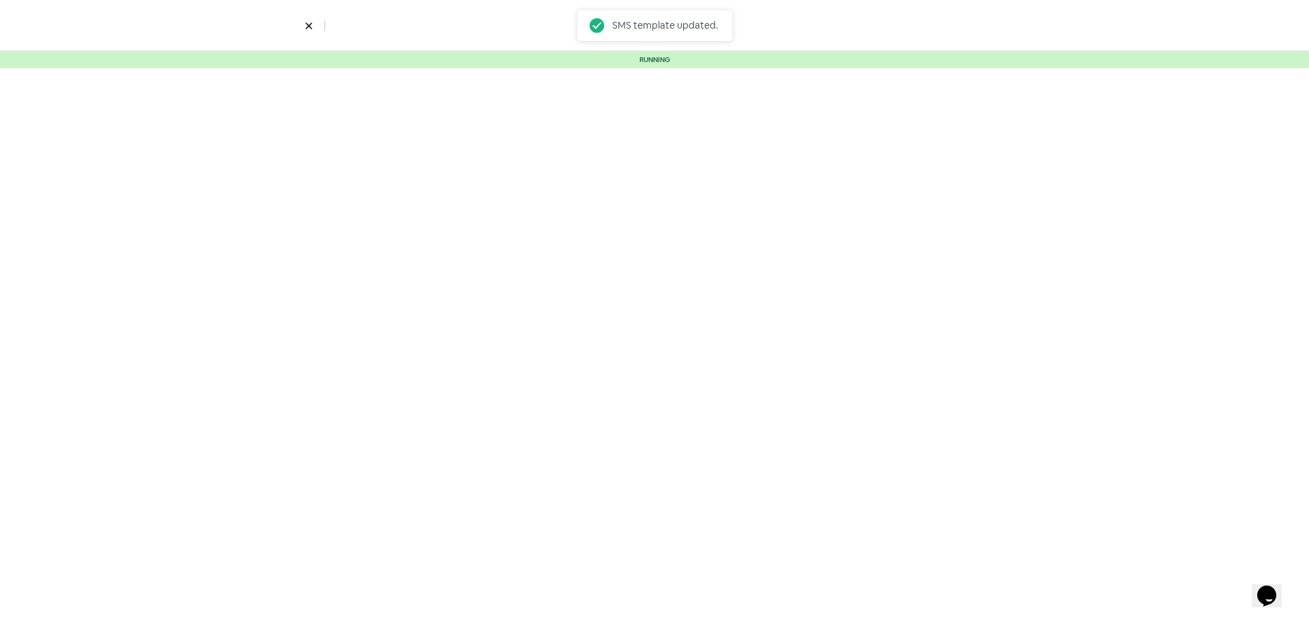
select select "3467"
select select "5"
select select "15"
select select "60"
select select "180"
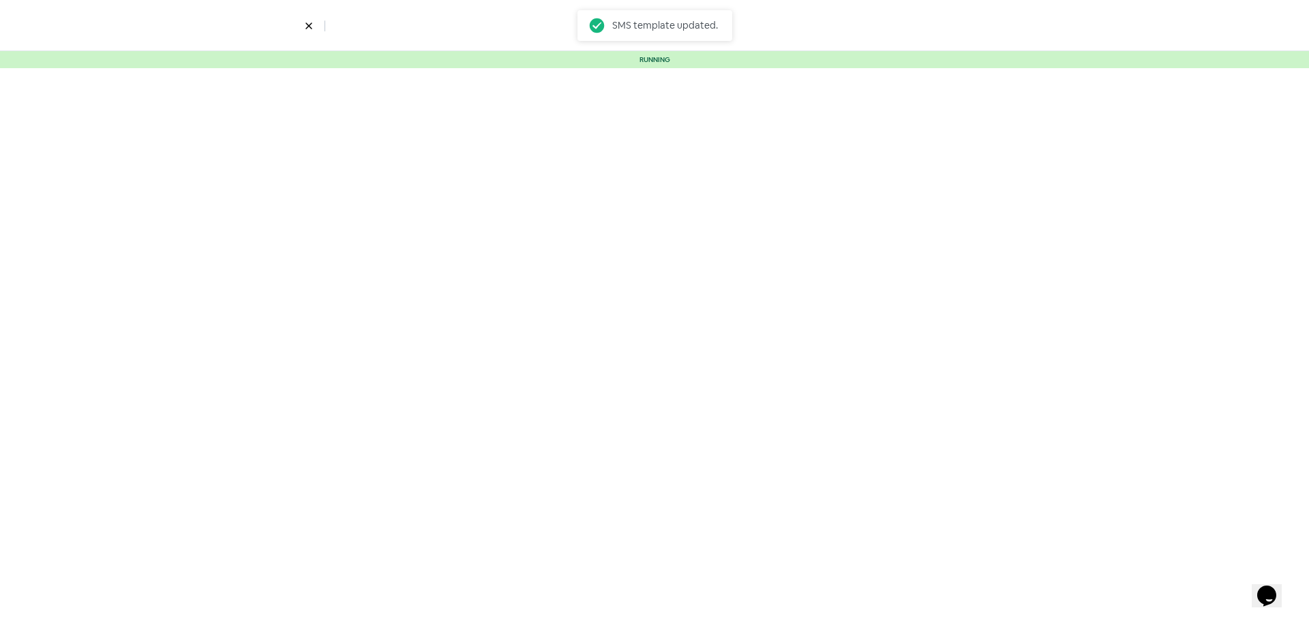
select select "300"
select select "365"
select select "480"
select select "600"
select select "730"
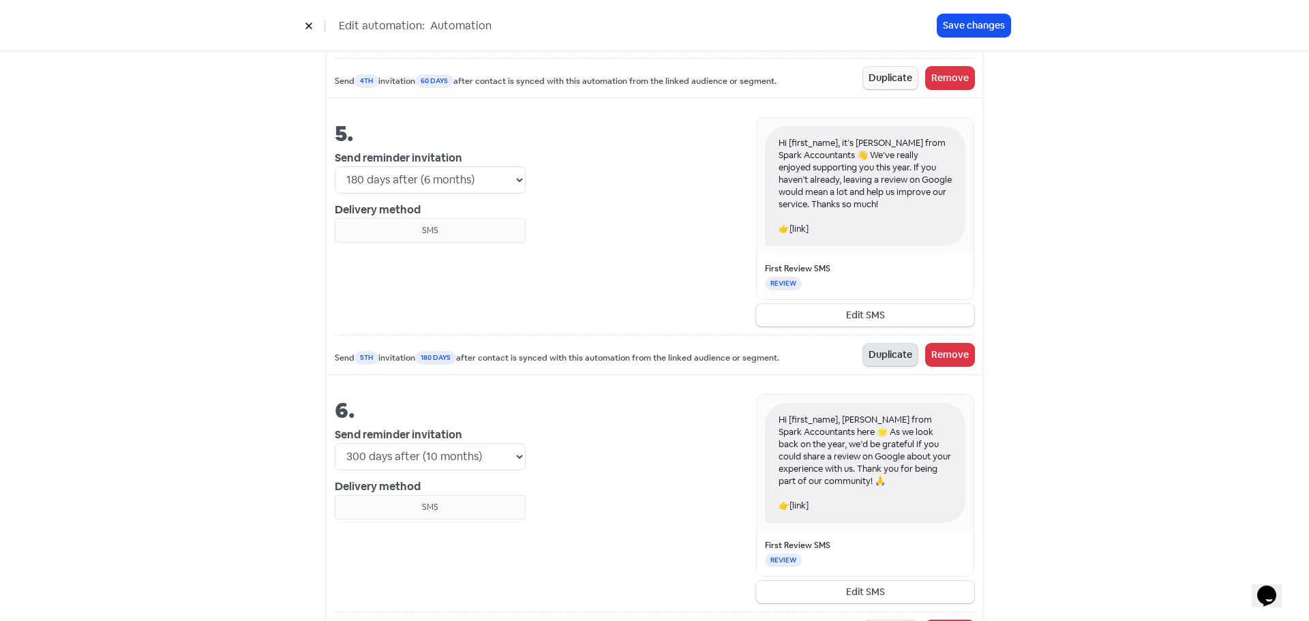
scroll to position [2050, 0]
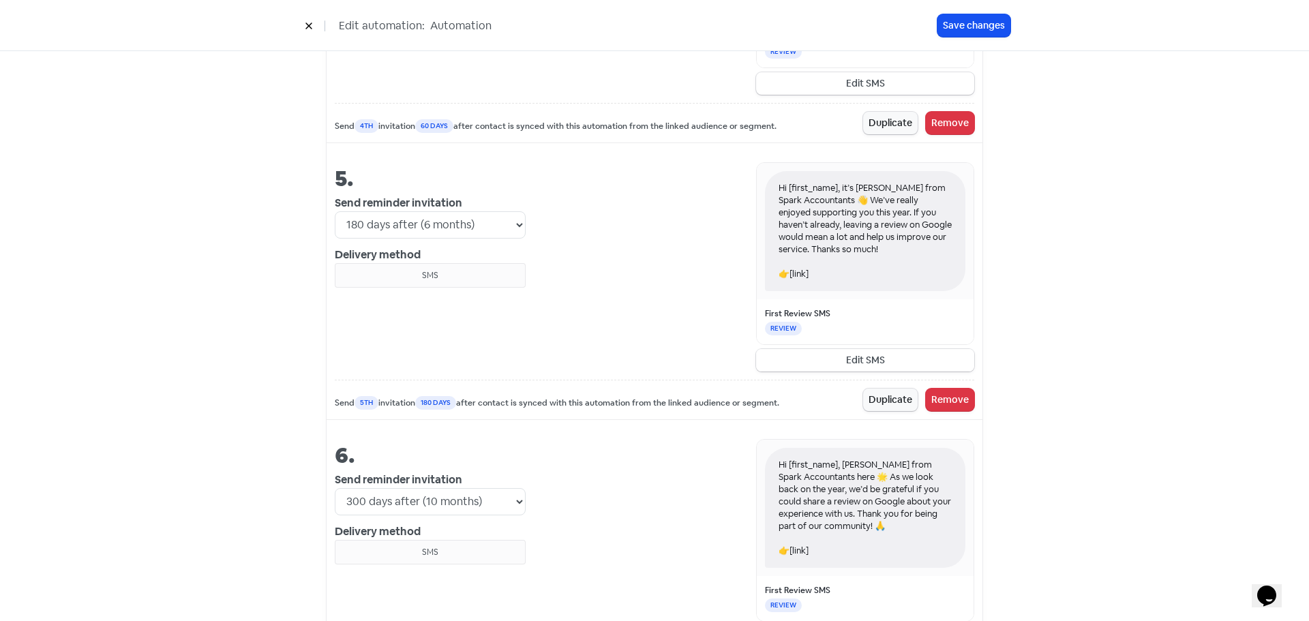
click at [889, 349] on button "Edit SMS" at bounding box center [865, 360] width 218 height 23
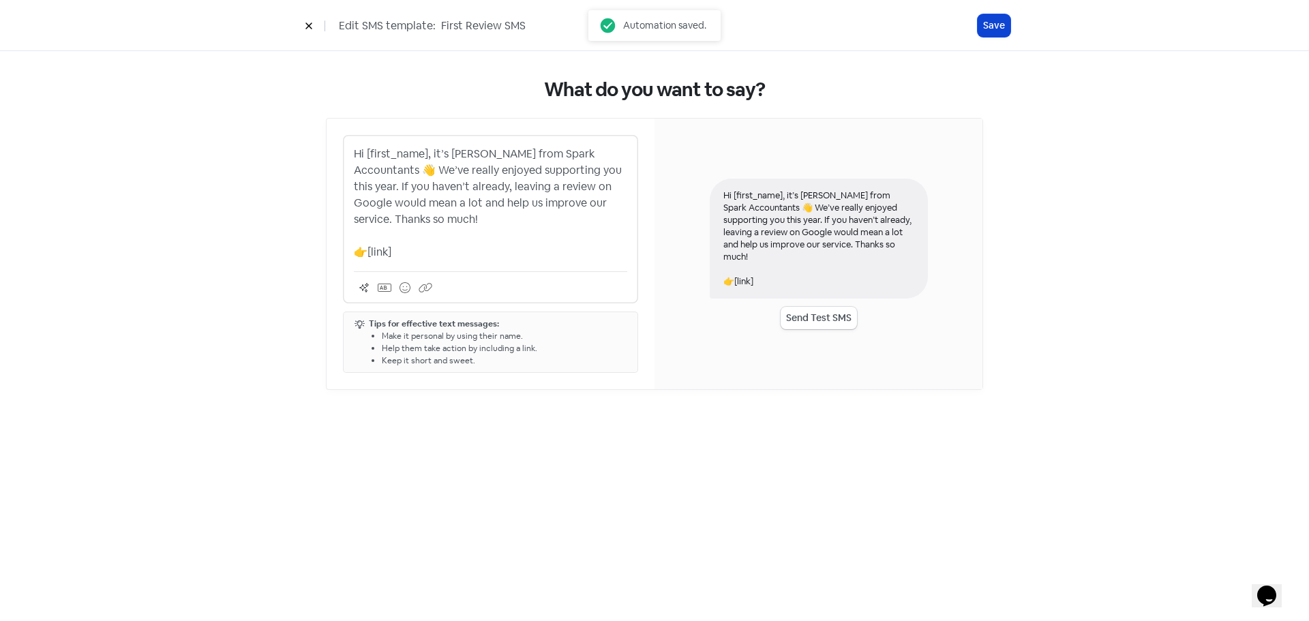
click at [997, 23] on button "Save" at bounding box center [994, 25] width 33 height 23
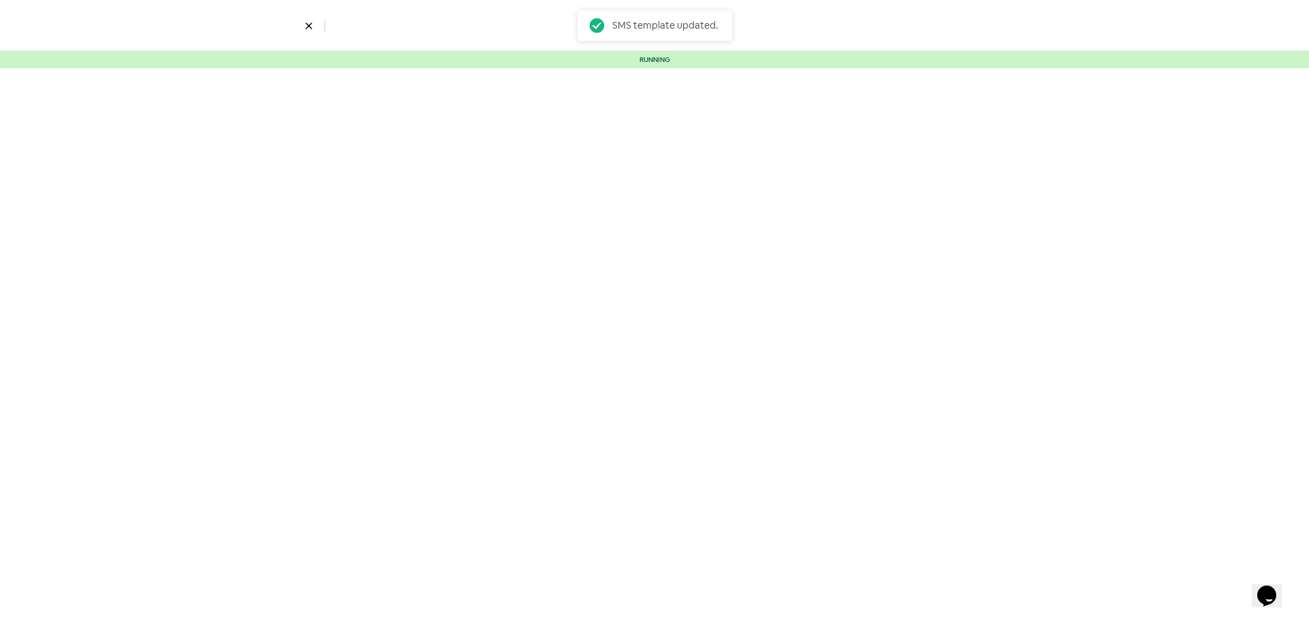
select select "3467"
select select "5"
select select "15"
select select "60"
select select "180"
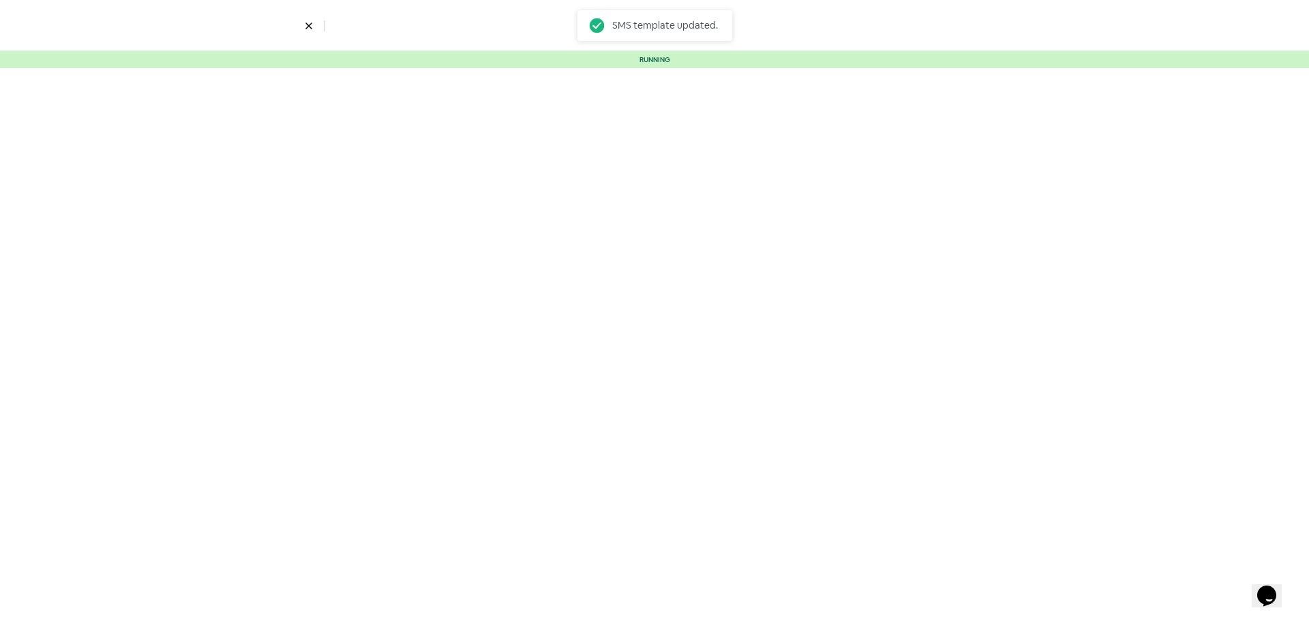
select select "300"
select select "365"
select select "480"
select select "600"
select select "730"
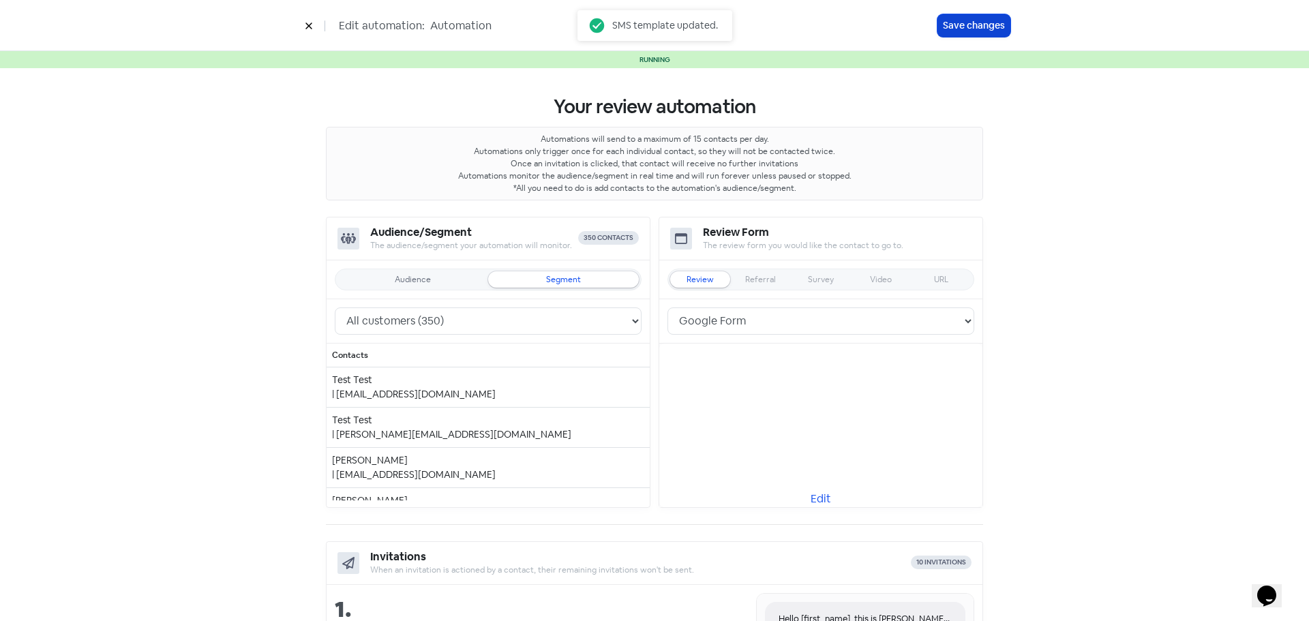
click at [990, 25] on button "Save changes" at bounding box center [974, 25] width 73 height 23
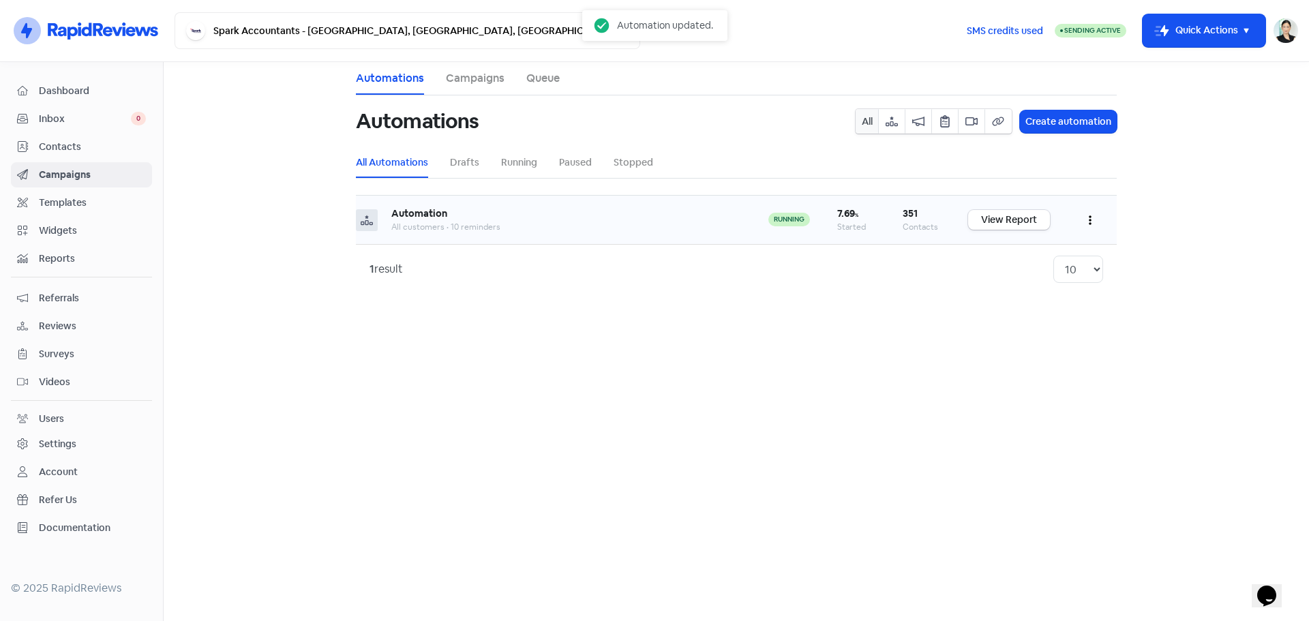
click at [1090, 220] on icon "button" at bounding box center [1090, 221] width 3 height 10
click at [1058, 248] on button "Edit" at bounding box center [1049, 254] width 108 height 27
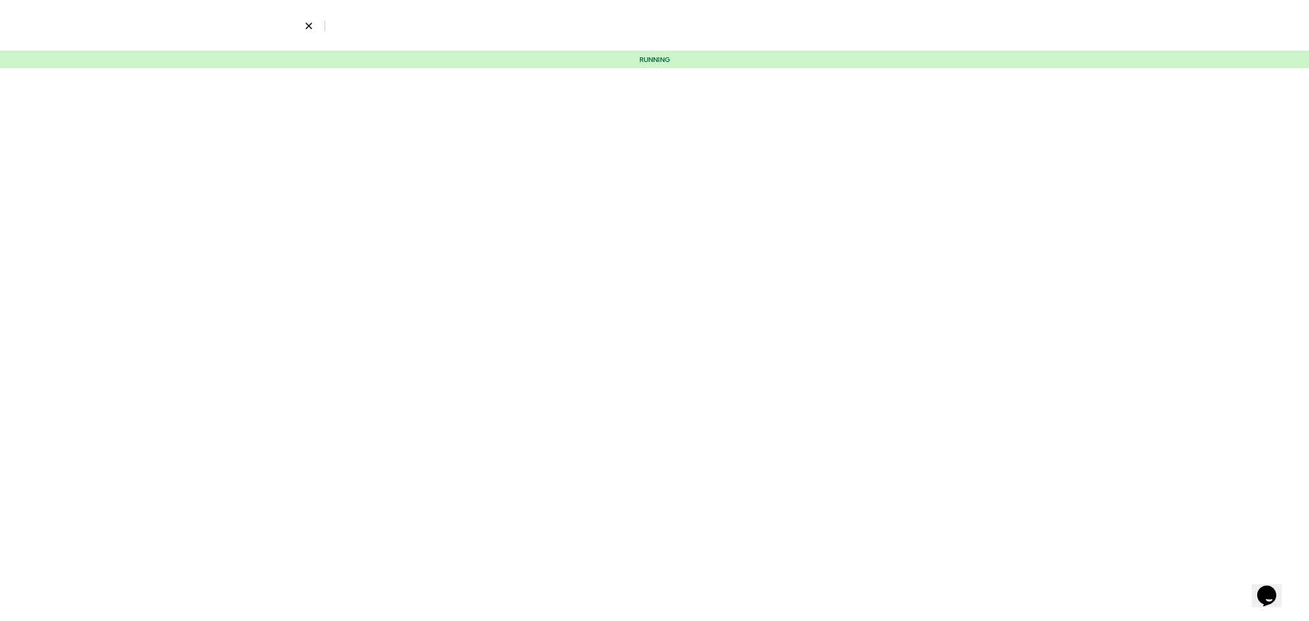
select select "3467"
select select "5"
select select "15"
select select "60"
select select "180"
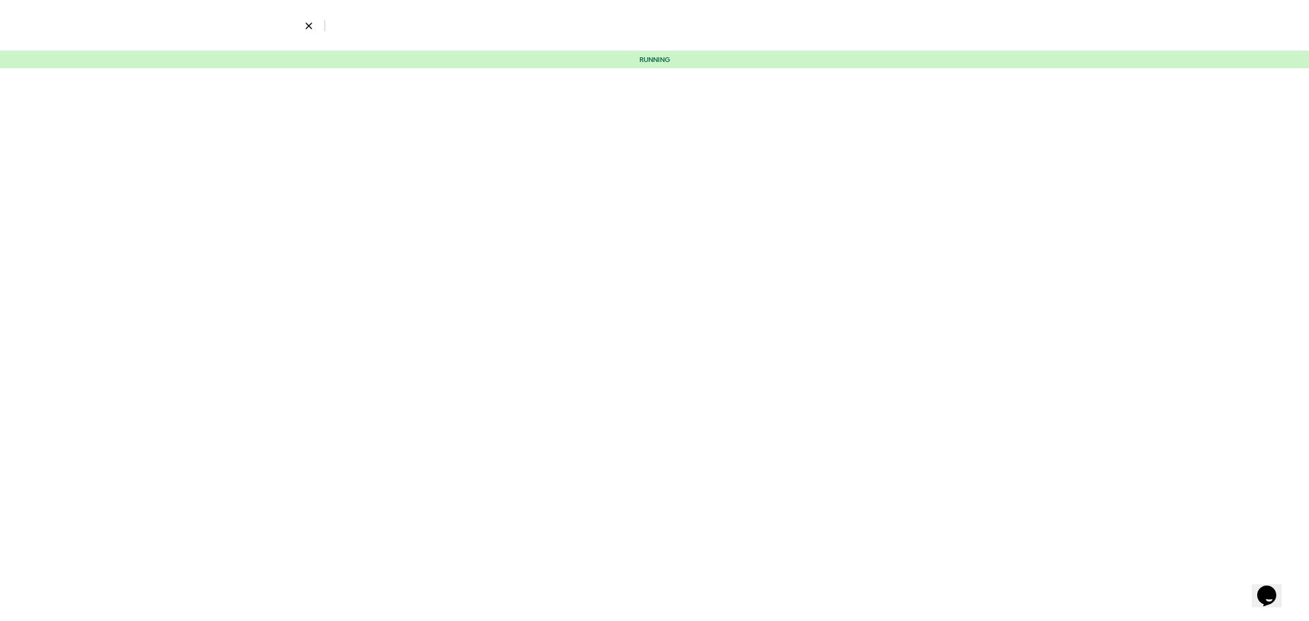
select select "300"
select select "365"
select select "480"
select select "600"
select select "730"
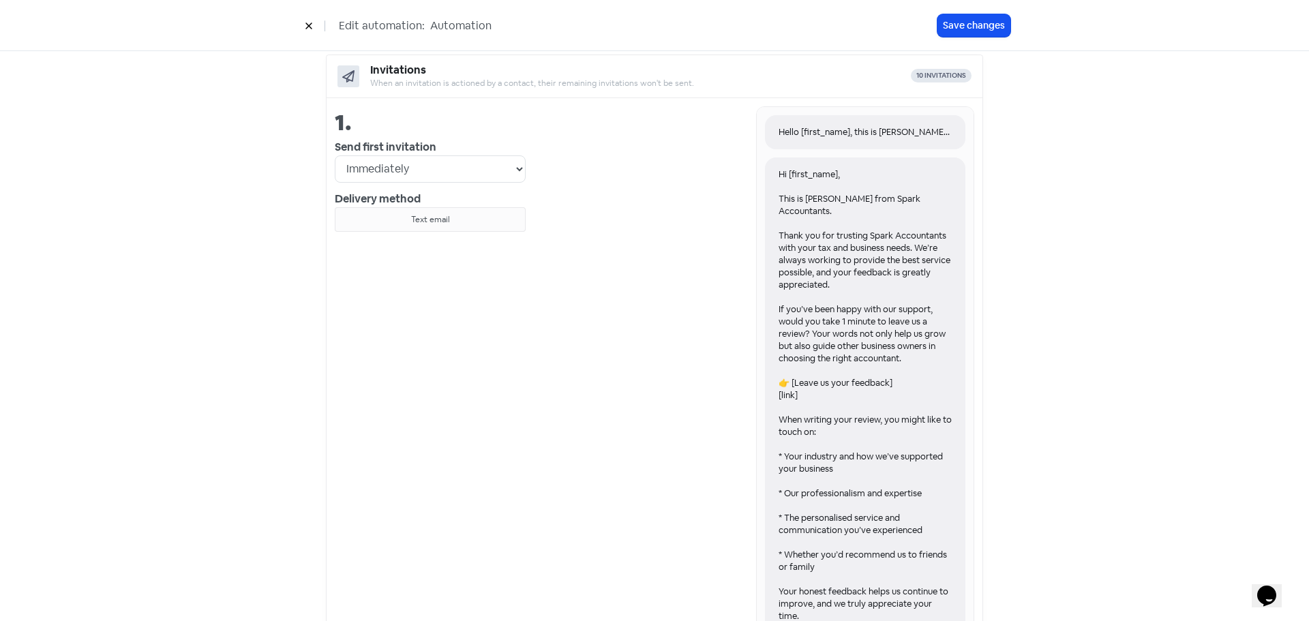
scroll to position [455, 0]
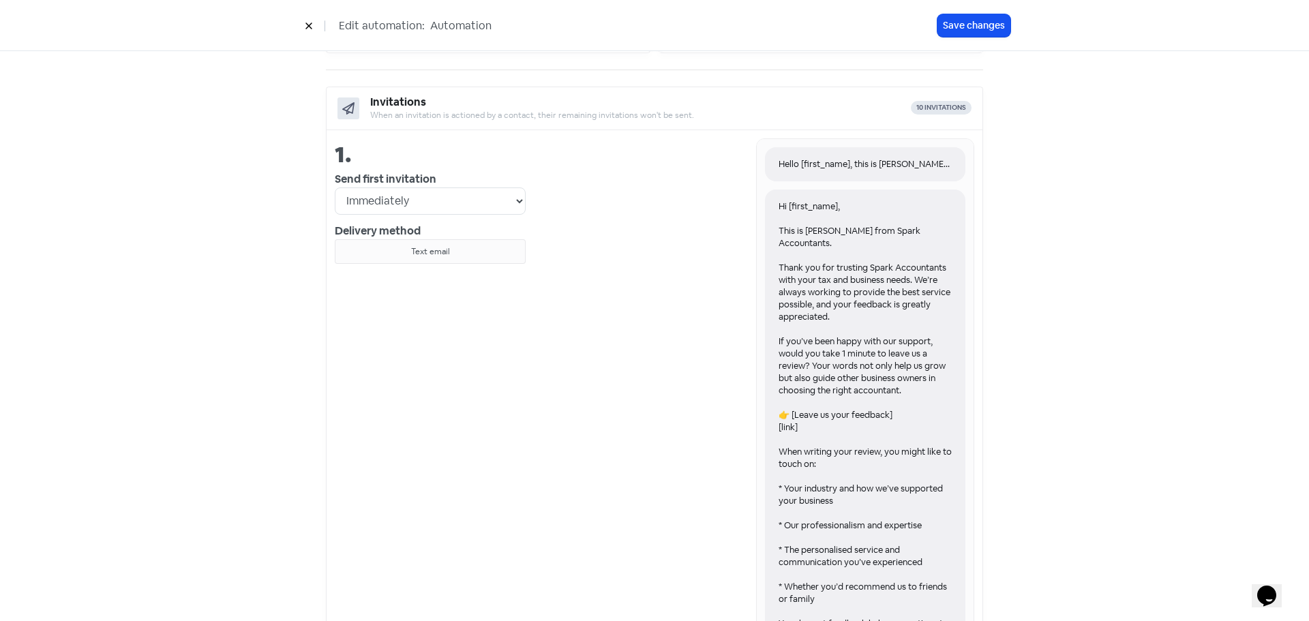
drag, startPoint x: 859, startPoint y: 331, endPoint x: 880, endPoint y: 400, distance: 72.0
click at [880, 400] on div "Hi [first_name], This is [PERSON_NAME] from Spark Accountants. Thank you for tr…" at bounding box center [865, 489] width 200 height 599
drag, startPoint x: 872, startPoint y: 357, endPoint x: 872, endPoint y: 385, distance: 28.0
click at [872, 385] on div "Hi [first_name], This is [PERSON_NAME] from Spark Accountants. Thank you for tr…" at bounding box center [865, 489] width 200 height 599
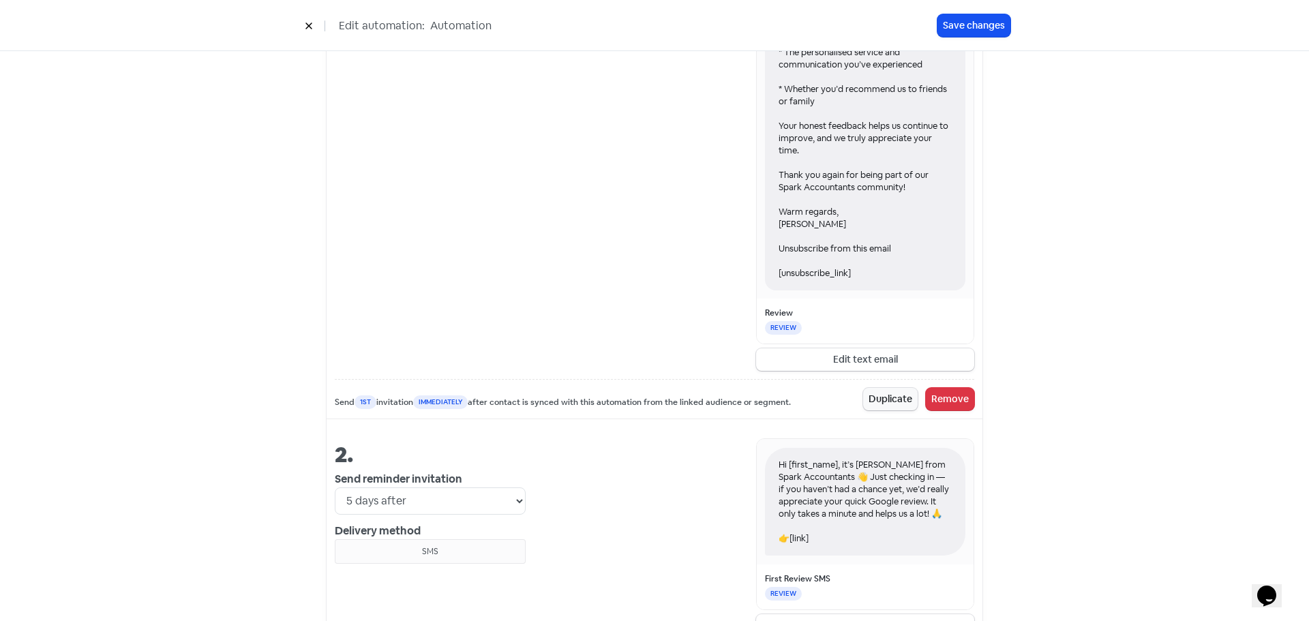
scroll to position [1137, 0]
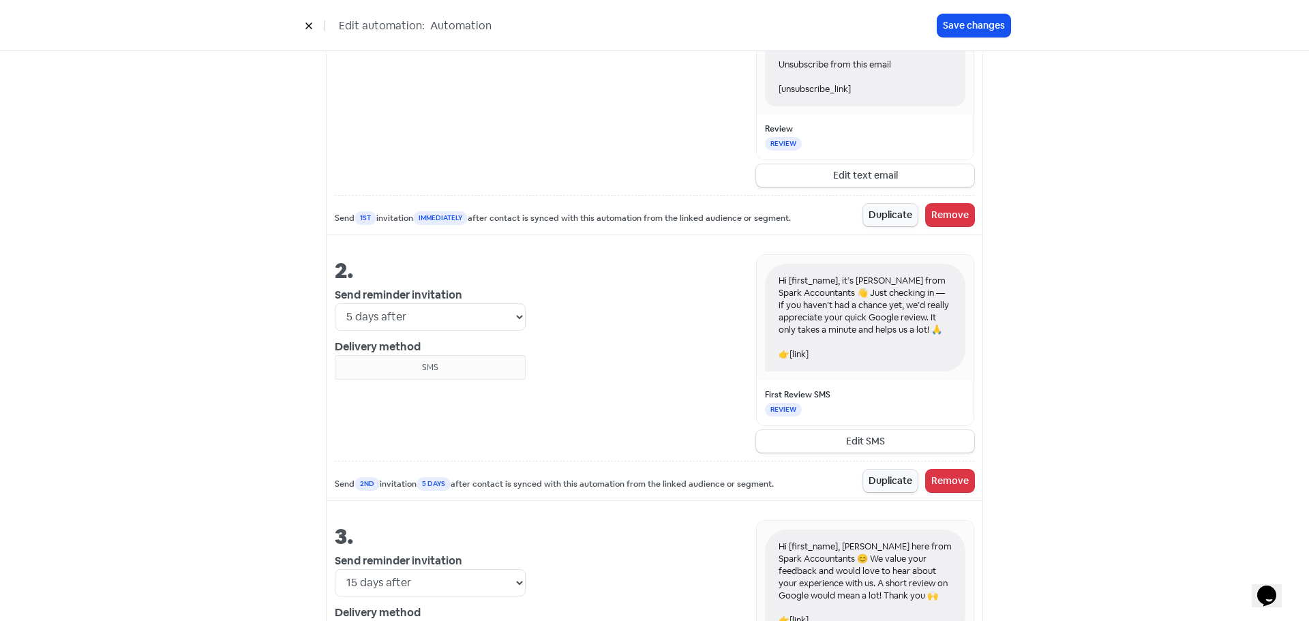
drag, startPoint x: 863, startPoint y: 293, endPoint x: 890, endPoint y: 335, distance: 50.5
click at [890, 335] on div "Hi [first_name], it’s [PERSON_NAME] from Spark Accountants 👋 Just checking in —…" at bounding box center [865, 318] width 200 height 108
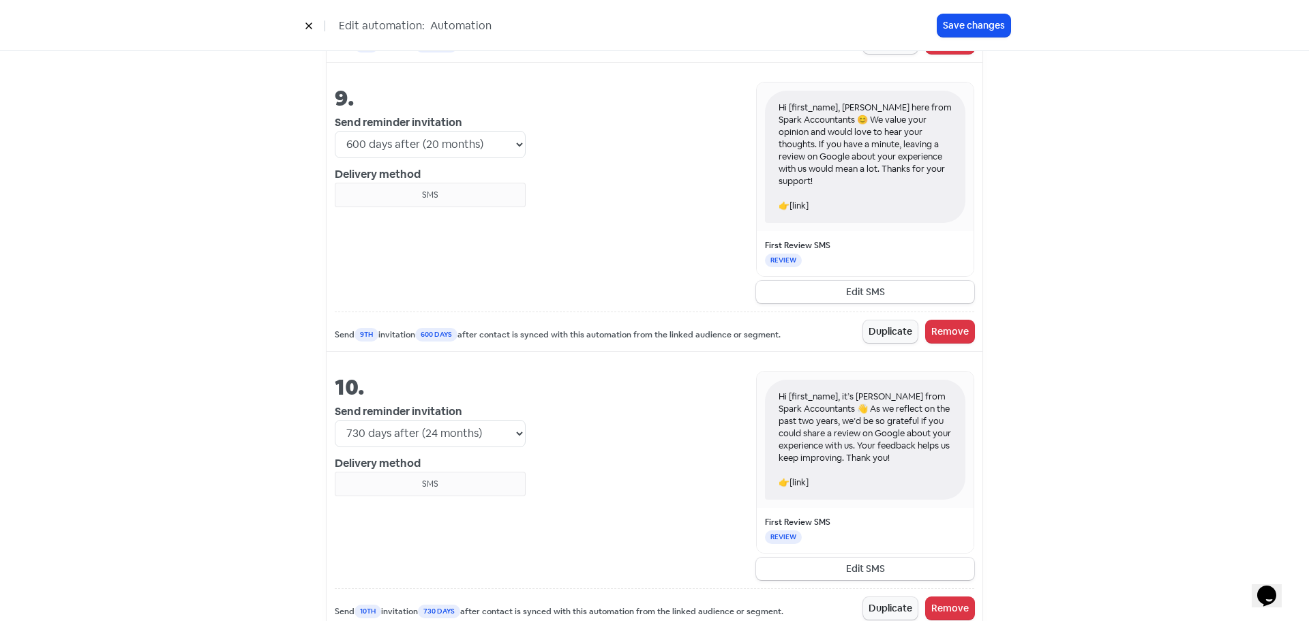
scroll to position [3300, 0]
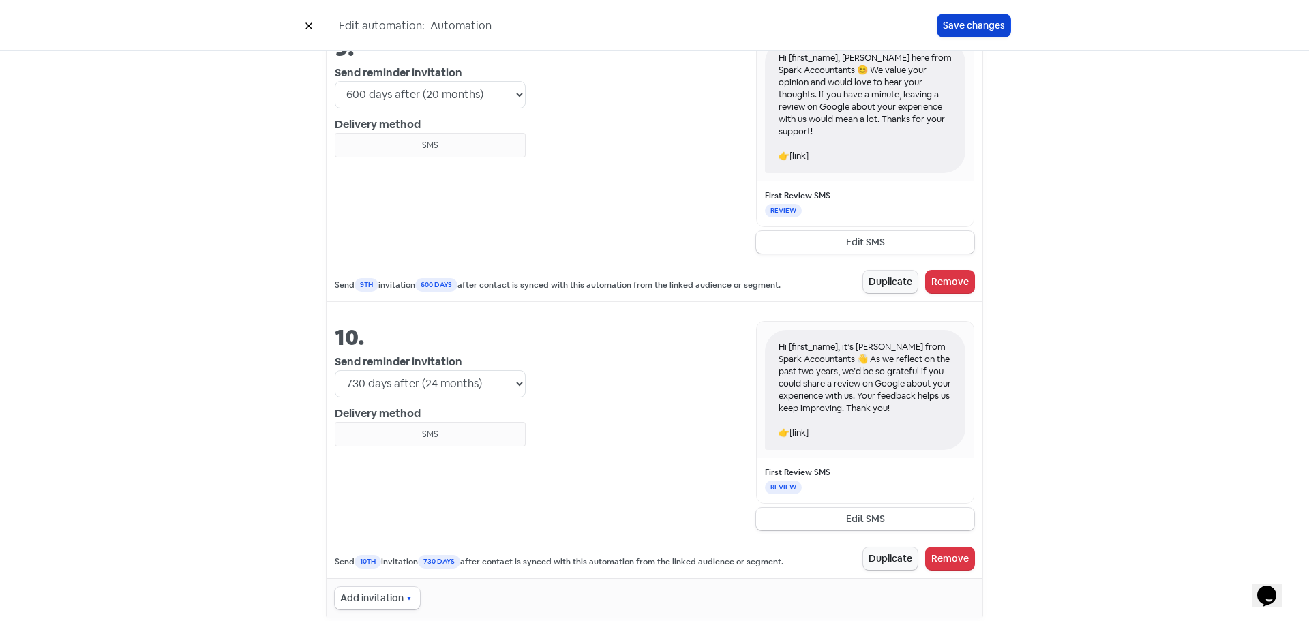
click at [987, 29] on button "Save changes" at bounding box center [974, 25] width 73 height 23
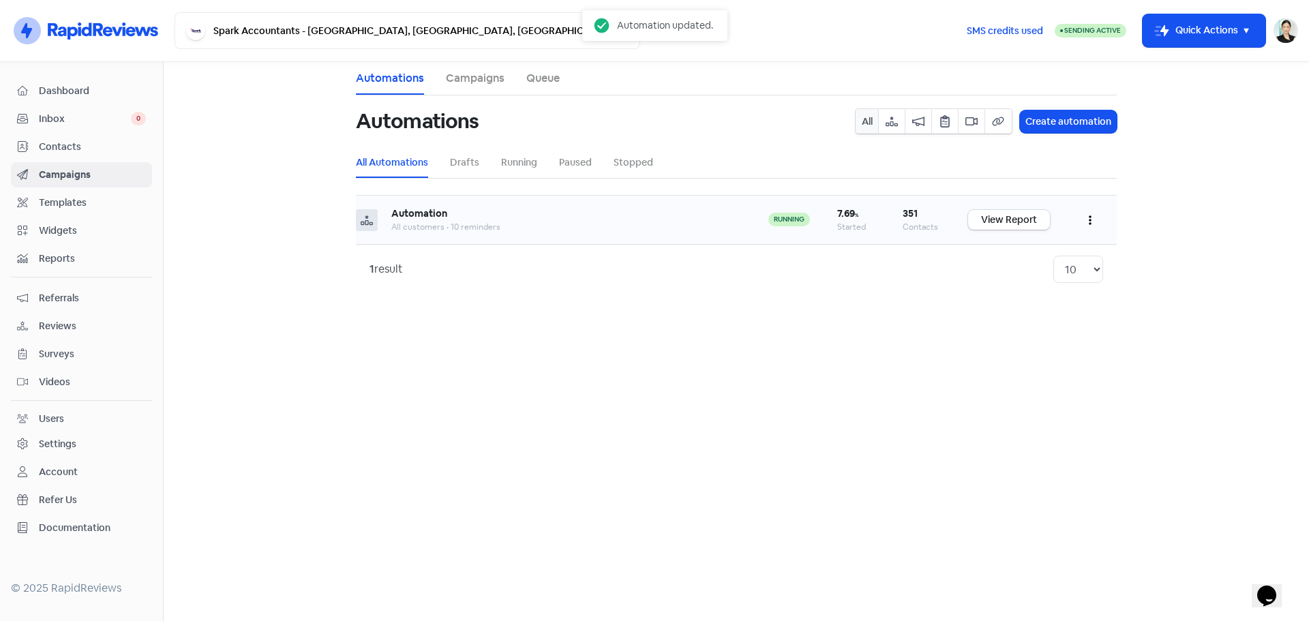
click at [1082, 218] on button "button" at bounding box center [1090, 220] width 26 height 32
drag, startPoint x: 500, startPoint y: 352, endPoint x: 465, endPoint y: 310, distance: 54.7
click at [501, 353] on main "Automations Campaigns Queue Automations All Create automation All Automations D…" at bounding box center [737, 341] width 1146 height 559
click at [75, 126] on div "Inbox 0" at bounding box center [81, 119] width 129 height 16
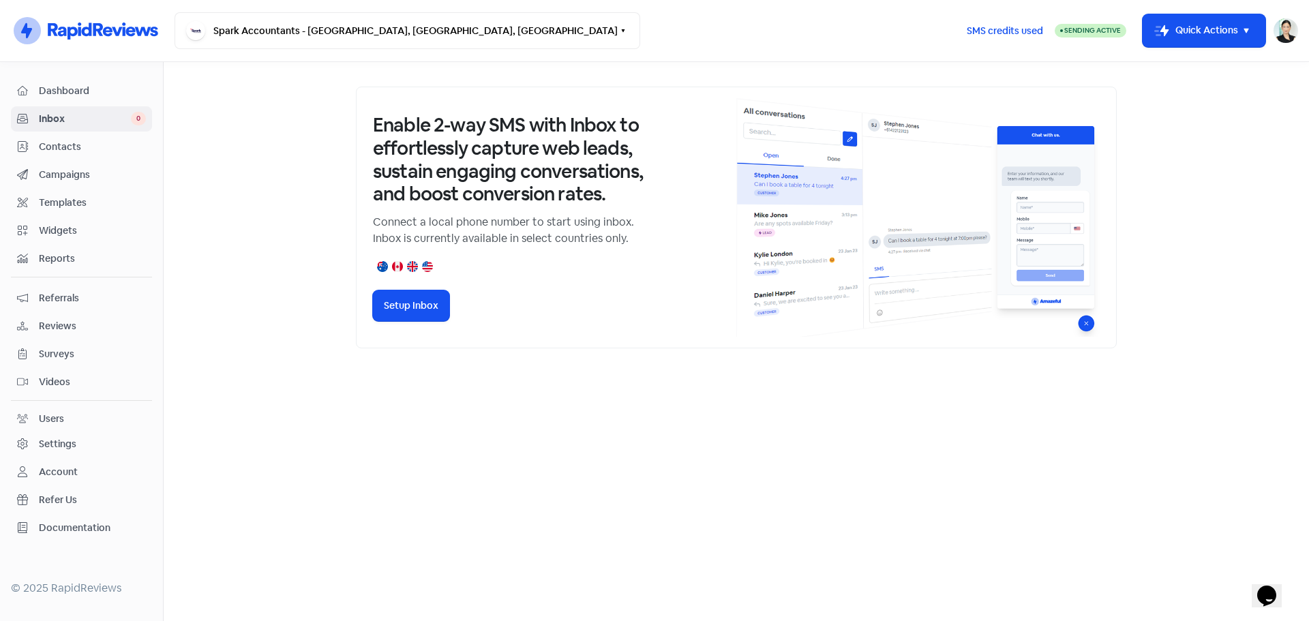
click at [116, 147] on span "Contacts" at bounding box center [92, 147] width 107 height 14
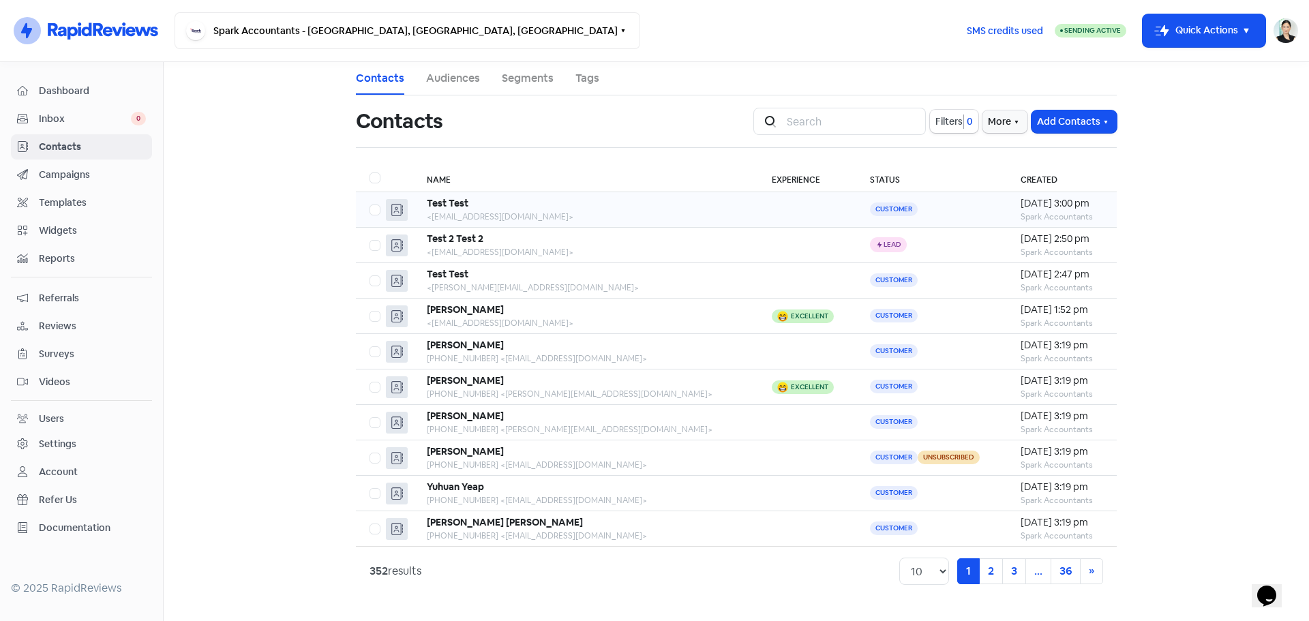
click at [370, 202] on label at bounding box center [370, 202] width 0 height 0
click at [378, 208] on input "checkbox" at bounding box center [374, 206] width 9 height 9
checkbox input "true"
click at [370, 237] on label at bounding box center [370, 237] width 0 height 0
click at [372, 245] on input "checkbox" at bounding box center [374, 241] width 9 height 9
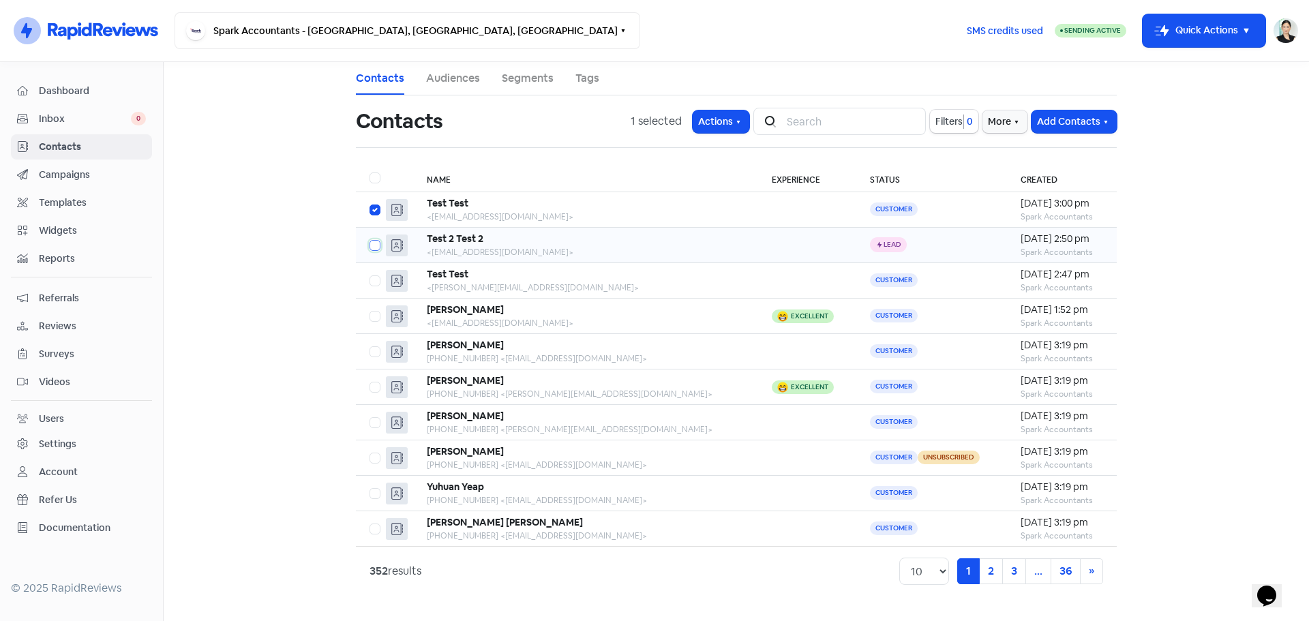
checkbox input "true"
click at [117, 95] on span "Dashboard" at bounding box center [92, 91] width 107 height 14
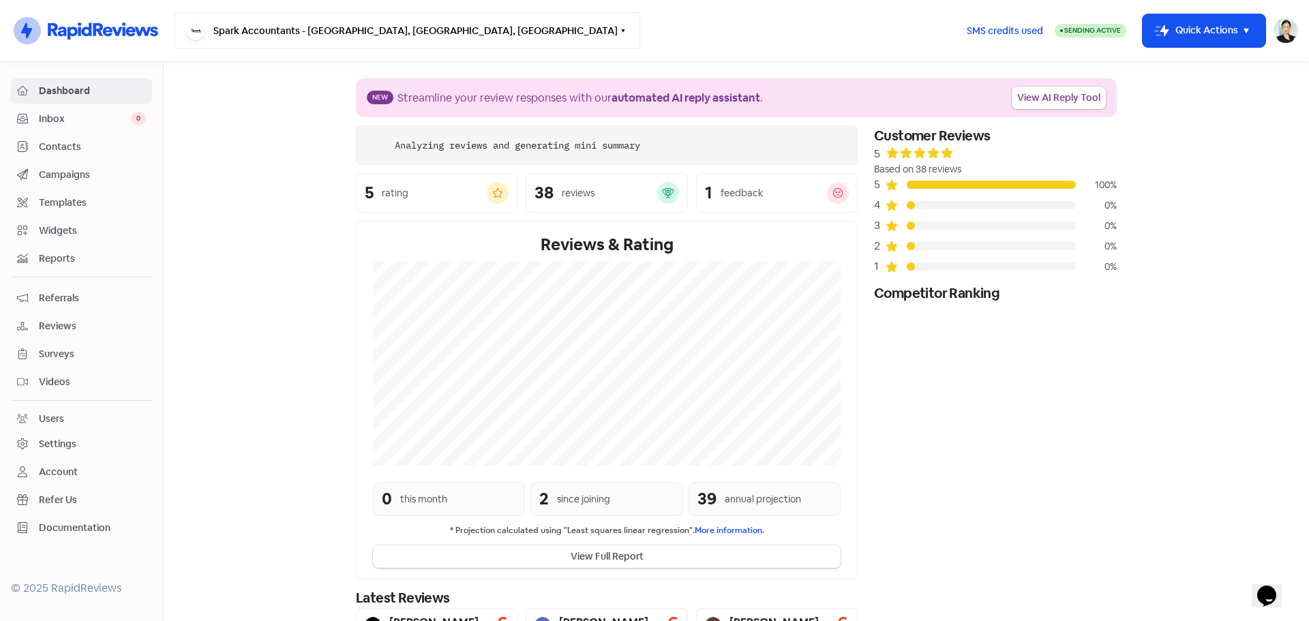
click at [359, 29] on button "Spark Accountants - [GEOGRAPHIC_DATA], [GEOGRAPHIC_DATA], [GEOGRAPHIC_DATA]" at bounding box center [408, 30] width 466 height 37
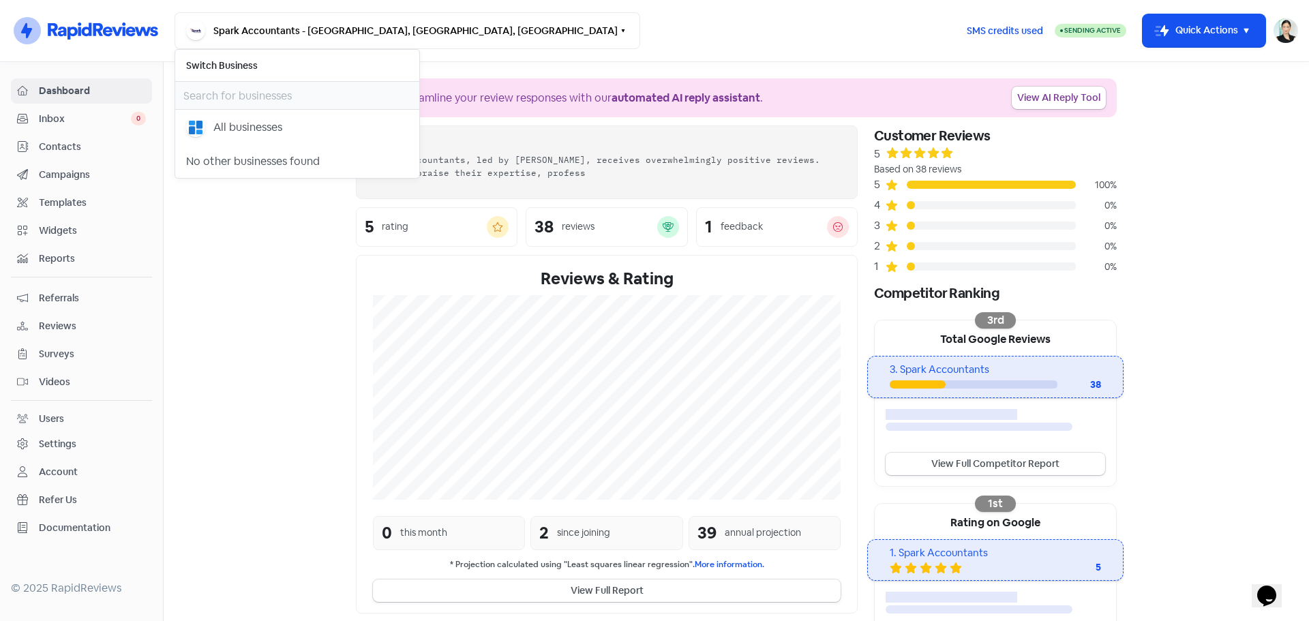
click at [1207, 212] on section "New Streamline your review responses with our automated AI reply assistant . Vi…" at bounding box center [737, 427] width 1146 height 731
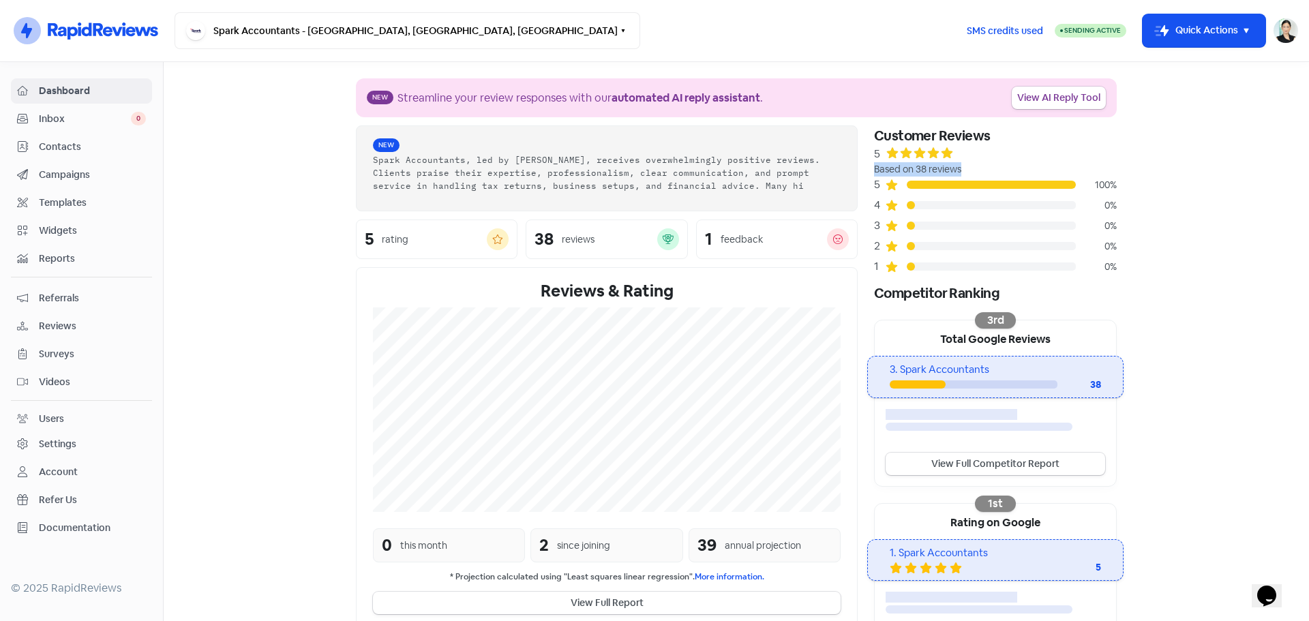
drag, startPoint x: 871, startPoint y: 170, endPoint x: 1026, endPoint y: 172, distance: 154.1
click at [1026, 172] on div "Based on 38 reviews" at bounding box center [995, 169] width 243 height 14
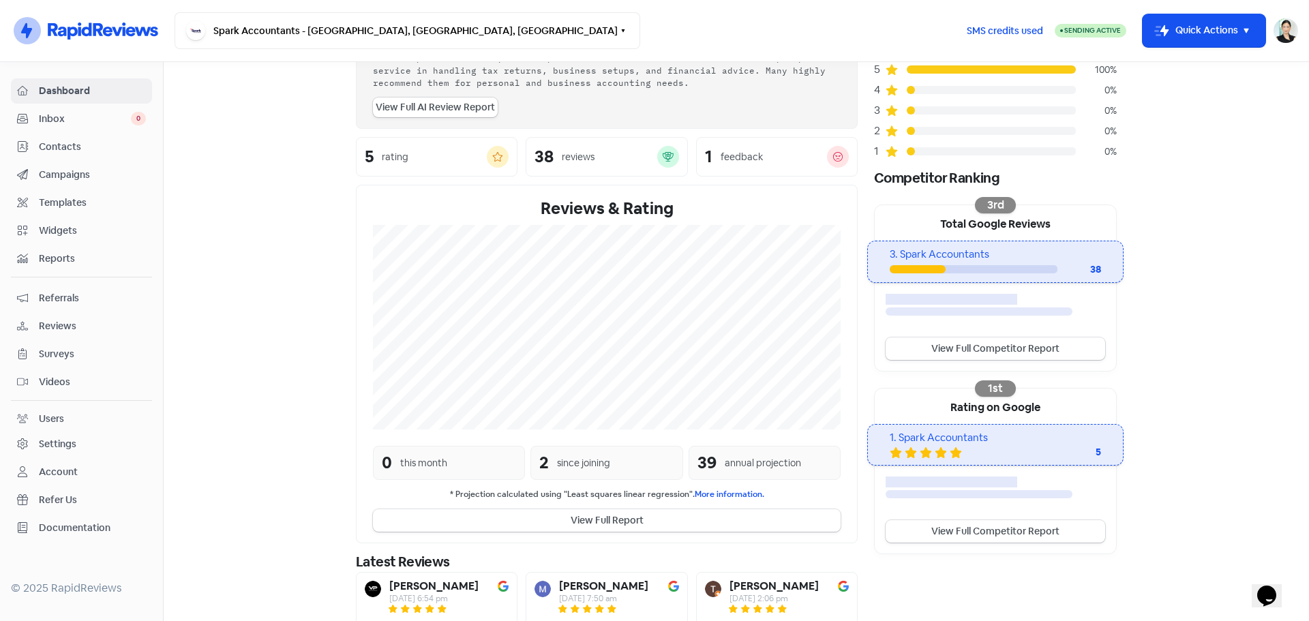
scroll to position [218, 0]
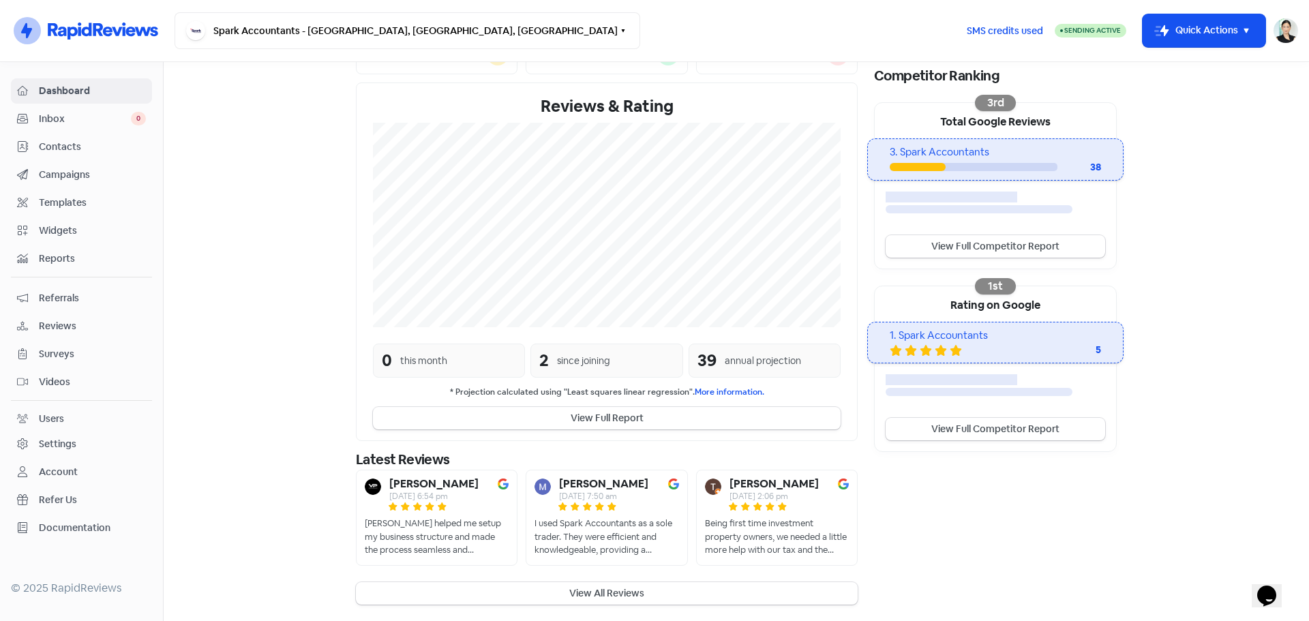
drag, startPoint x: 72, startPoint y: 328, endPoint x: 177, endPoint y: 305, distance: 107.4
click at [73, 329] on span "Reviews" at bounding box center [92, 326] width 107 height 14
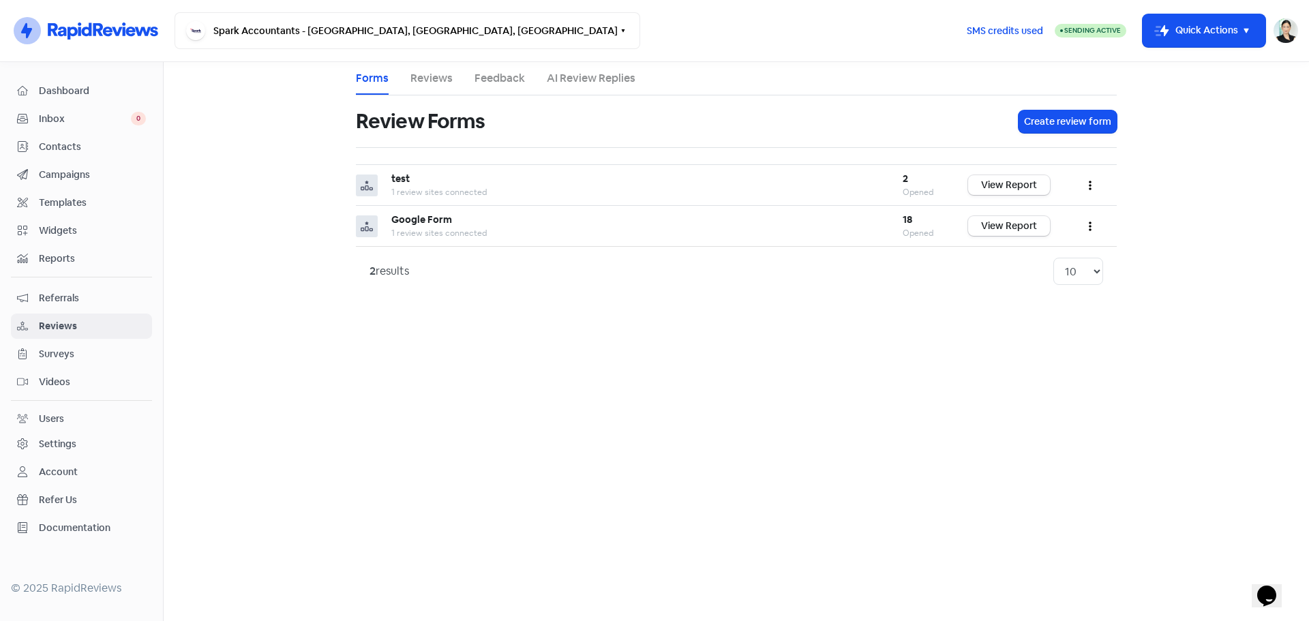
click at [433, 78] on link "Reviews" at bounding box center [432, 78] width 42 height 16
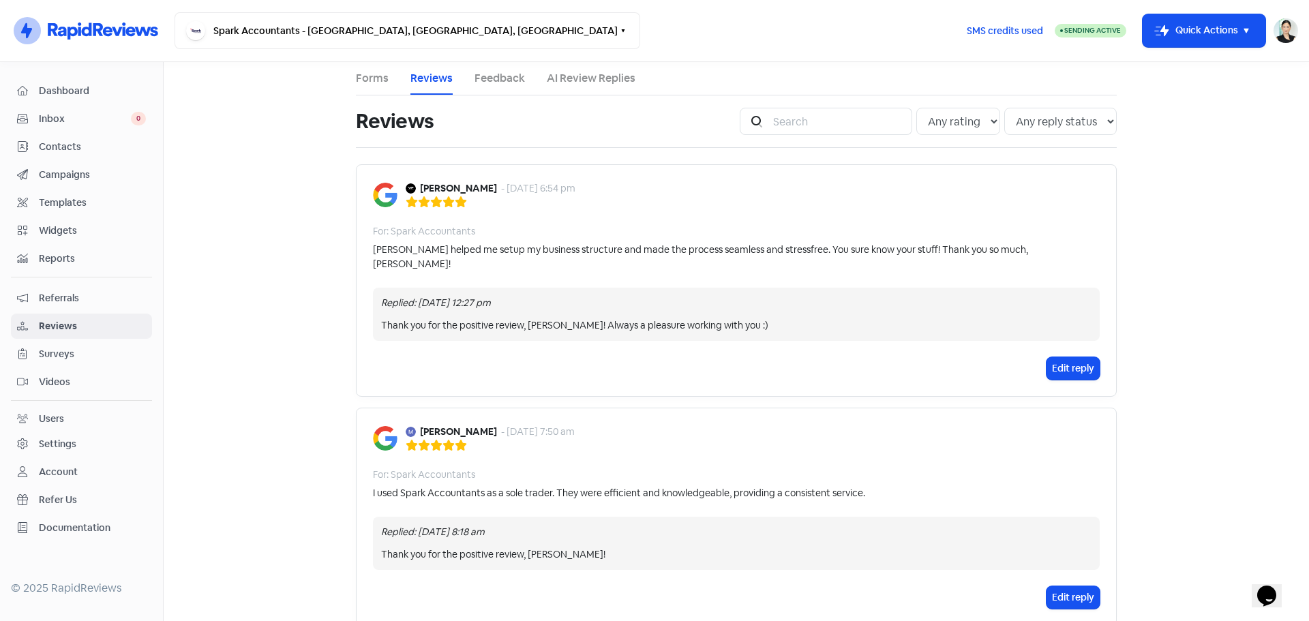
click at [377, 78] on link "Forms" at bounding box center [372, 78] width 33 height 16
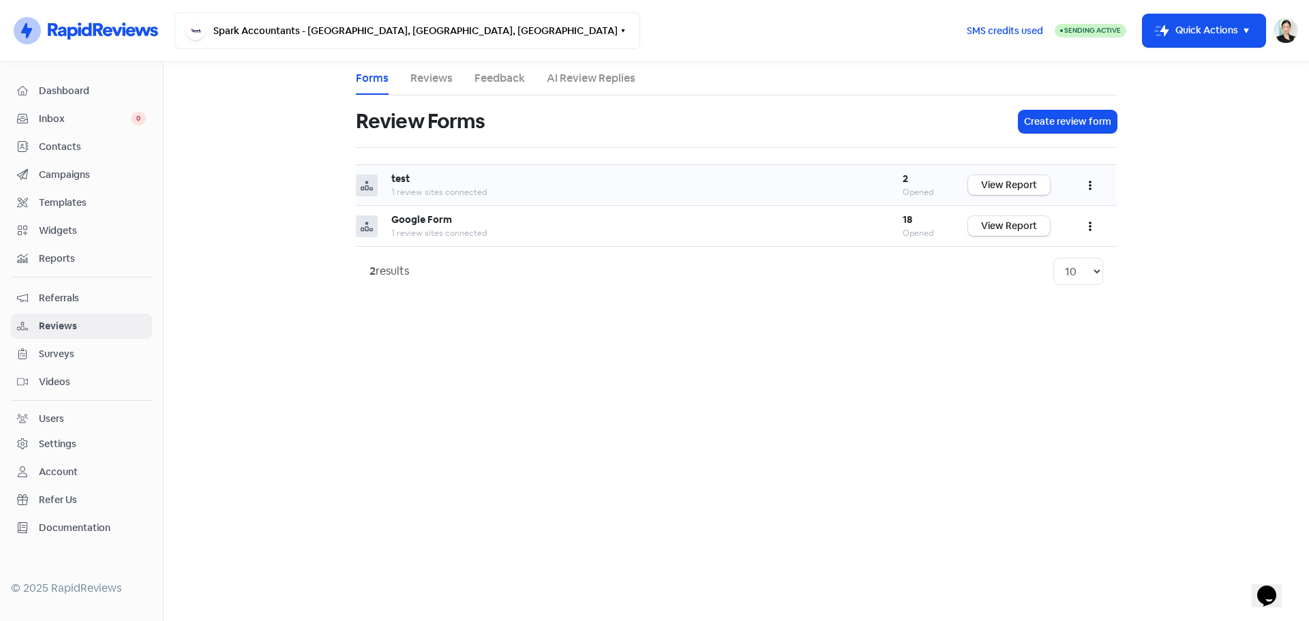
click at [917, 177] on div "2" at bounding box center [922, 179] width 38 height 14
click at [1086, 185] on button "button" at bounding box center [1090, 185] width 26 height 32
click at [419, 82] on link "Reviews" at bounding box center [432, 78] width 42 height 16
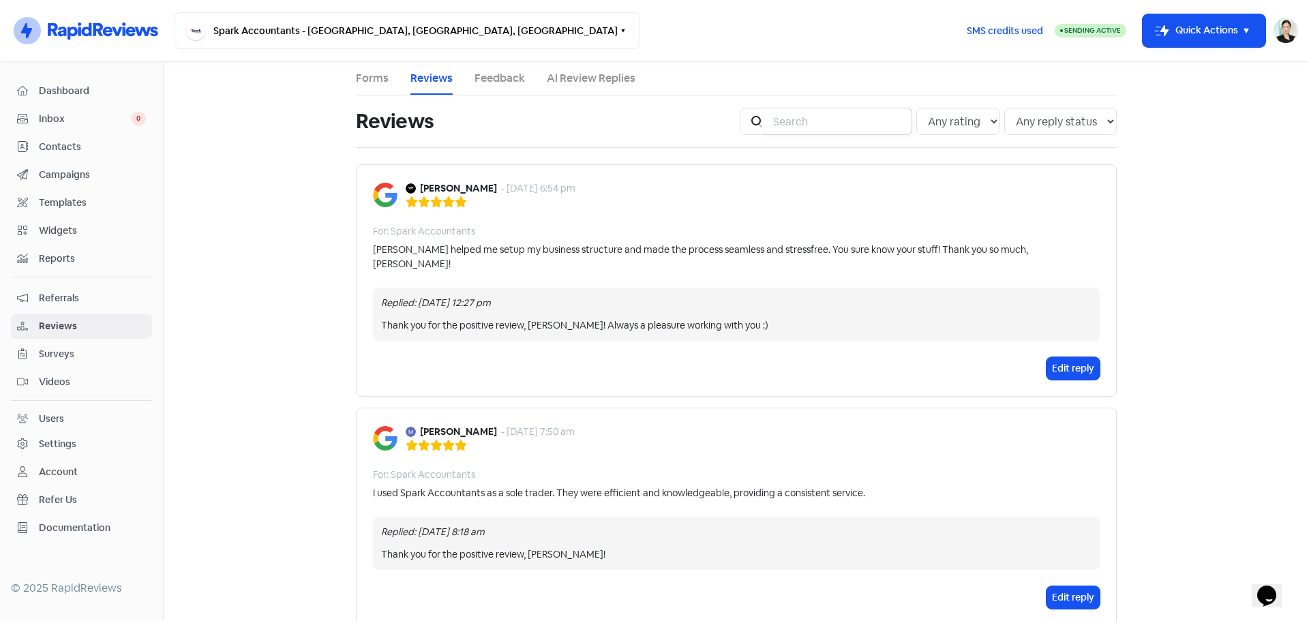
click at [801, 119] on input "search" at bounding box center [838, 121] width 147 height 27
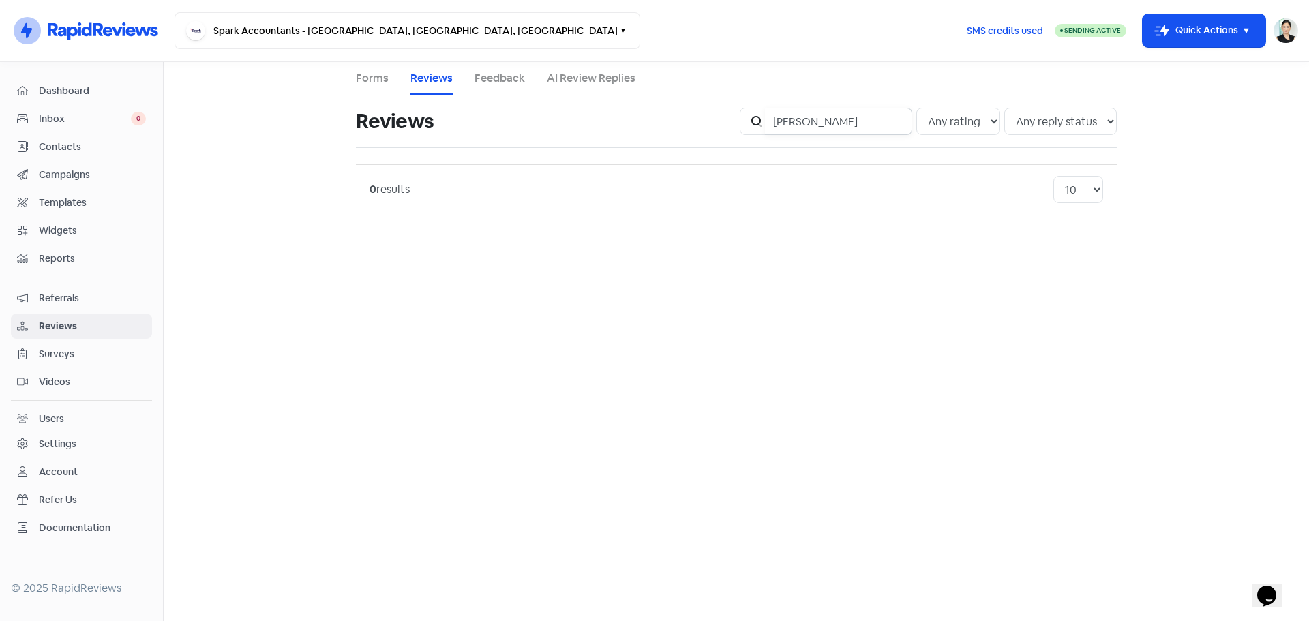
click at [801, 119] on input "[PERSON_NAME]" at bounding box center [838, 121] width 147 height 27
type input "[PERSON_NAME]"
click at [801, 119] on input "[PERSON_NAME]" at bounding box center [838, 121] width 147 height 27
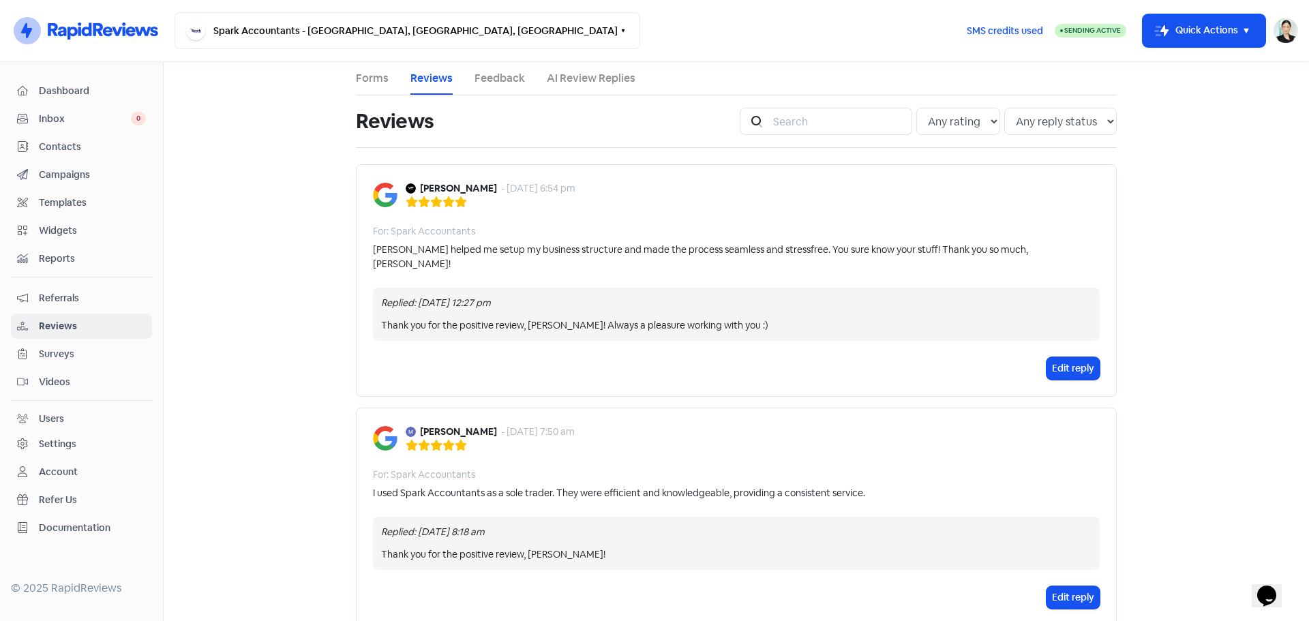
click at [668, 262] on div "[PERSON_NAME] - [DATE] 6:54 pm For: Spark Accountants [PERSON_NAME] helped me s…" at bounding box center [736, 280] width 761 height 233
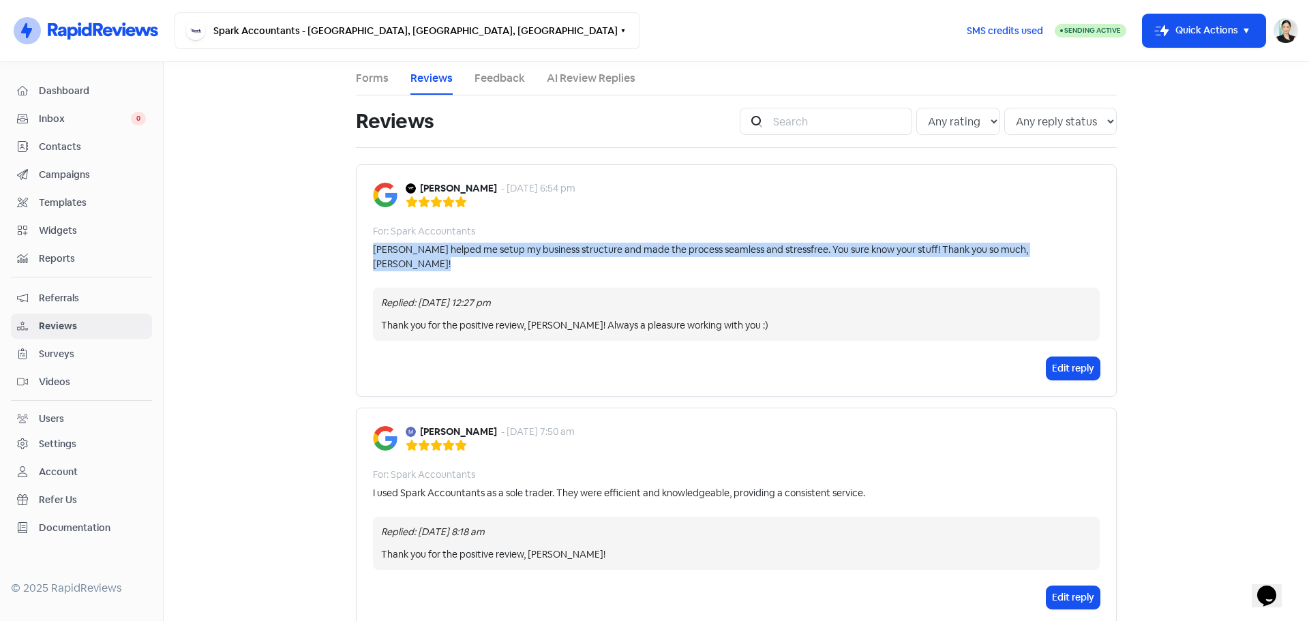
click at [668, 262] on div "[PERSON_NAME] - [DATE] 6:54 pm For: Spark Accountants [PERSON_NAME] helped me s…" at bounding box center [736, 280] width 761 height 233
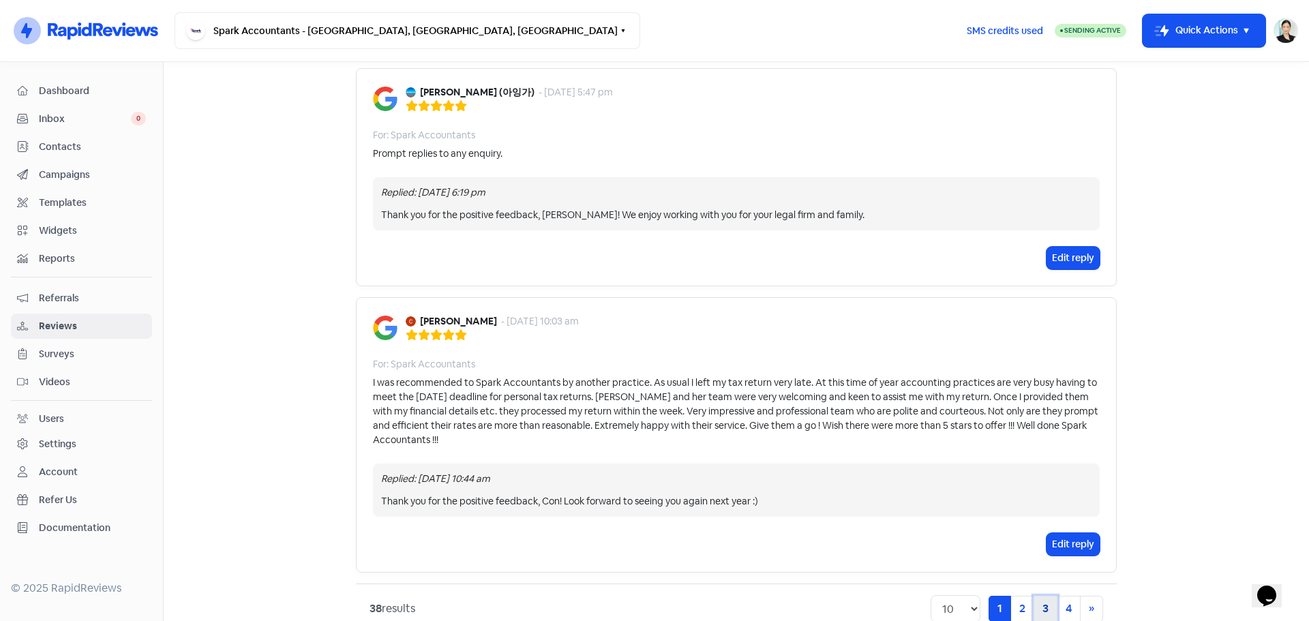
click at [1039, 596] on link "3" at bounding box center [1046, 609] width 24 height 26
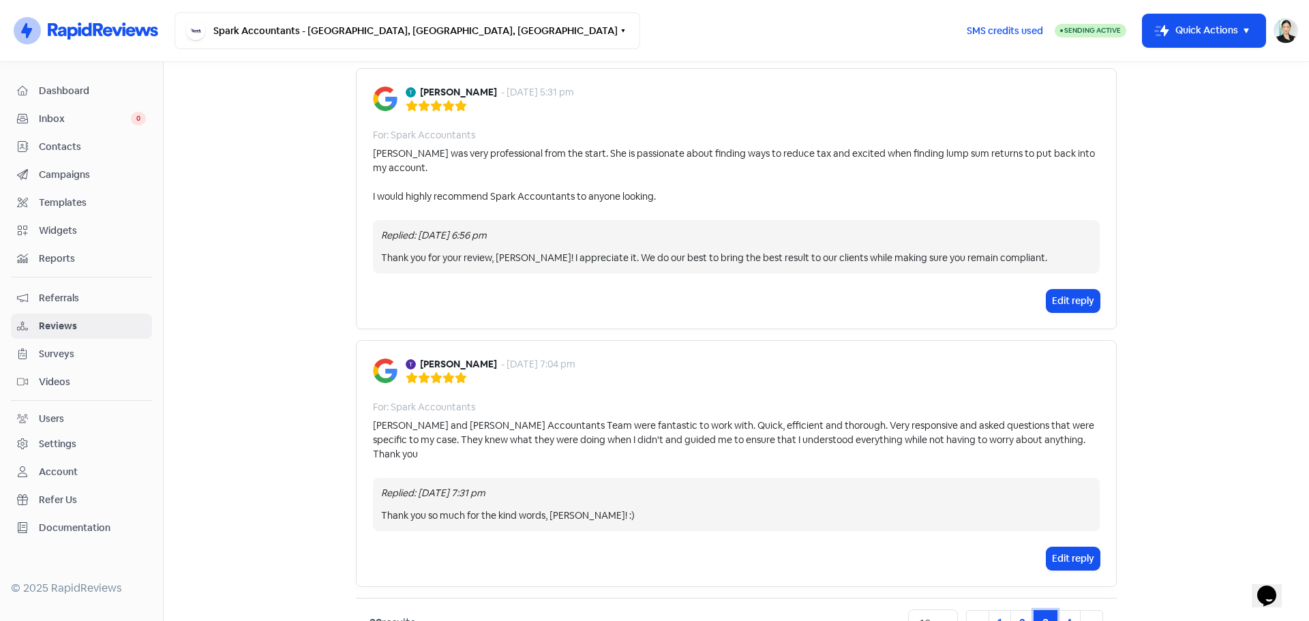
scroll to position [2107, 0]
click at [1060, 610] on link "4" at bounding box center [1069, 623] width 24 height 26
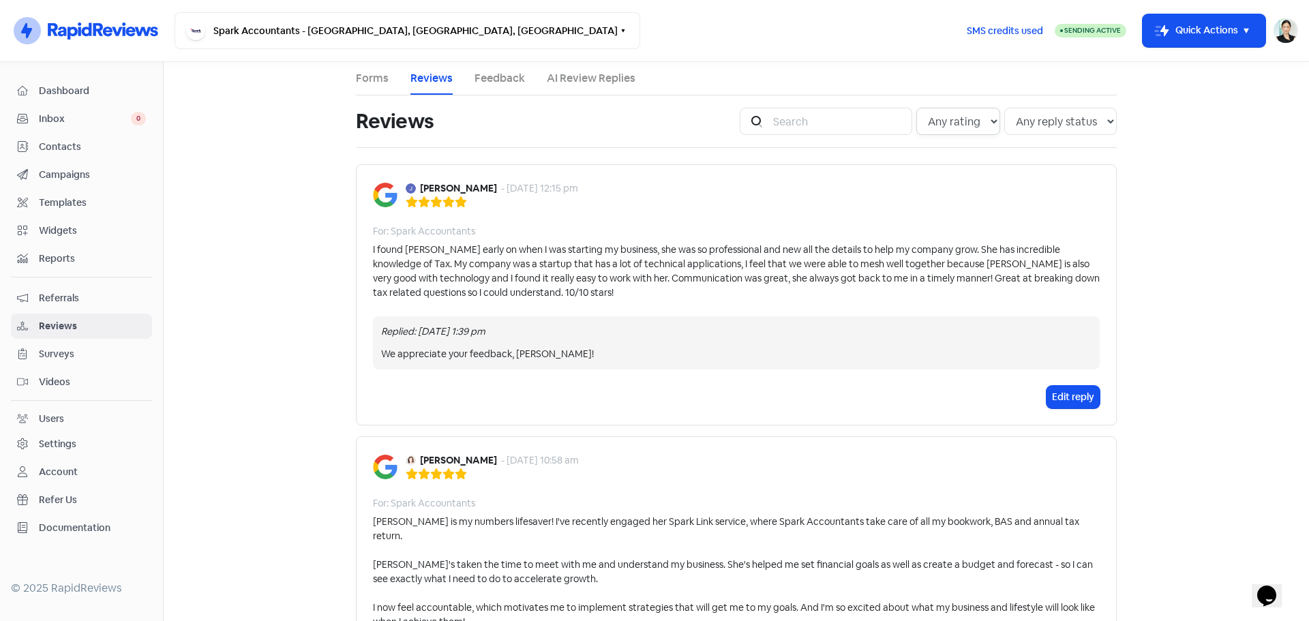
click at [945, 109] on select "Any rating 5 star 4 star 3 star 2 star 1 star" at bounding box center [958, 121] width 84 height 27
select select "5"
click at [916, 108] on select "Any rating 5 star 4 star 3 star 2 star 1 star" at bounding box center [958, 121] width 84 height 27
click at [1050, 119] on select "Any reply status Has reply No reply" at bounding box center [1060, 121] width 113 height 27
select select "false"
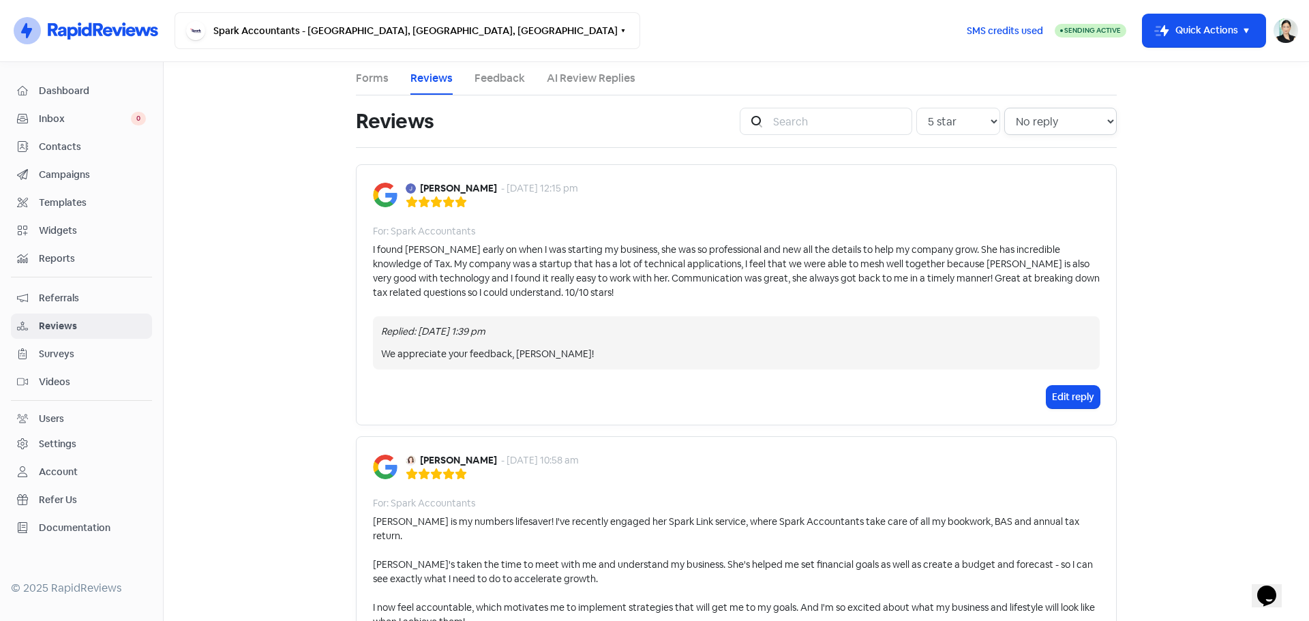
click at [1004, 108] on select "Any reply status Has reply No reply" at bounding box center [1060, 121] width 113 height 27
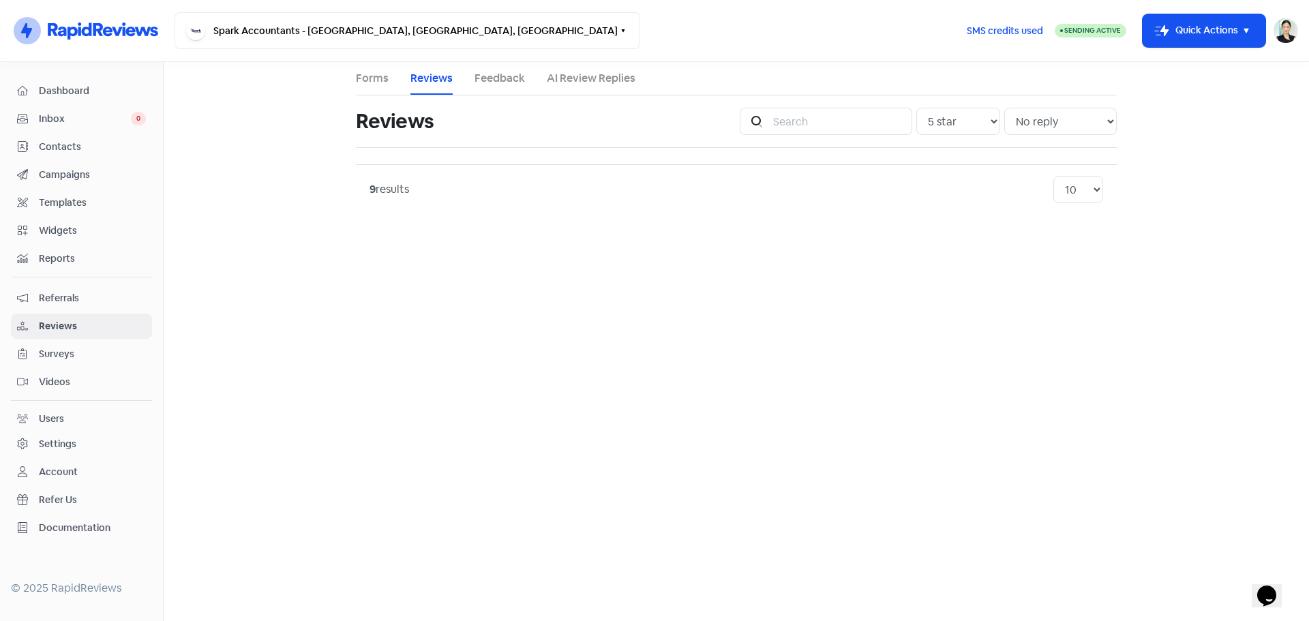
drag, startPoint x: 1028, startPoint y: 156, endPoint x: 983, endPoint y: 120, distance: 57.2
click at [1026, 153] on div "Reviews Icon For Search Any rating 5 star 4 star 3 star 2 star 1 star Any reply…" at bounding box center [736, 154] width 761 height 119
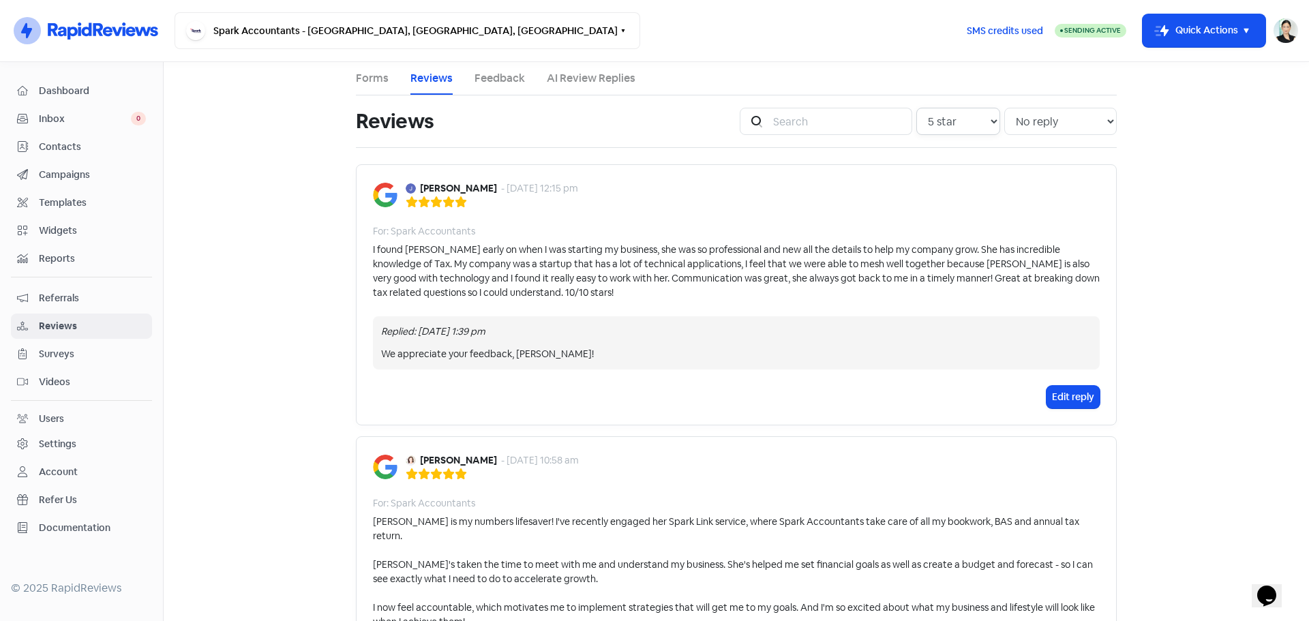
click at [981, 120] on select "Any rating 5 star 4 star 3 star 2 star 1 star" at bounding box center [958, 121] width 84 height 27
select select
click at [916, 108] on select "Any rating 5 star 4 star 3 star 2 star 1 star" at bounding box center [958, 121] width 84 height 27
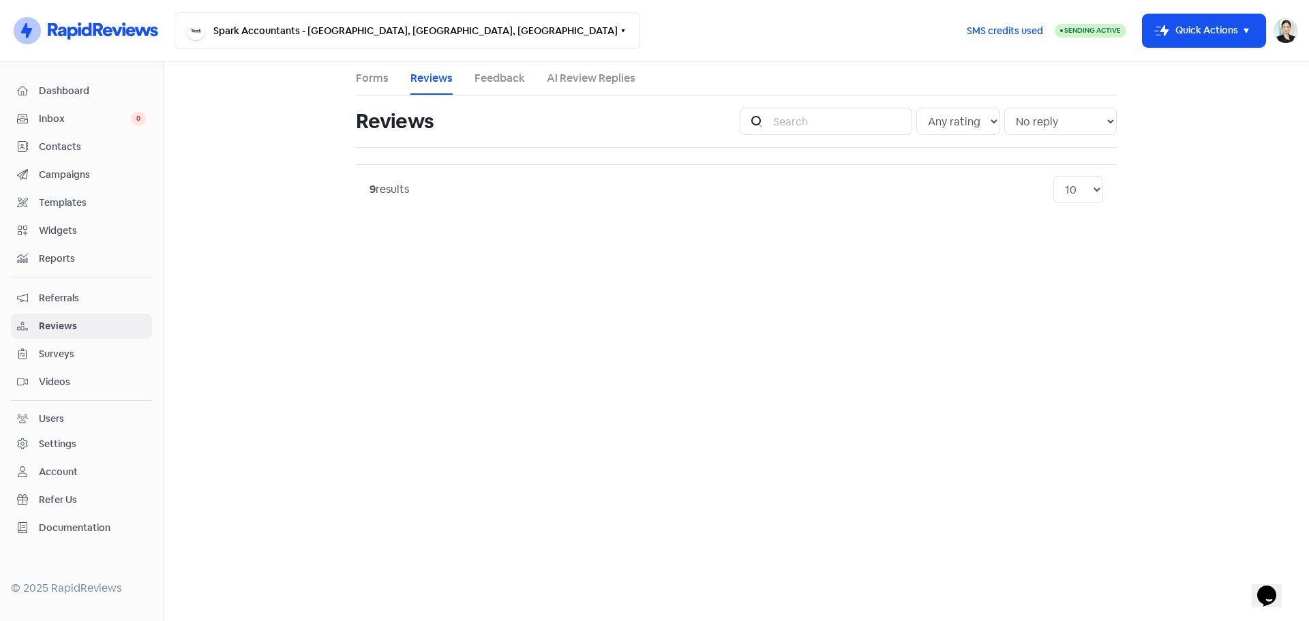
click at [278, 143] on main "Forms Reviews Feedback AI Review Replies Reviews Icon For Search Any rating 5 s…" at bounding box center [737, 341] width 1146 height 559
click at [1092, 190] on select "10 20 30 50 100" at bounding box center [1079, 189] width 50 height 27
click at [1054, 176] on select "10 20 30 50 100" at bounding box center [1079, 189] width 50 height 27
click at [447, 258] on main "Forms Reviews Feedback AI Review Replies Reviews Icon For Search Any rating 5 s…" at bounding box center [737, 341] width 1146 height 559
click at [95, 83] on div "Dashboard" at bounding box center [81, 91] width 129 height 16
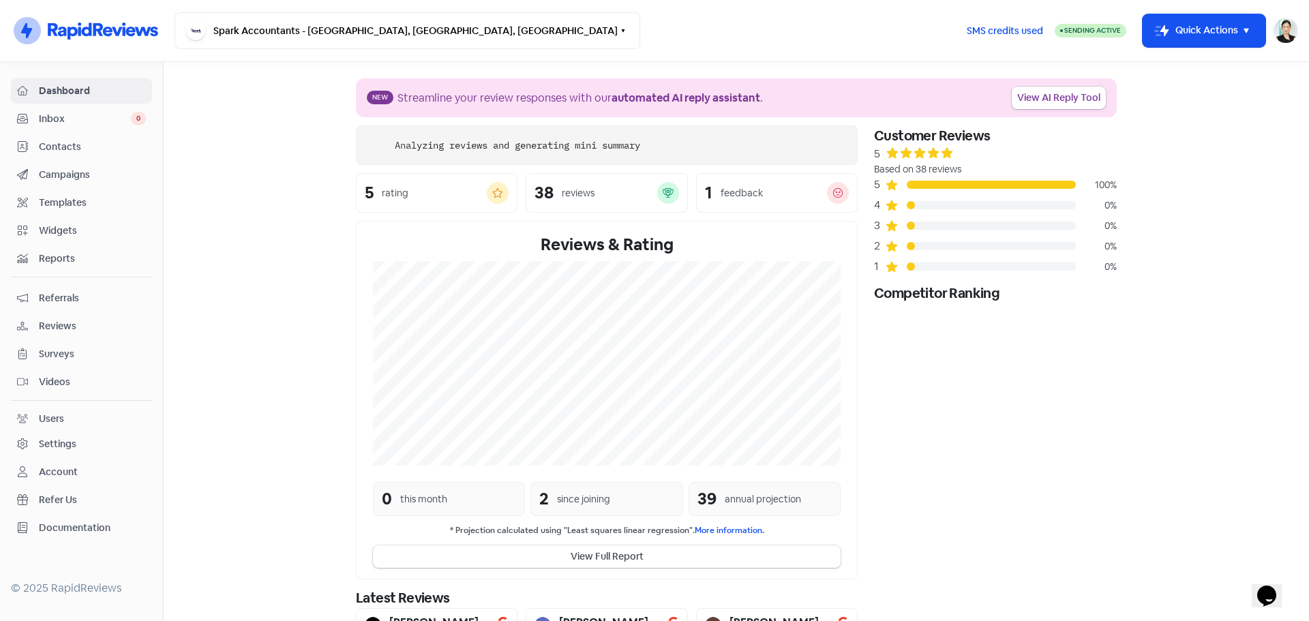
click at [88, 123] on span "Inbox" at bounding box center [85, 119] width 92 height 14
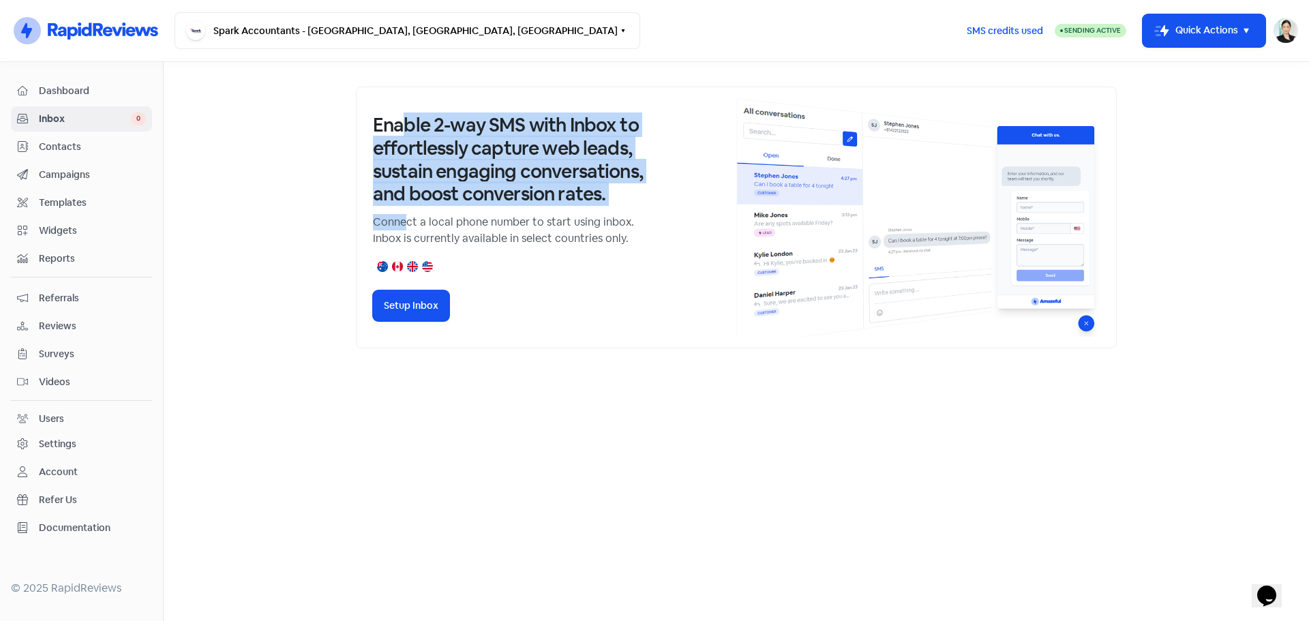
drag, startPoint x: 407, startPoint y: 198, endPoint x: 407, endPoint y: 208, distance: 9.5
click at [407, 208] on div "Enable 2-way SMS with Inbox to effortlessly capture web leads, sustain engaging…" at bounding box center [736, 218] width 761 height 262
click at [406, 204] on h3 "Enable 2-way SMS with Inbox to effortlessly capture web leads, sustain engaging…" at bounding box center [509, 159] width 273 height 91
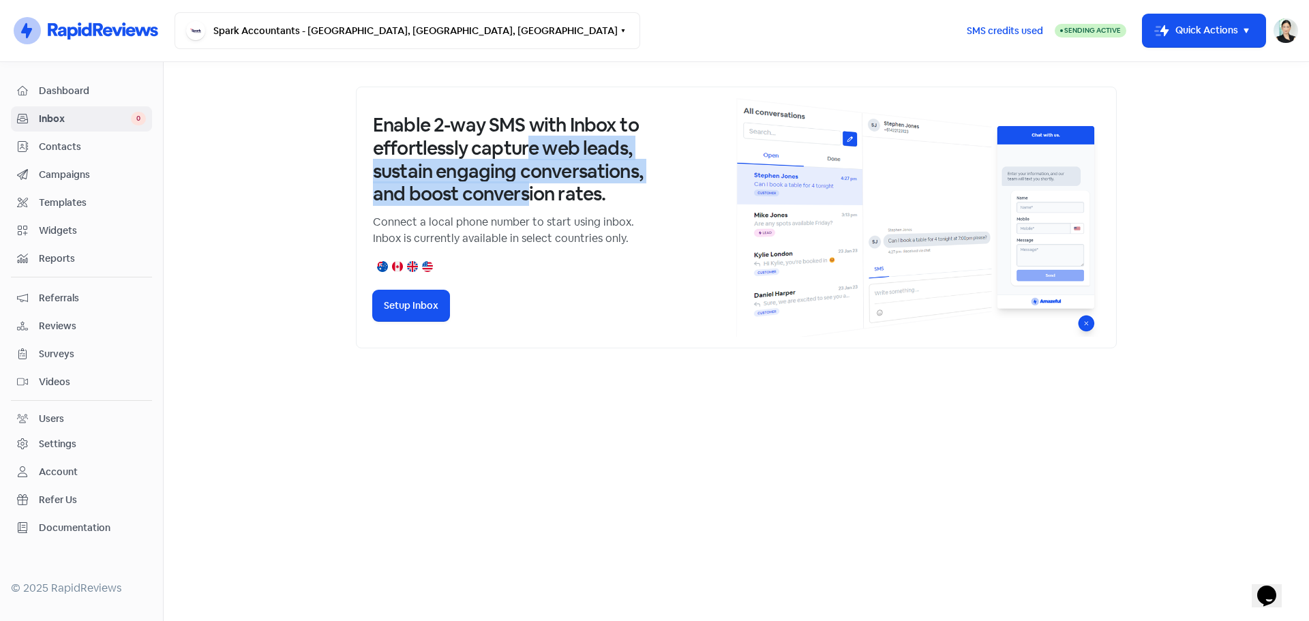
drag, startPoint x: 530, startPoint y: 158, endPoint x: 530, endPoint y: 200, distance: 43.0
click at [530, 200] on h3 "Enable 2-way SMS with Inbox to effortlessly capture web leads, sustain engaging…" at bounding box center [509, 159] width 273 height 91
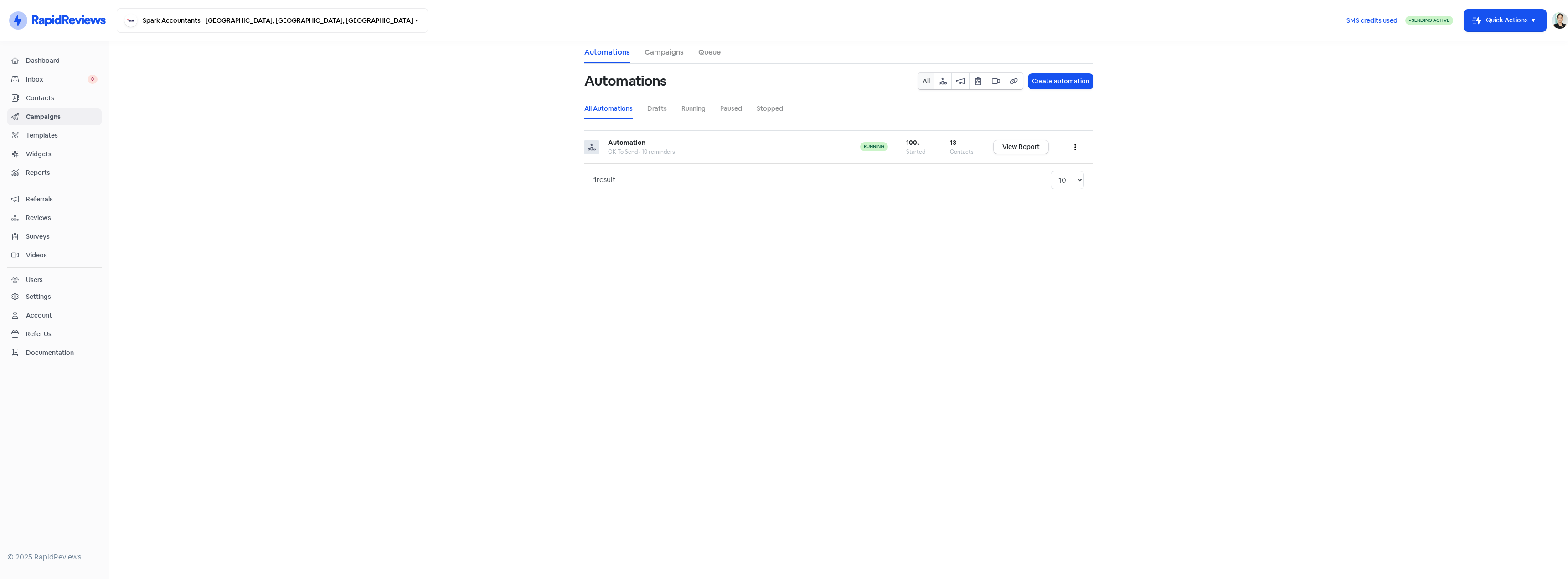
click at [295, 296] on main "Automations Campaigns Queue Automations All Create automation All Automations D…" at bounding box center [839, 310] width 1458 height 538
click at [488, 245] on main "Automations Campaigns Queue Automations All Create automation All Automations D…" at bounding box center [839, 310] width 1458 height 538
